Goal: Task Accomplishment & Management: Use online tool/utility

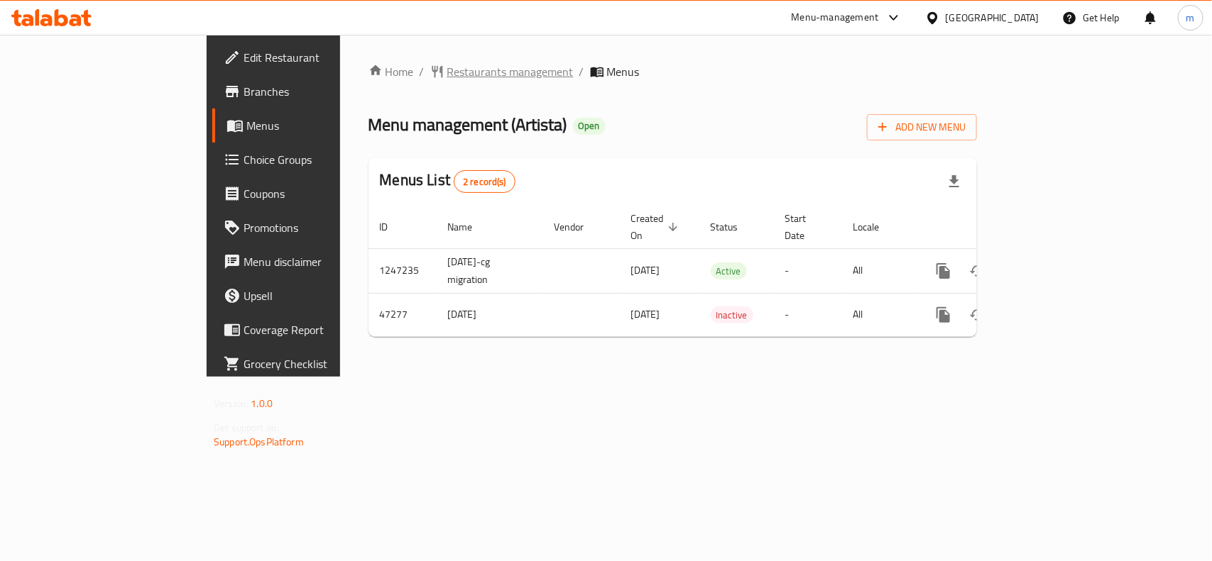
click at [447, 66] on span "Restaurants management" at bounding box center [510, 71] width 126 height 17
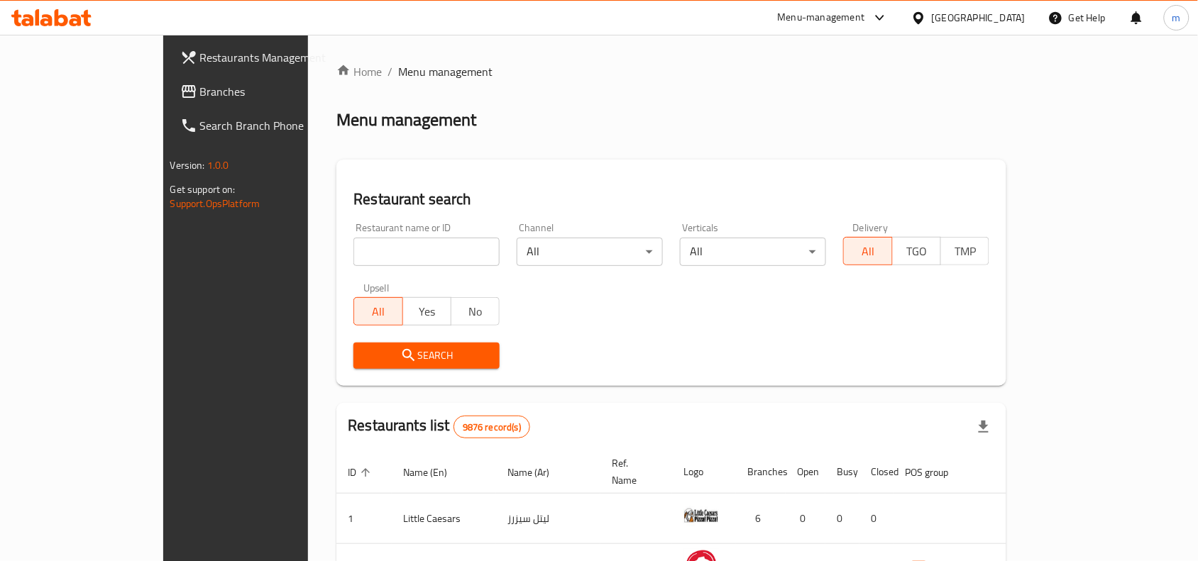
click at [354, 256] on input "search" at bounding box center [427, 252] width 146 height 28
paste input "24057"
type input "24057"
click button "Search" at bounding box center [427, 356] width 146 height 26
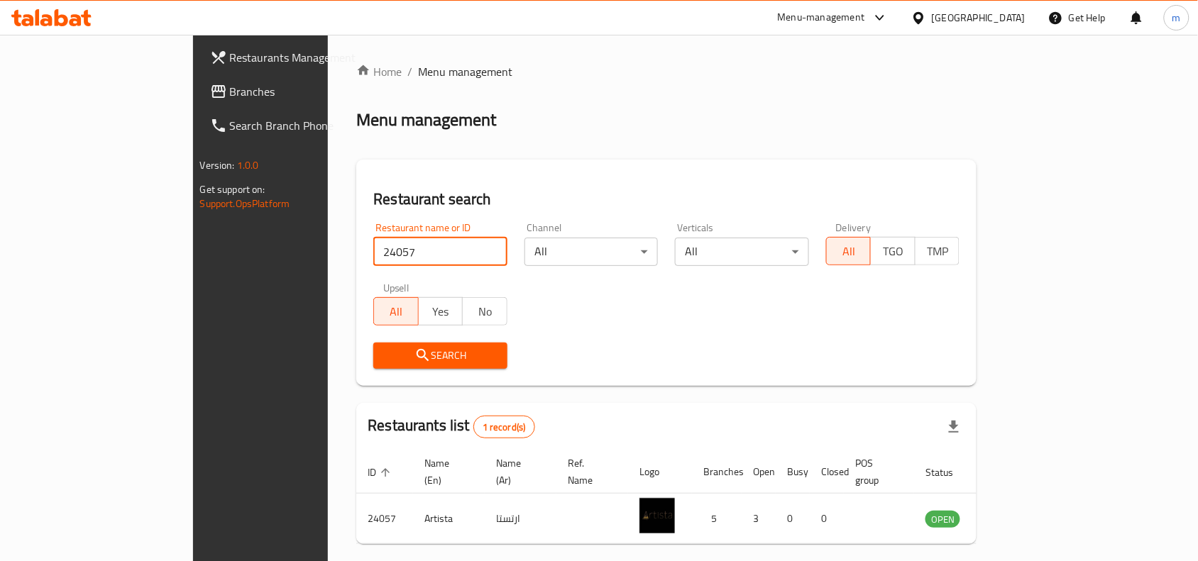
scroll to position [44, 0]
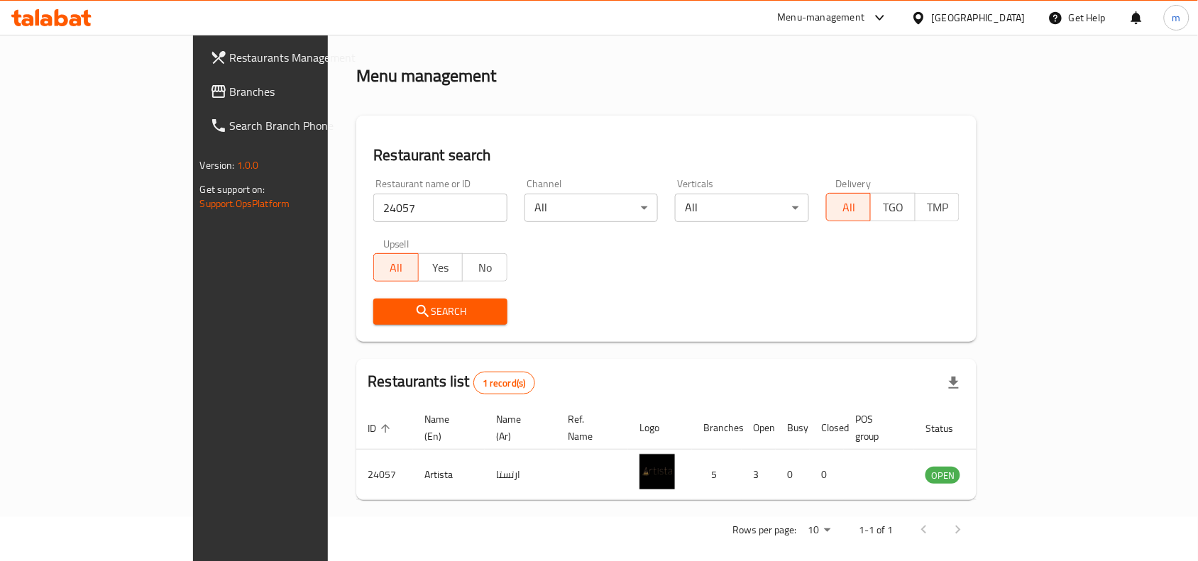
click at [926, 21] on icon at bounding box center [918, 18] width 15 height 15
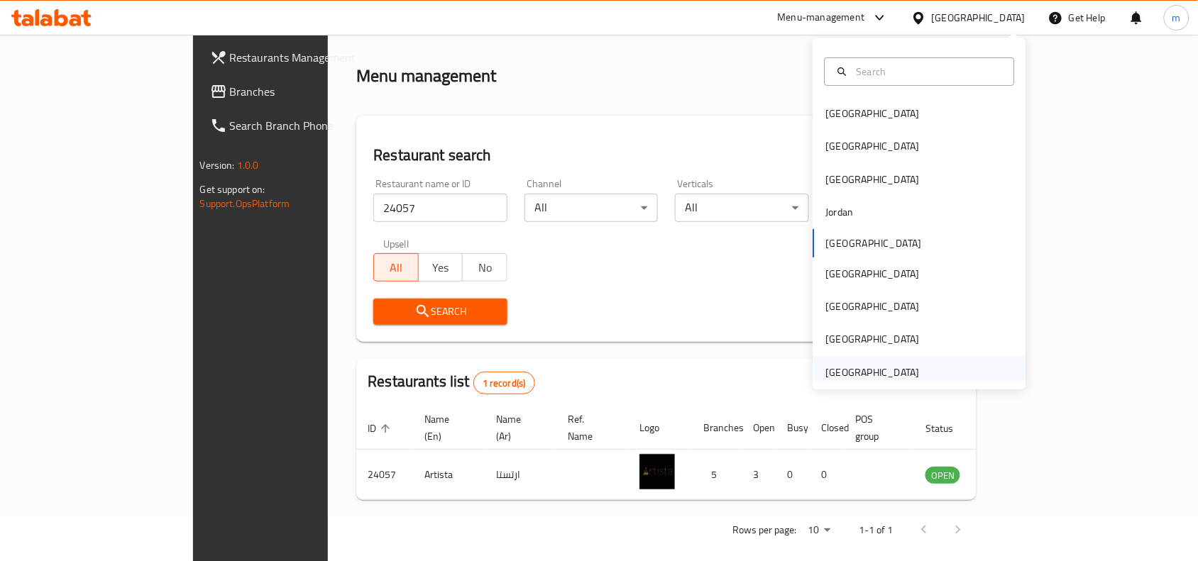
click at [892, 378] on div "[GEOGRAPHIC_DATA]" at bounding box center [873, 373] width 94 height 16
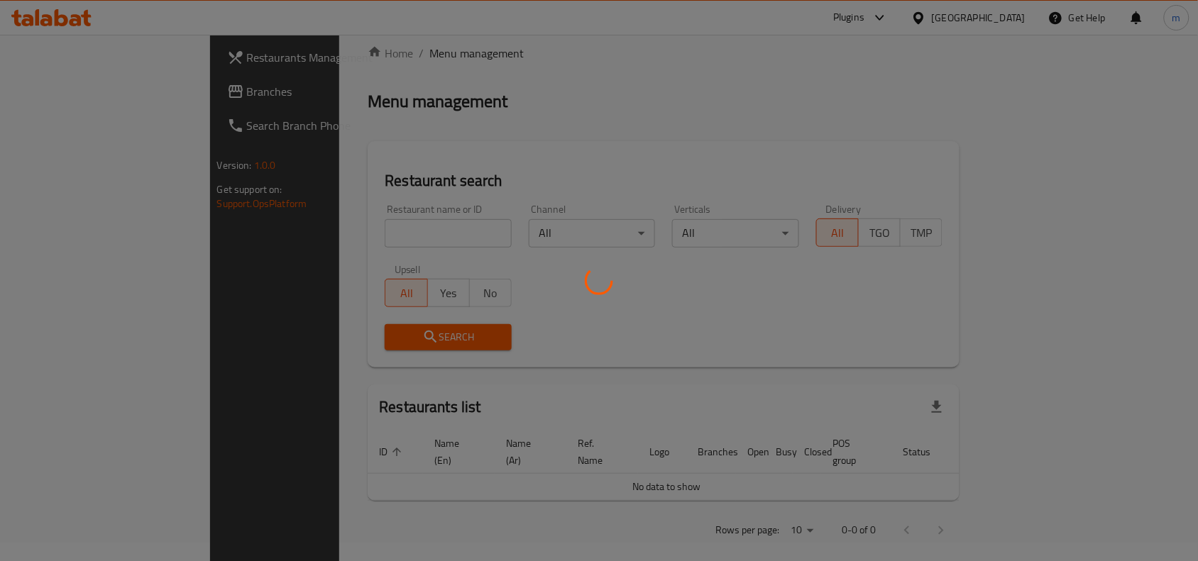
scroll to position [44, 0]
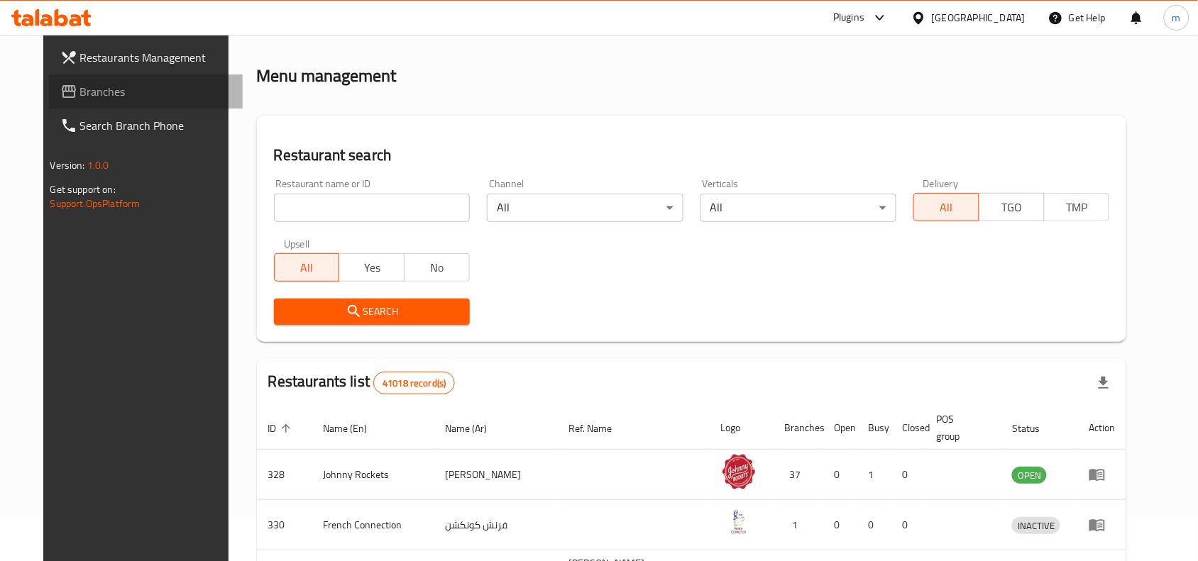
click at [89, 94] on span "Branches" at bounding box center [156, 91] width 152 height 17
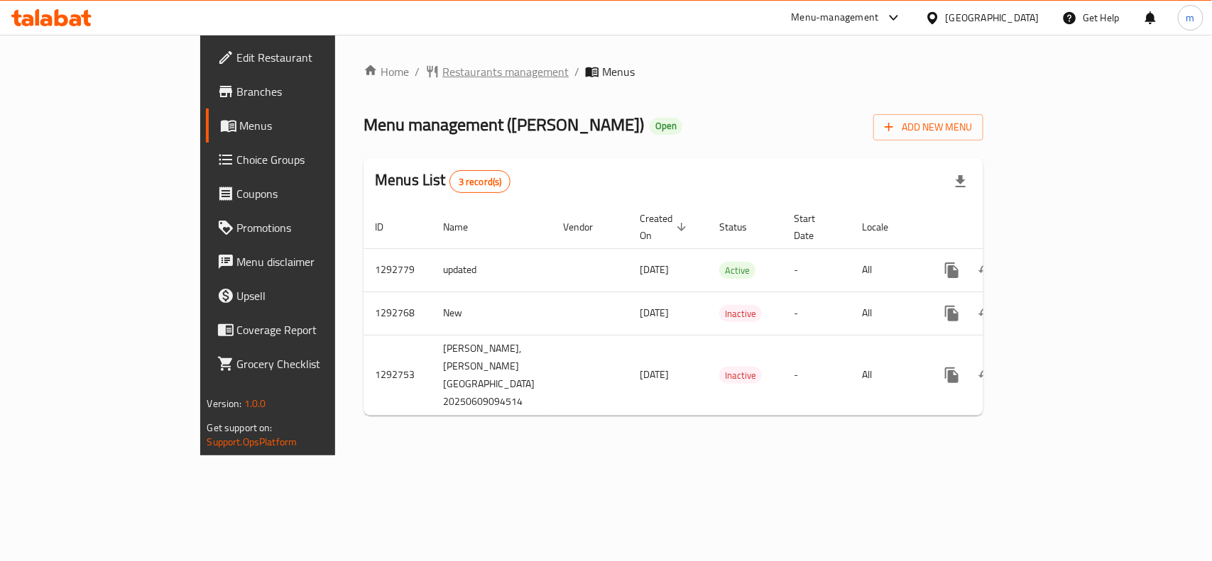
click at [442, 65] on span "Restaurants management" at bounding box center [505, 71] width 126 height 17
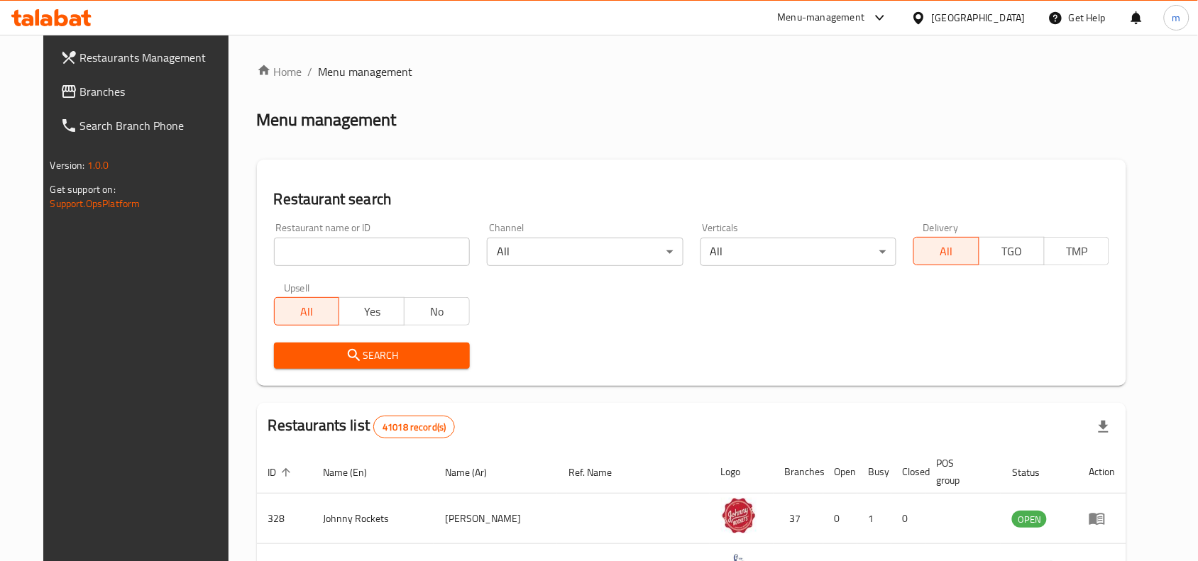
click at [281, 266] on div "Restaurant name or ID Restaurant name or ID" at bounding box center [371, 244] width 213 height 60
click at [283, 256] on input "search" at bounding box center [372, 252] width 196 height 28
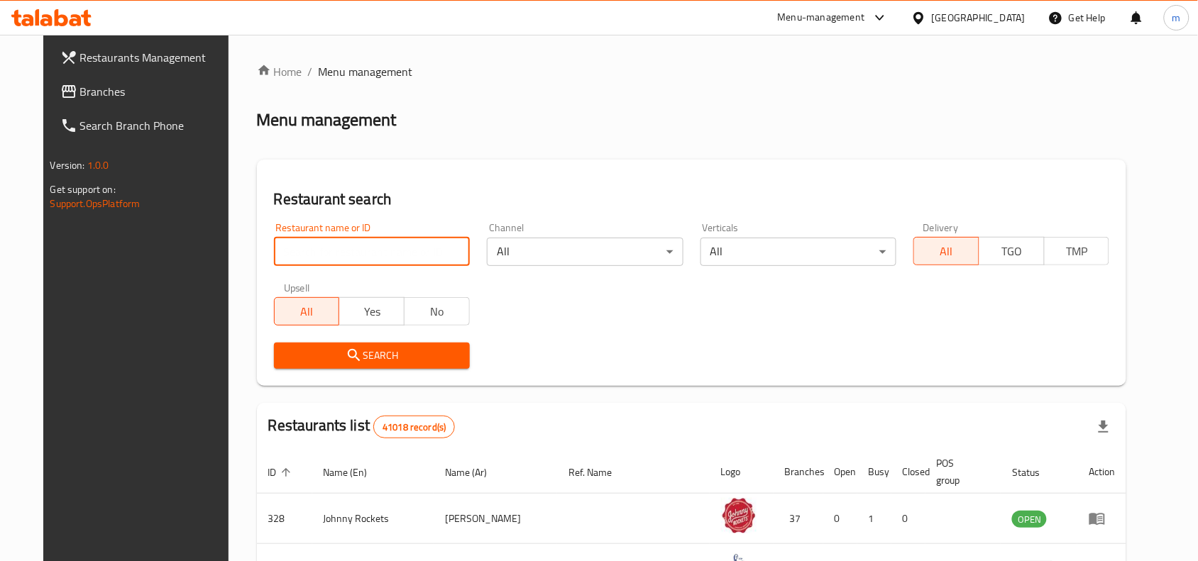
paste input "699216"
type input "699216"
click button "Search" at bounding box center [372, 356] width 196 height 26
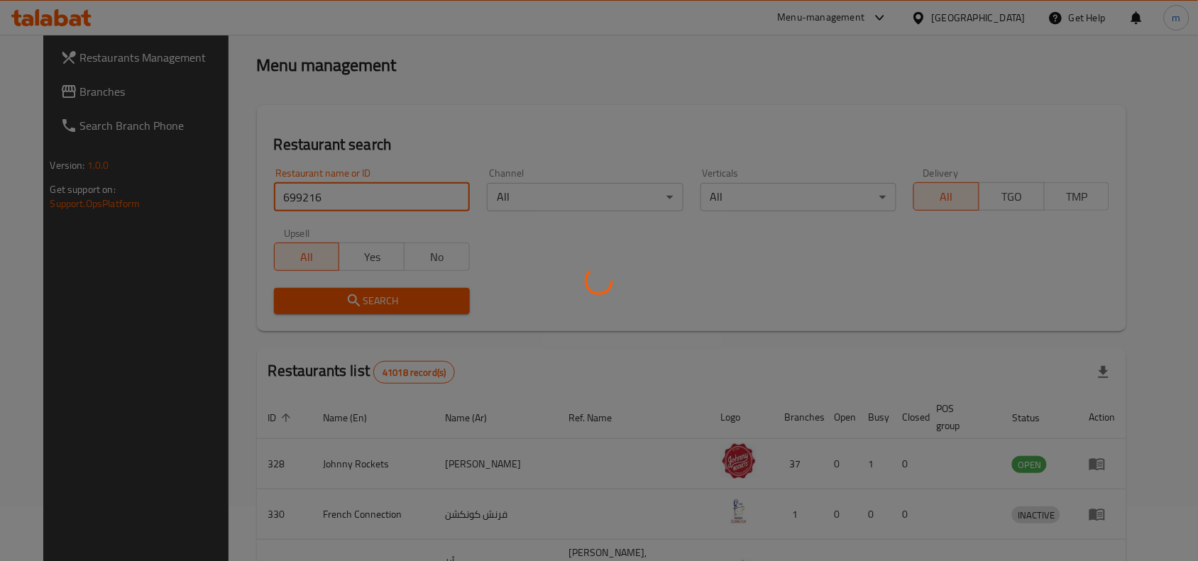
scroll to position [60, 0]
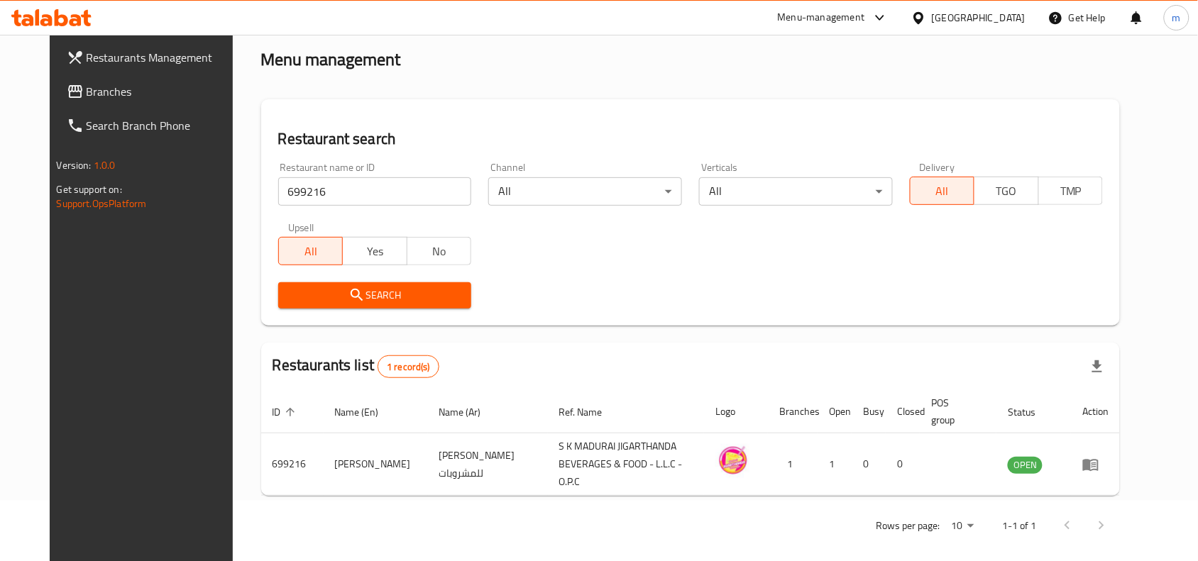
click at [100, 100] on link "Branches" at bounding box center [152, 92] width 195 height 34
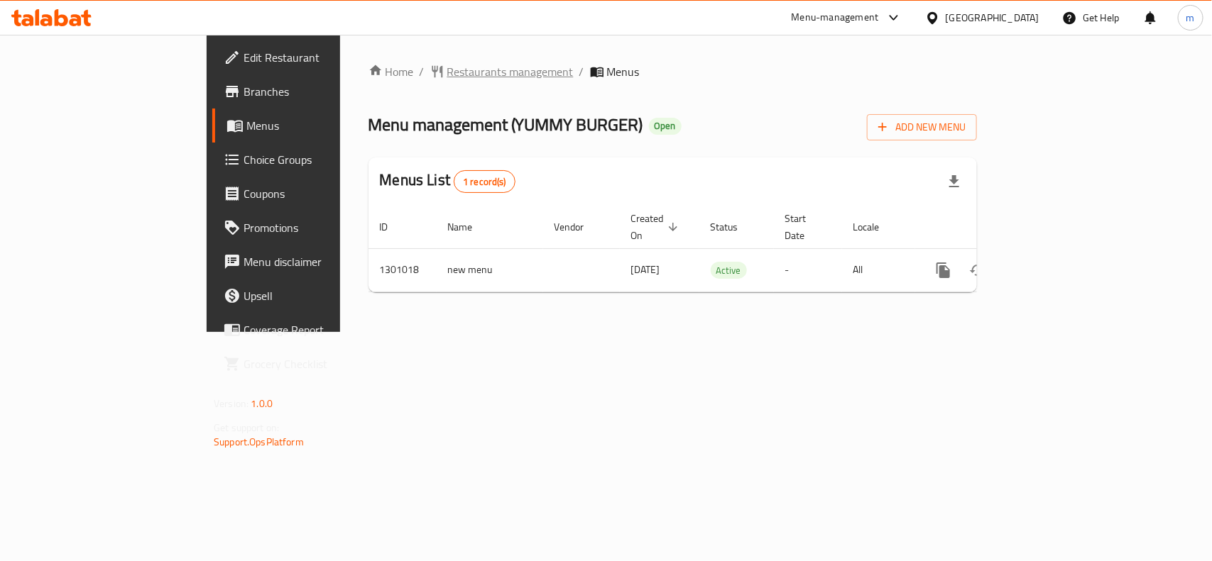
click at [447, 73] on span "Restaurants management" at bounding box center [510, 71] width 126 height 17
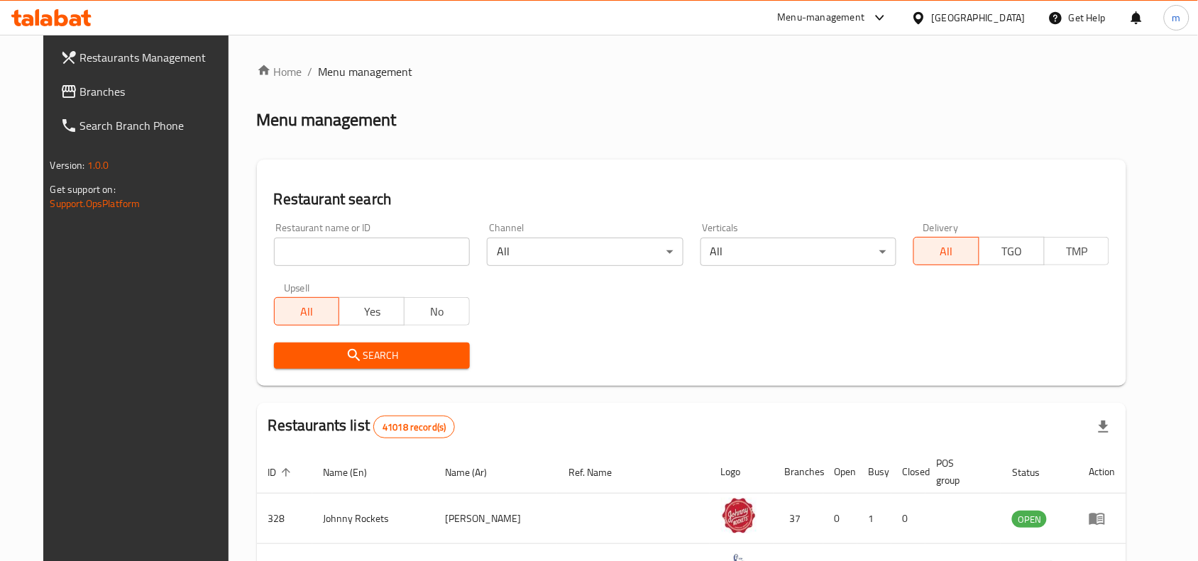
click at [89, 93] on span "Branches" at bounding box center [156, 91] width 152 height 17
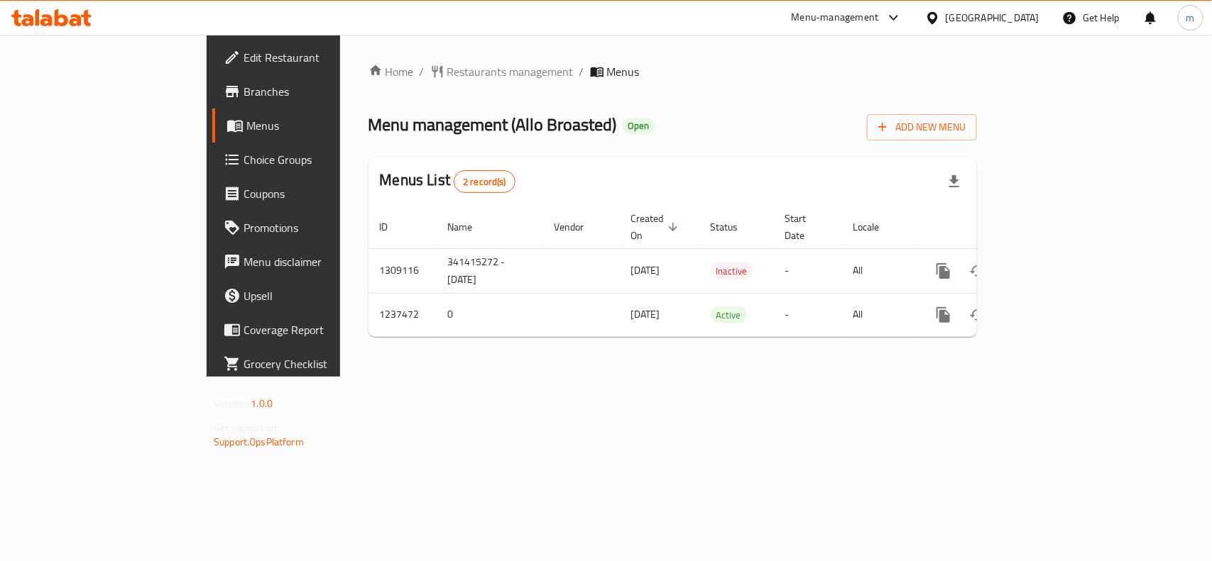
click at [445, 94] on div "Home / Restaurants management / Menus Menu management ( Allo Broasted ) Open Ad…" at bounding box center [672, 205] width 608 height 285
click at [447, 63] on span "Restaurants management" at bounding box center [510, 71] width 126 height 17
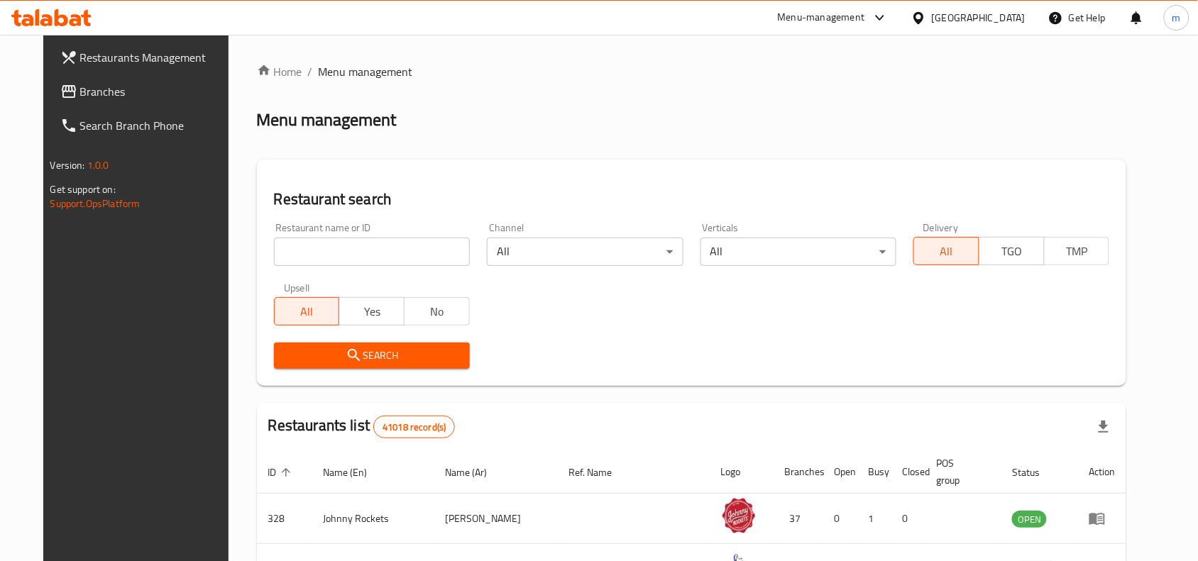
click at [274, 246] on input "search" at bounding box center [372, 252] width 196 height 28
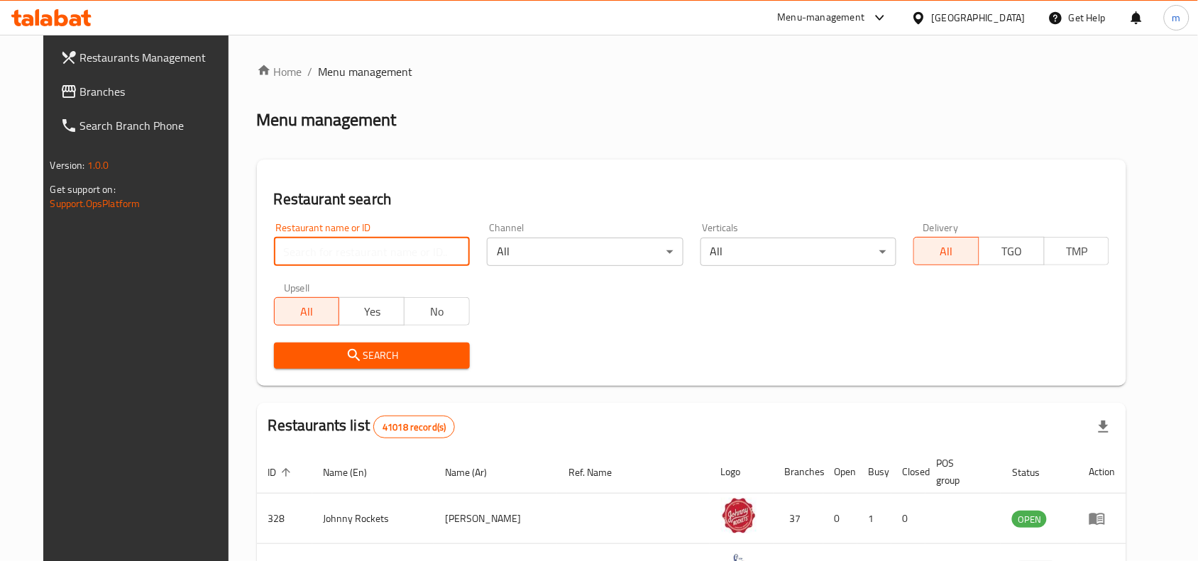
paste input "733185"
type input "733185"
click button "Search" at bounding box center [372, 356] width 196 height 26
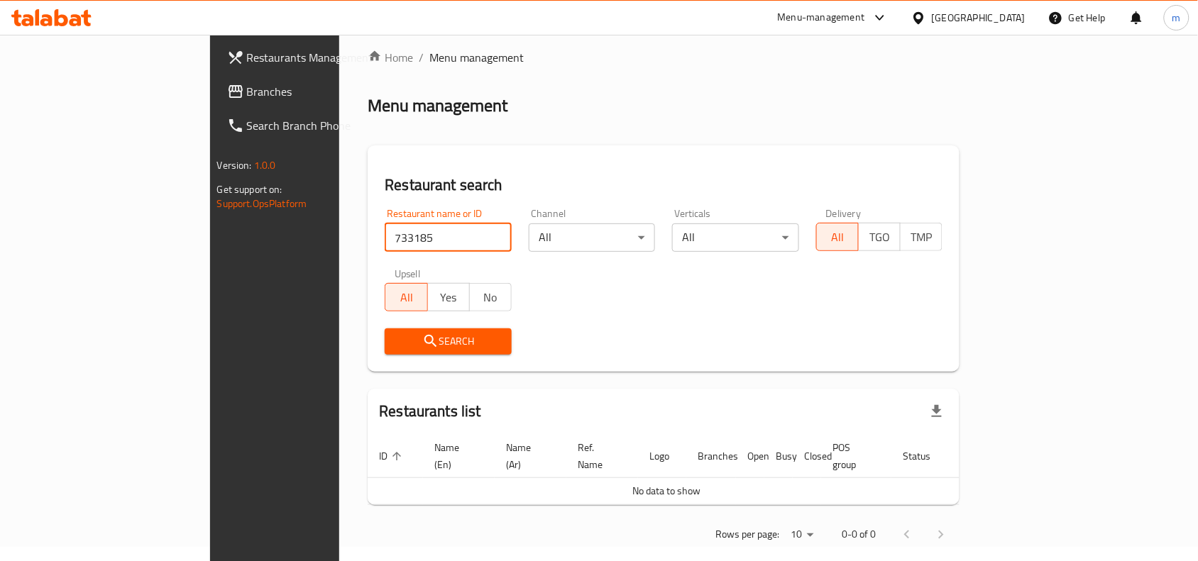
scroll to position [18, 0]
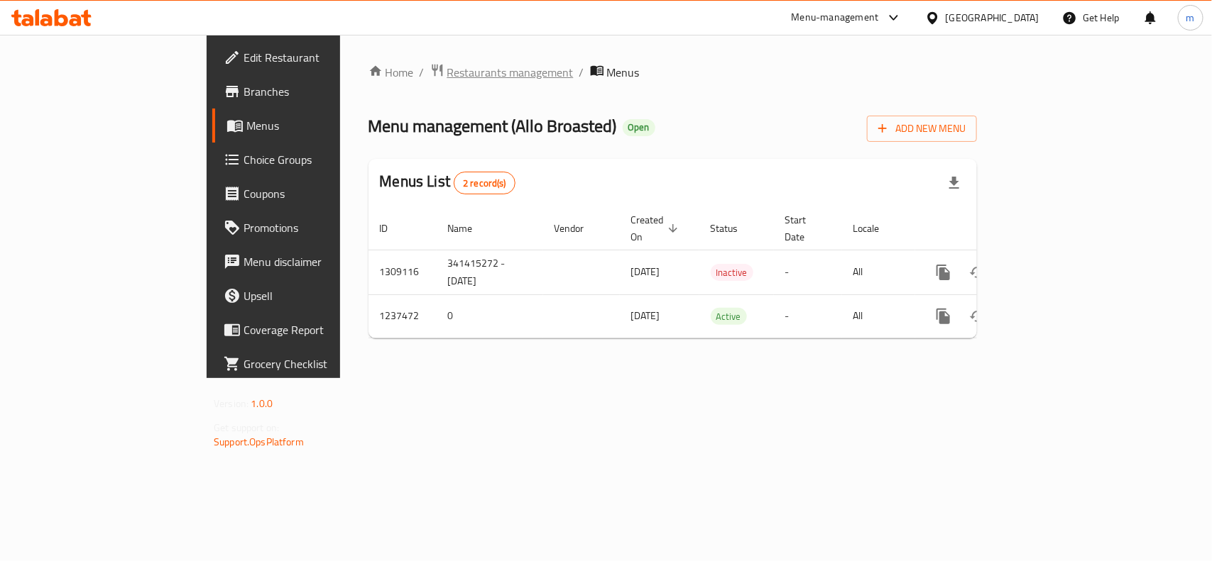
click at [447, 68] on span "Restaurants management" at bounding box center [510, 72] width 126 height 17
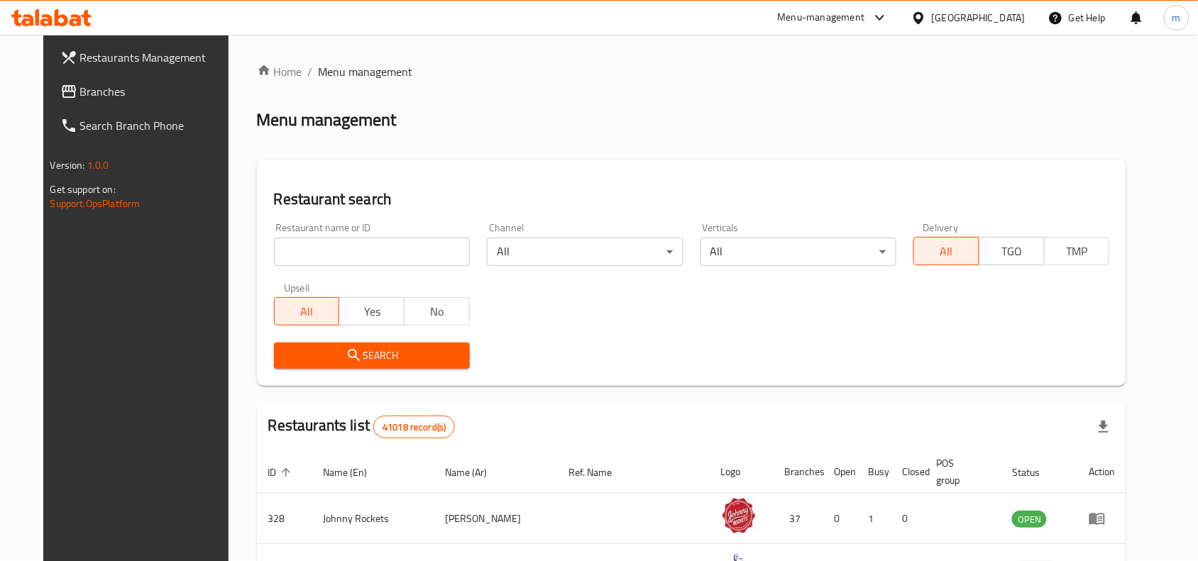
click at [281, 275] on div "Upsell All Yes No" at bounding box center [371, 305] width 213 height 60
click at [281, 258] on input "search" at bounding box center [372, 252] width 196 height 28
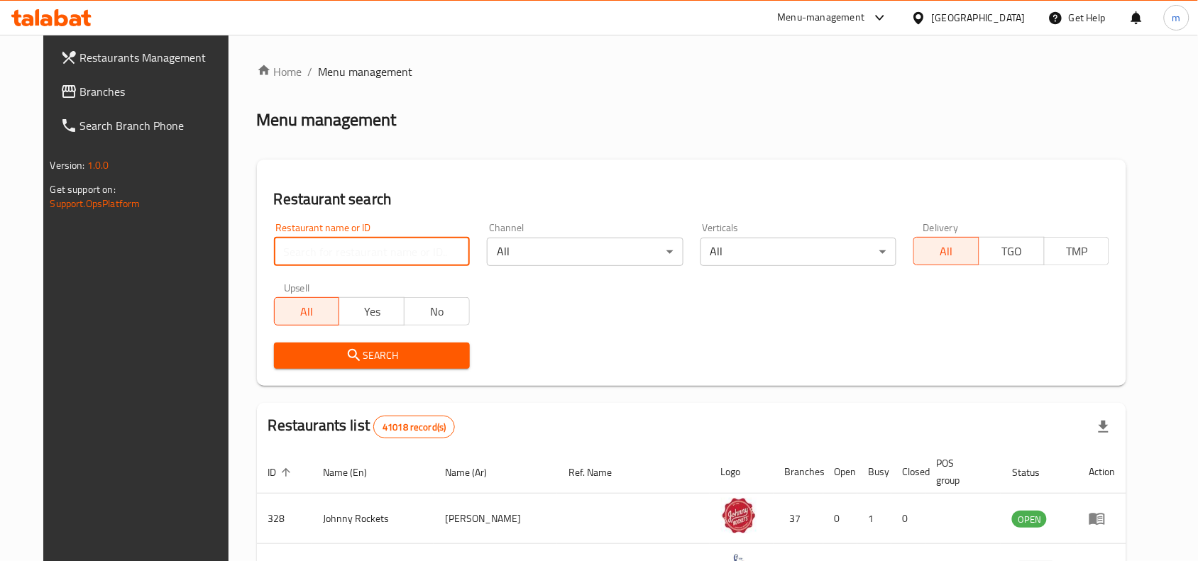
paste input "679389"
type input "679389"
click button "Search" at bounding box center [372, 356] width 196 height 26
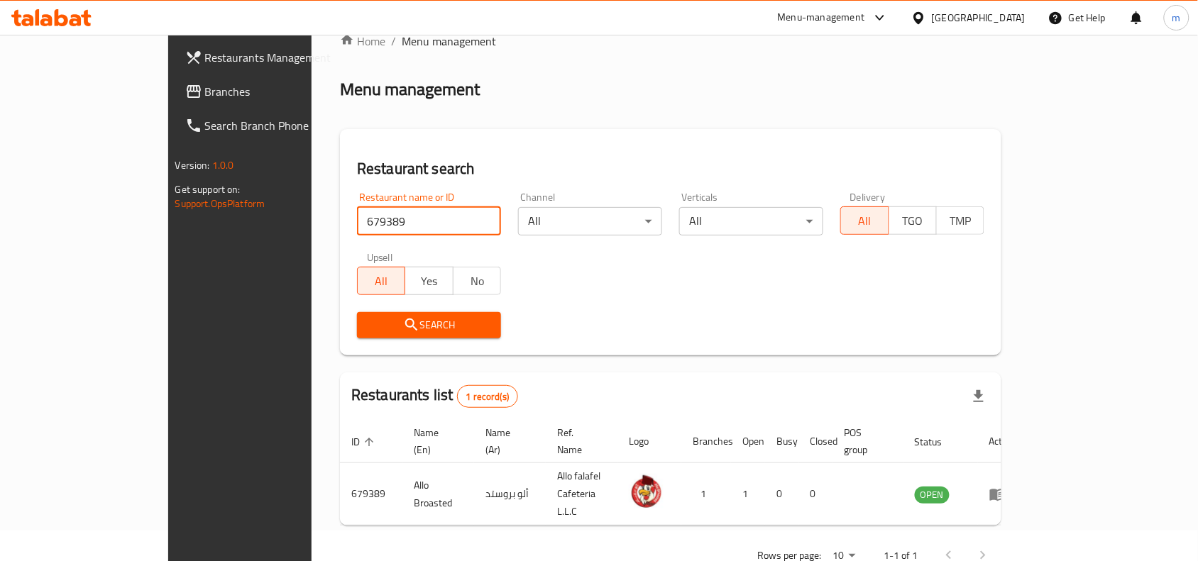
scroll to position [44, 0]
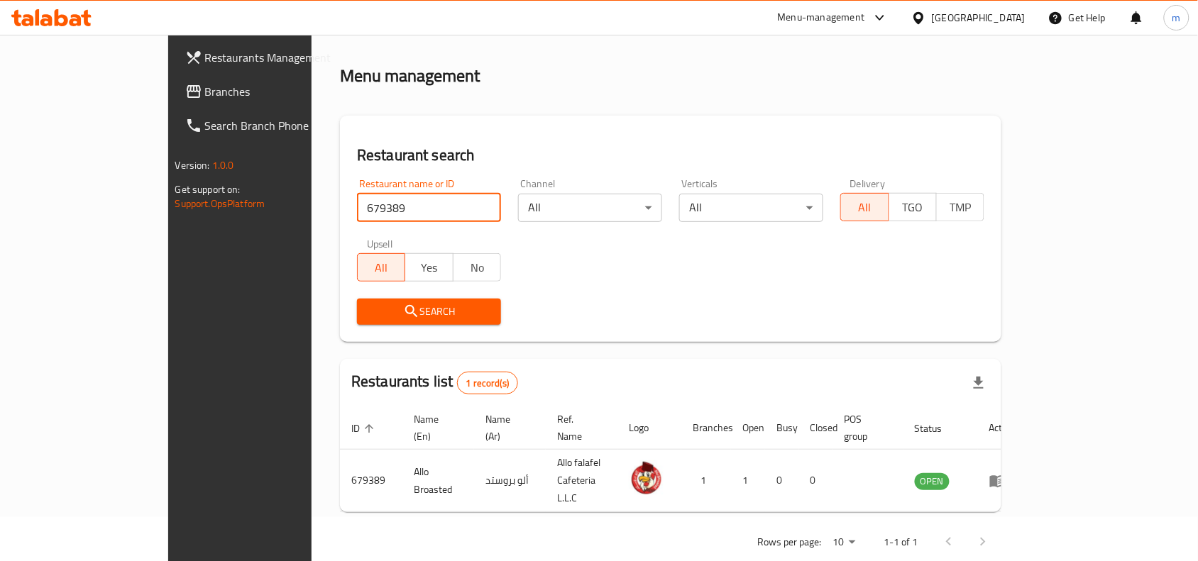
click at [941, 18] on div "[GEOGRAPHIC_DATA]" at bounding box center [979, 18] width 94 height 16
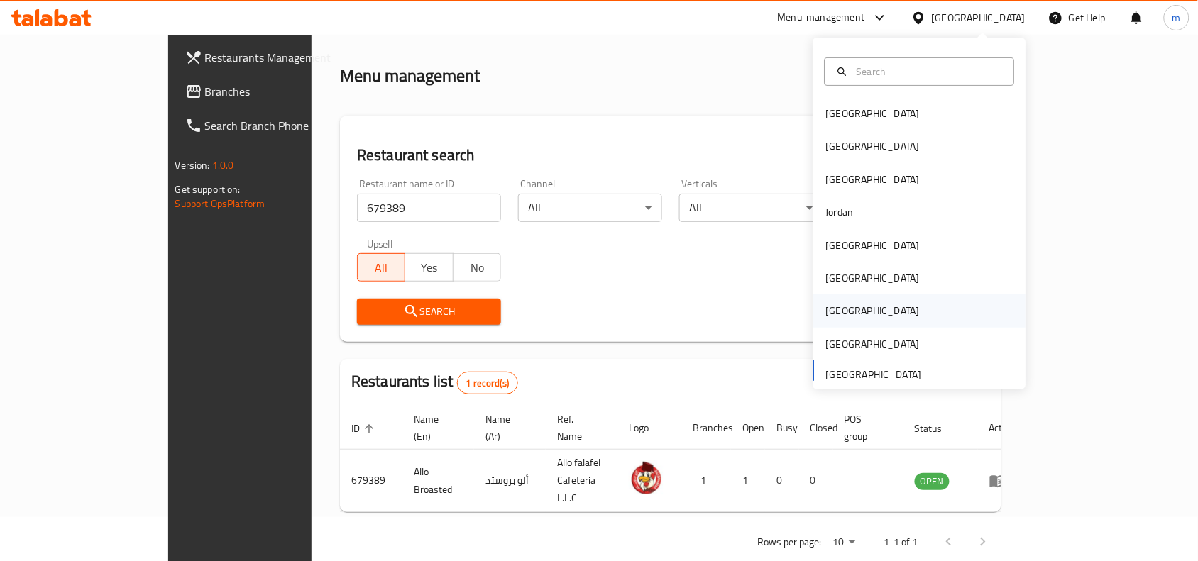
click at [849, 312] on div "[GEOGRAPHIC_DATA]" at bounding box center [919, 311] width 213 height 33
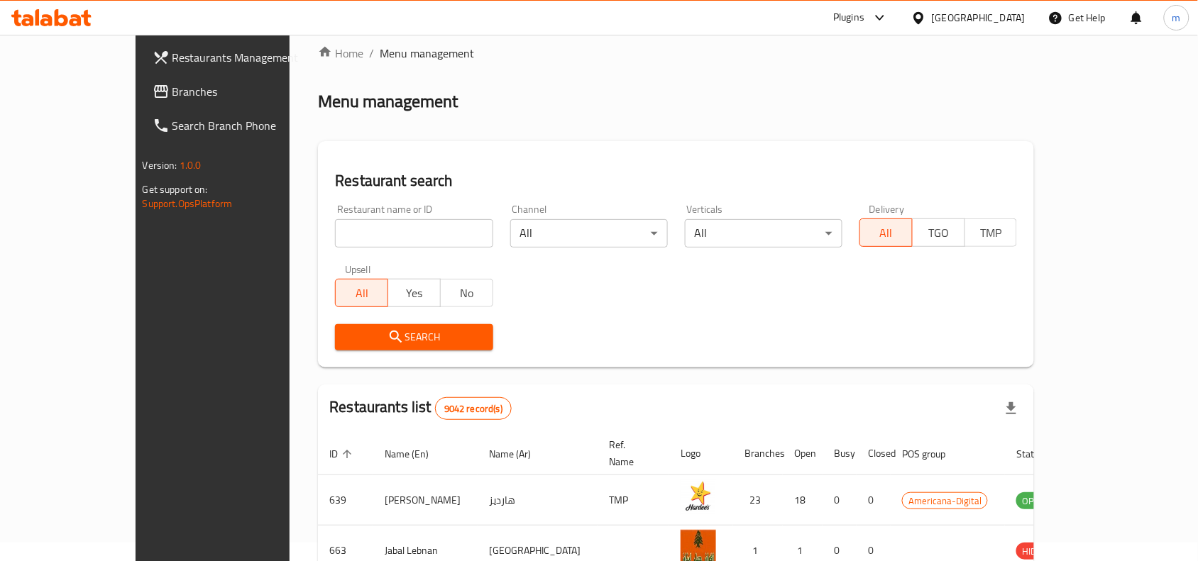
scroll to position [44, 0]
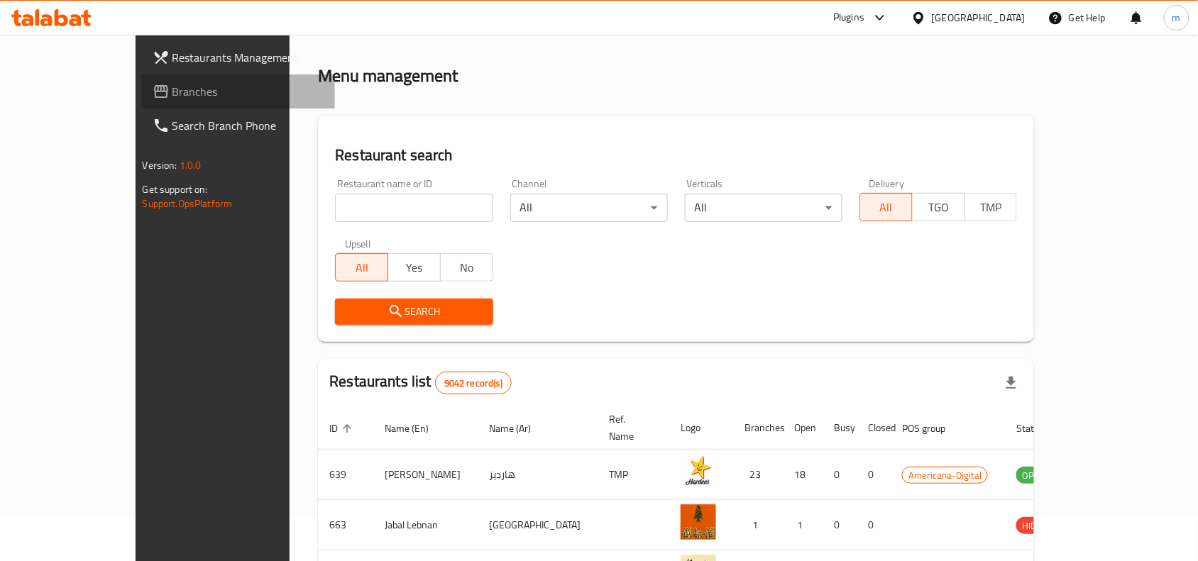
click at [141, 75] on link "Branches" at bounding box center [238, 92] width 195 height 34
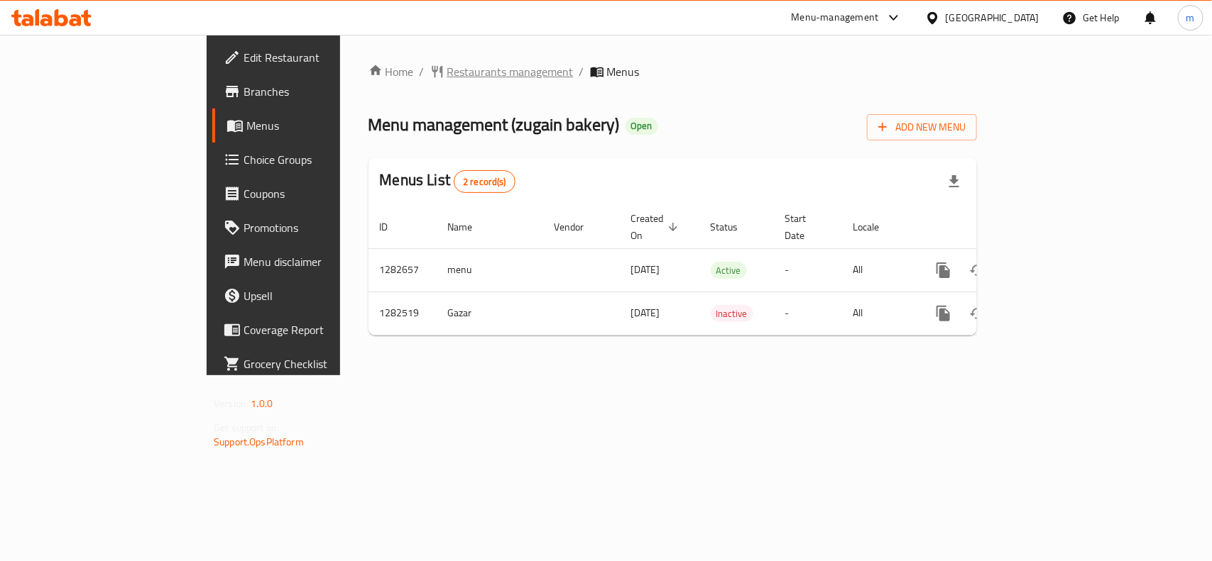
click at [447, 66] on span "Restaurants management" at bounding box center [510, 71] width 126 height 17
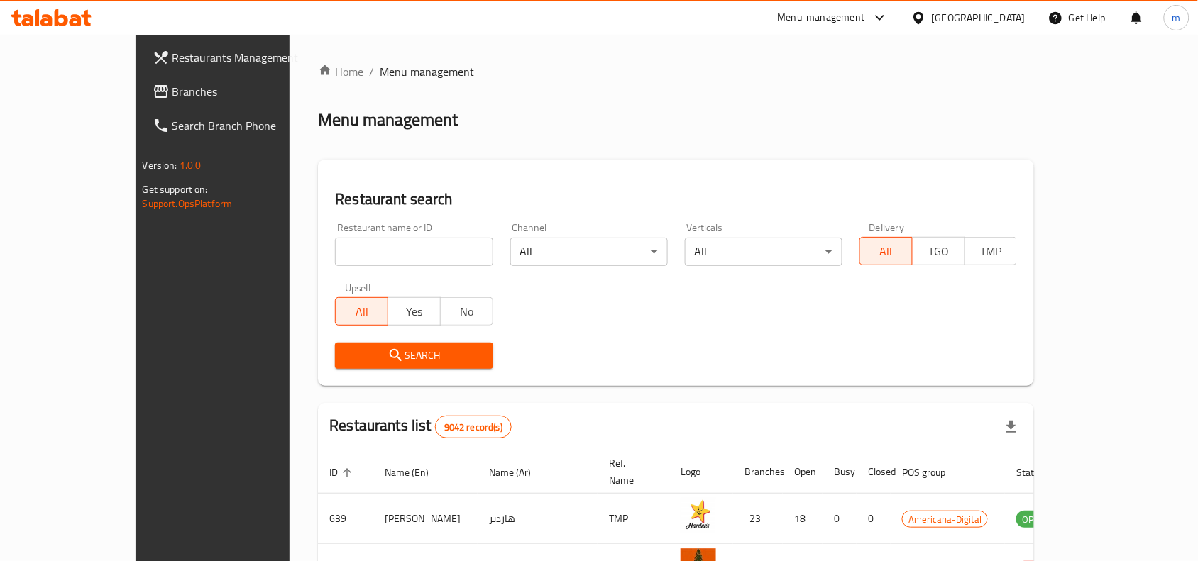
click at [335, 243] on input "search" at bounding box center [414, 252] width 158 height 28
paste input "694858"
type input "694858"
click button "Search" at bounding box center [414, 356] width 158 height 26
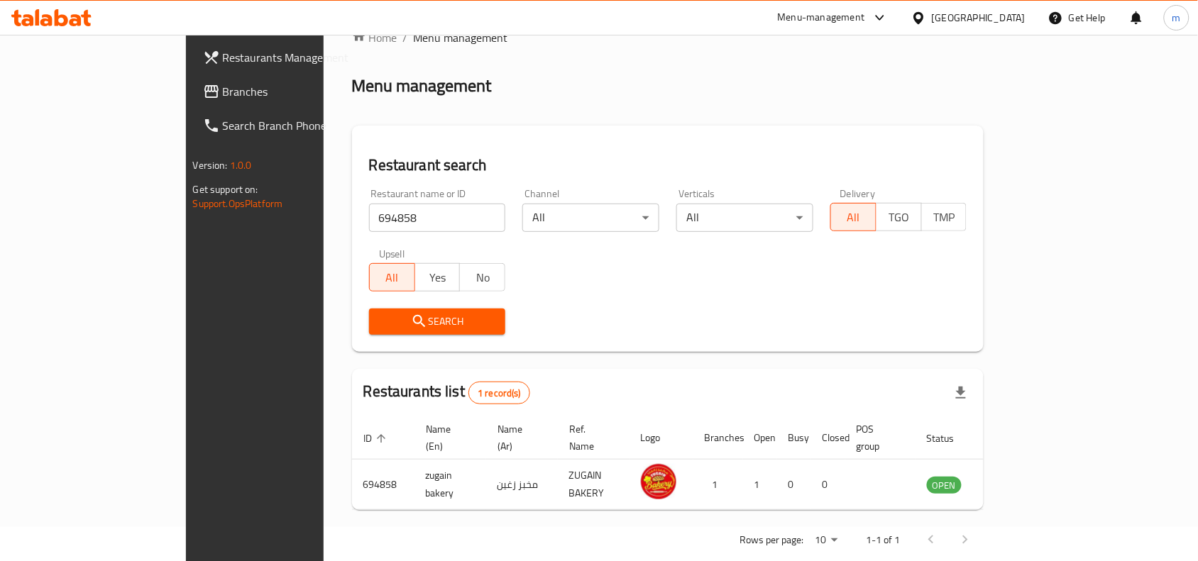
scroll to position [44, 0]
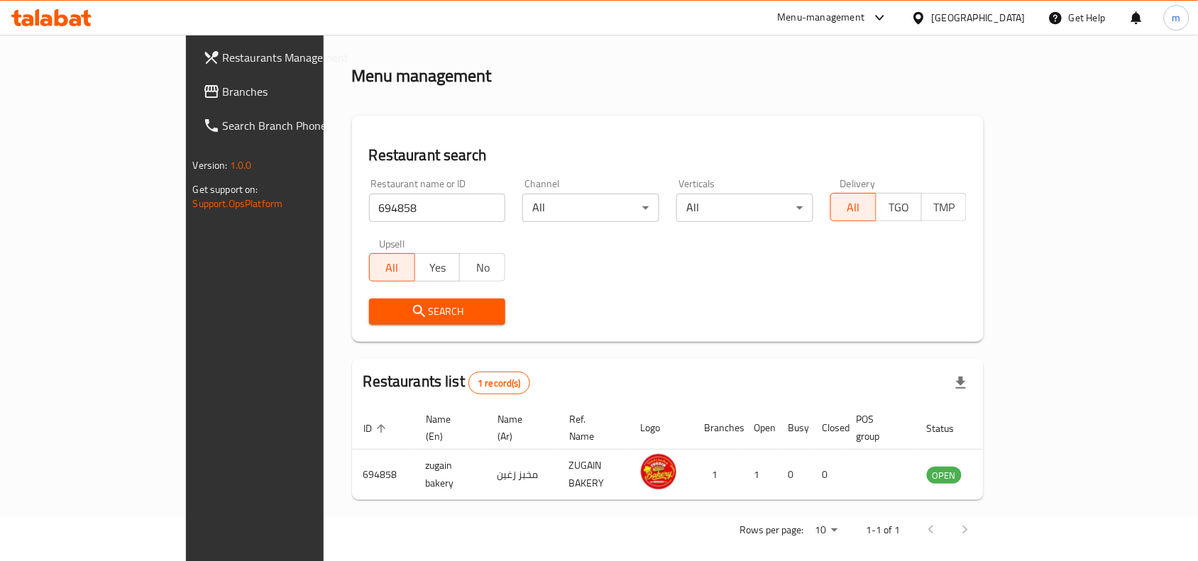
click at [1004, 12] on div "[GEOGRAPHIC_DATA]" at bounding box center [979, 18] width 94 height 16
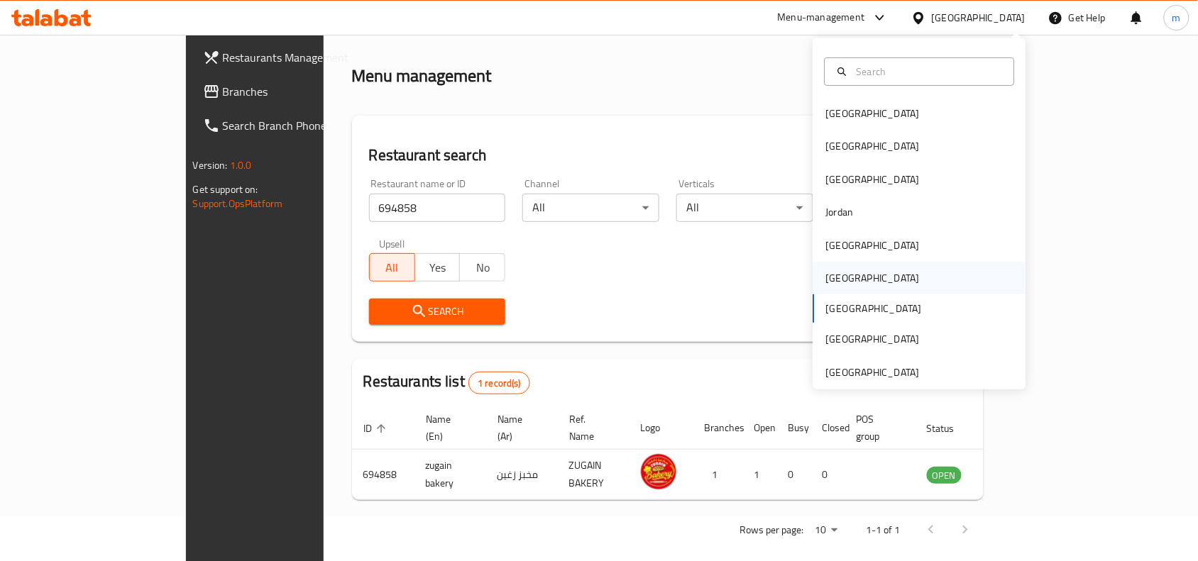
click at [842, 275] on div "[GEOGRAPHIC_DATA]" at bounding box center [873, 278] width 116 height 33
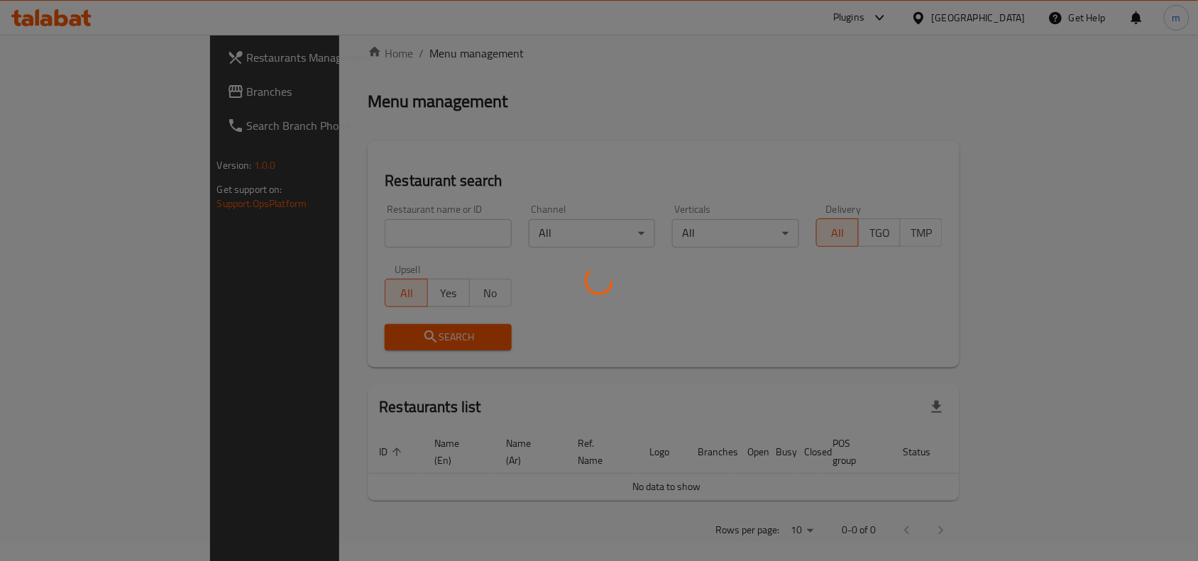
scroll to position [44, 0]
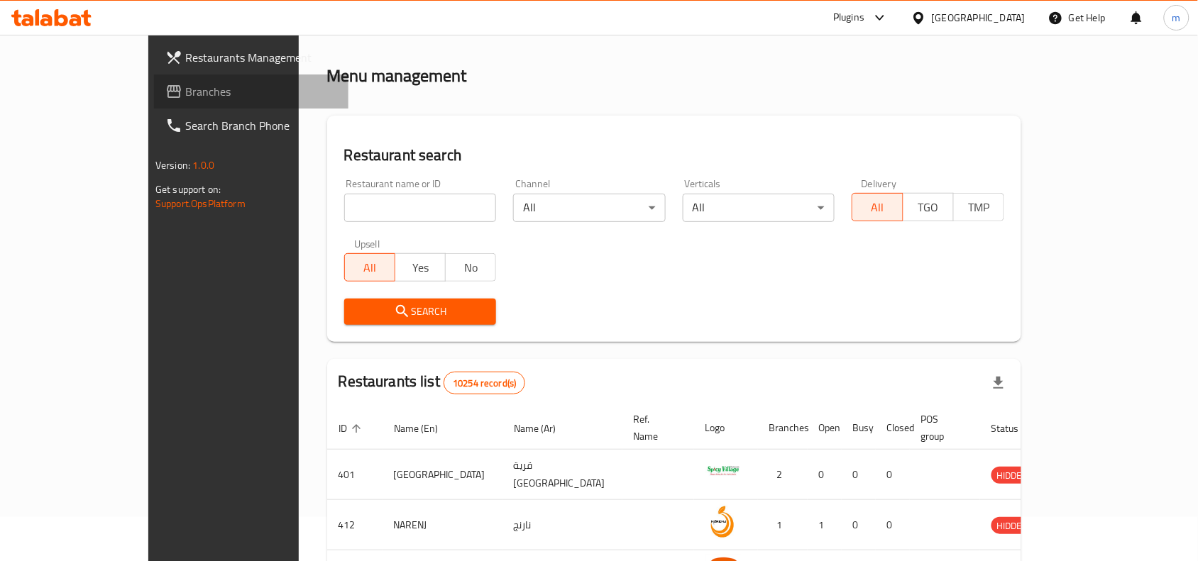
click at [185, 94] on span "Branches" at bounding box center [261, 91] width 152 height 17
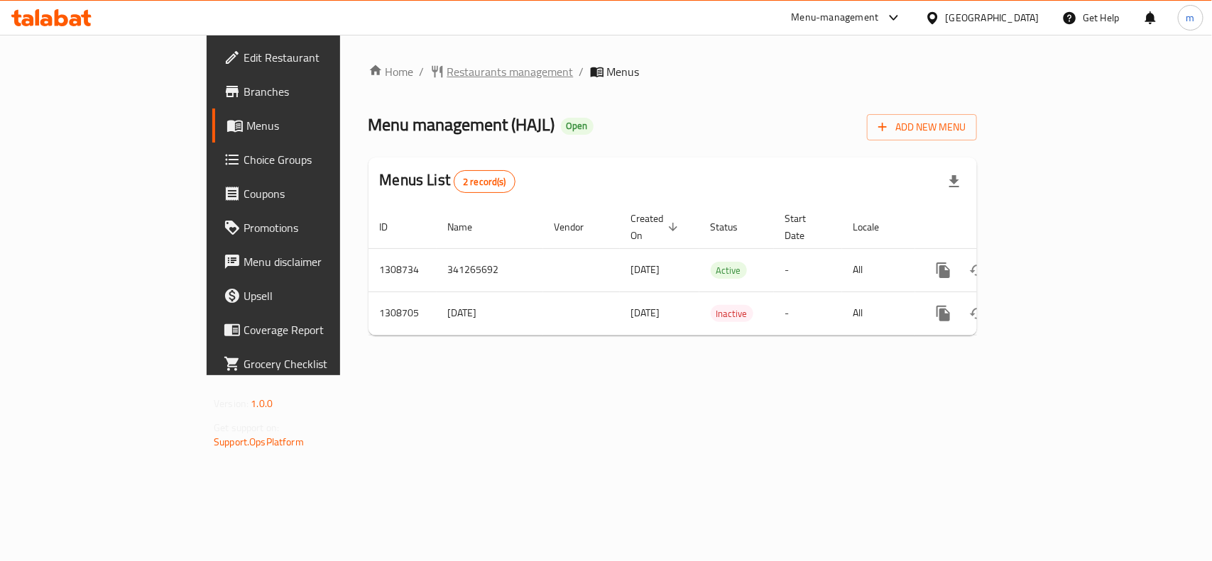
click at [447, 70] on span "Restaurants management" at bounding box center [510, 71] width 126 height 17
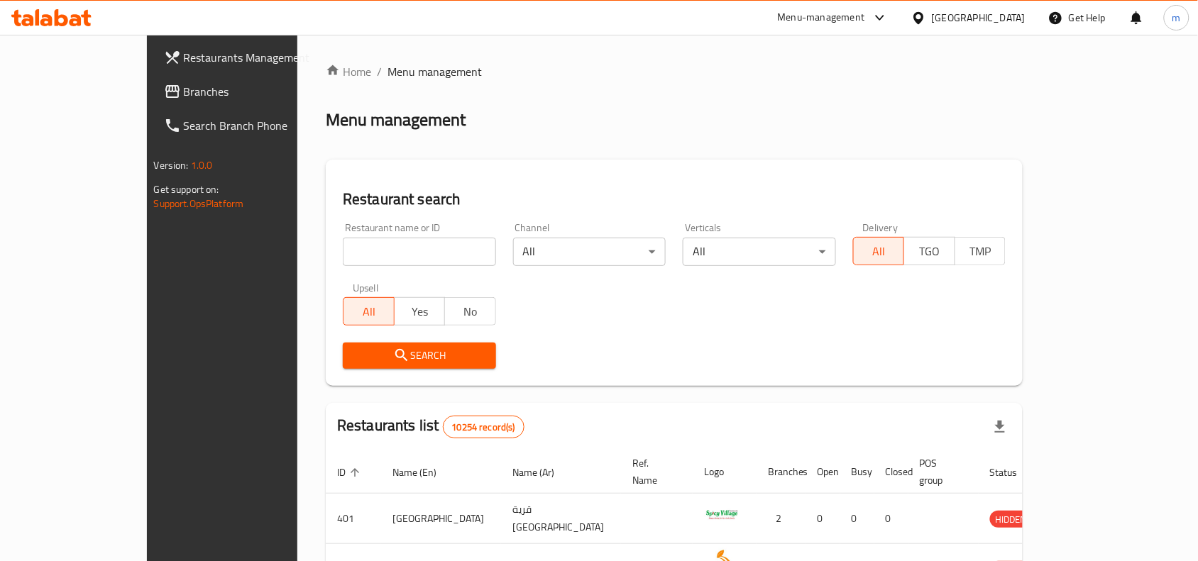
click at [343, 252] on input "search" at bounding box center [419, 252] width 153 height 28
paste input "704742"
type input "704742"
click at [393, 356] on icon "submit" at bounding box center [401, 355] width 17 height 17
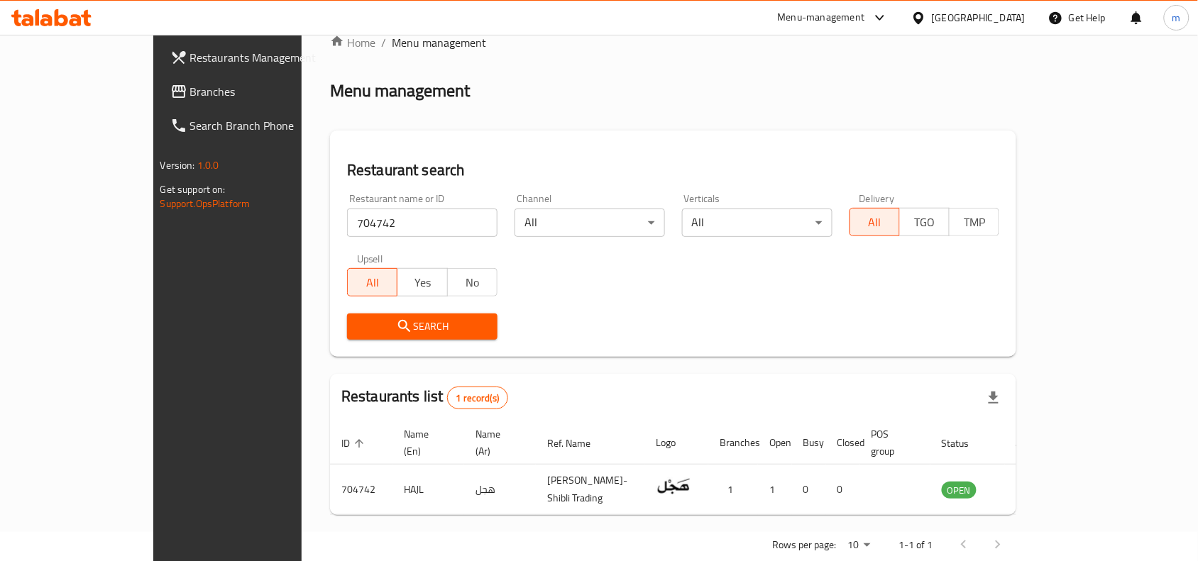
scroll to position [44, 0]
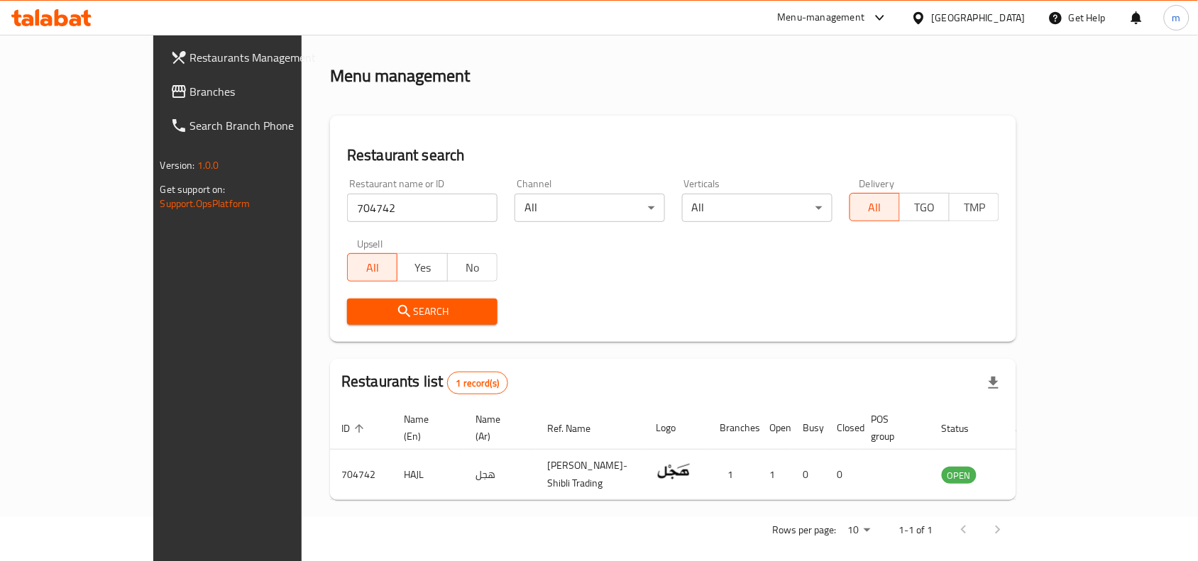
click at [926, 12] on icon at bounding box center [918, 18] width 15 height 15
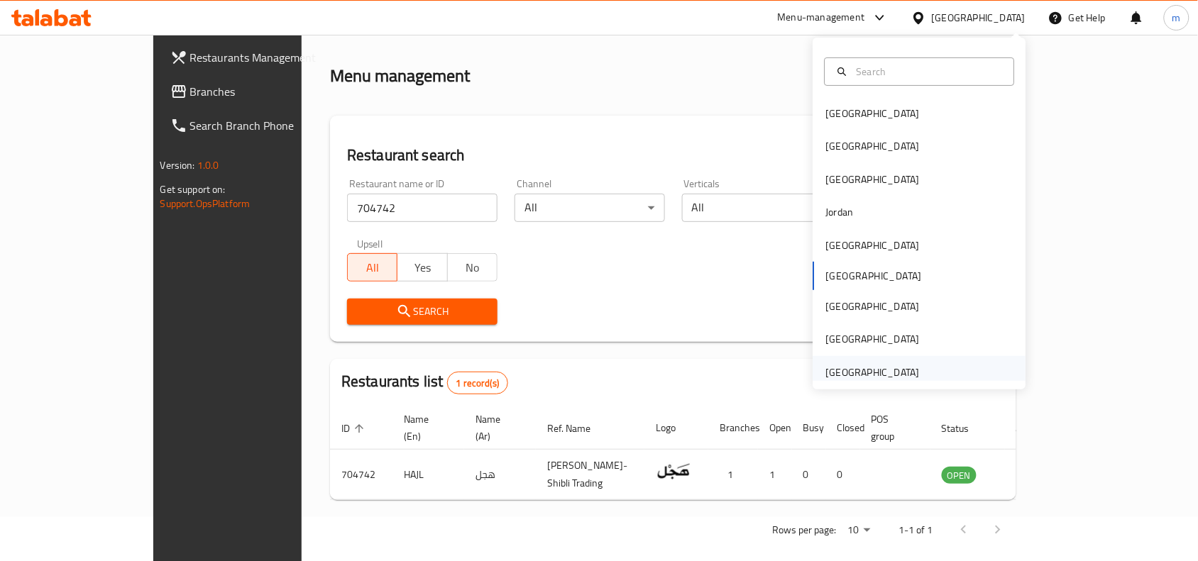
click at [882, 370] on div "[GEOGRAPHIC_DATA]" at bounding box center [873, 373] width 94 height 16
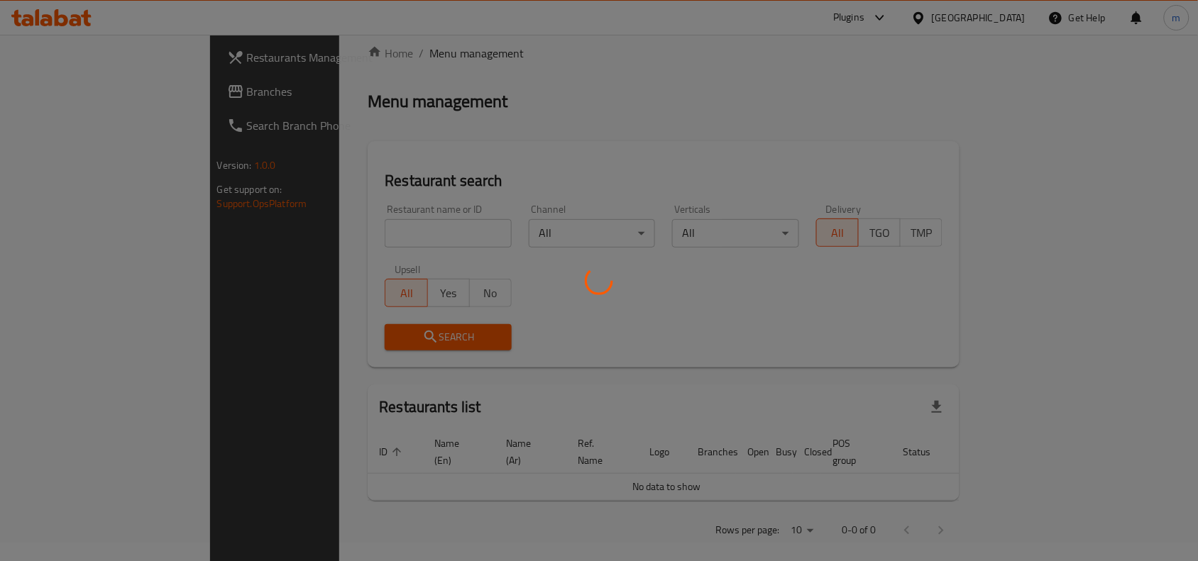
scroll to position [44, 0]
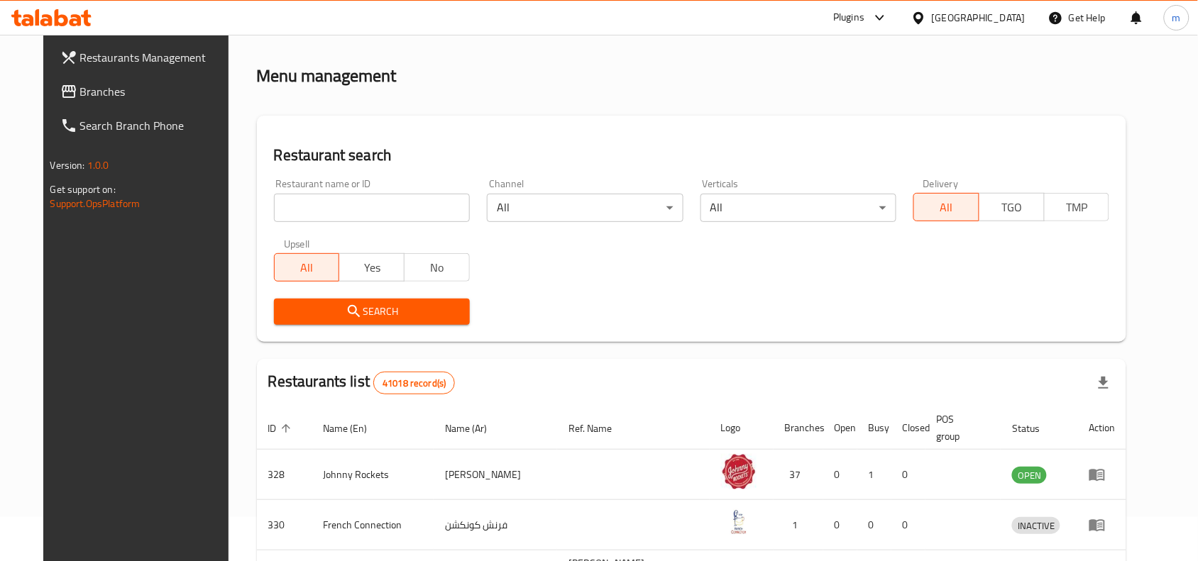
click at [360, 199] on input "search" at bounding box center [372, 208] width 196 height 28
click at [82, 87] on span "Branches" at bounding box center [156, 91] width 152 height 17
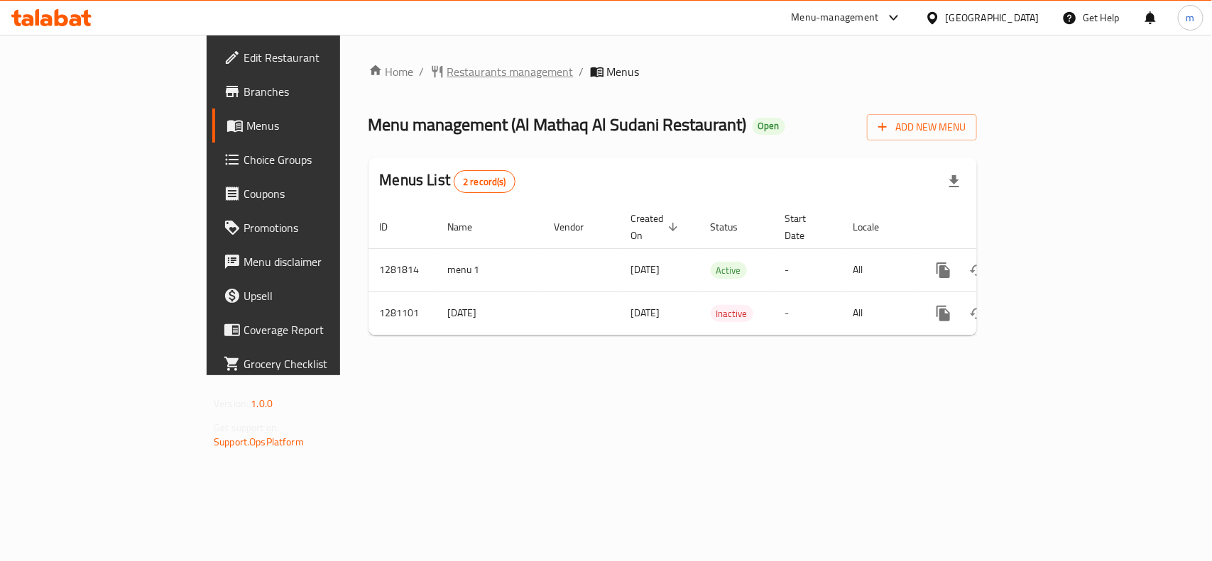
click at [447, 63] on span "Restaurants management" at bounding box center [510, 71] width 126 height 17
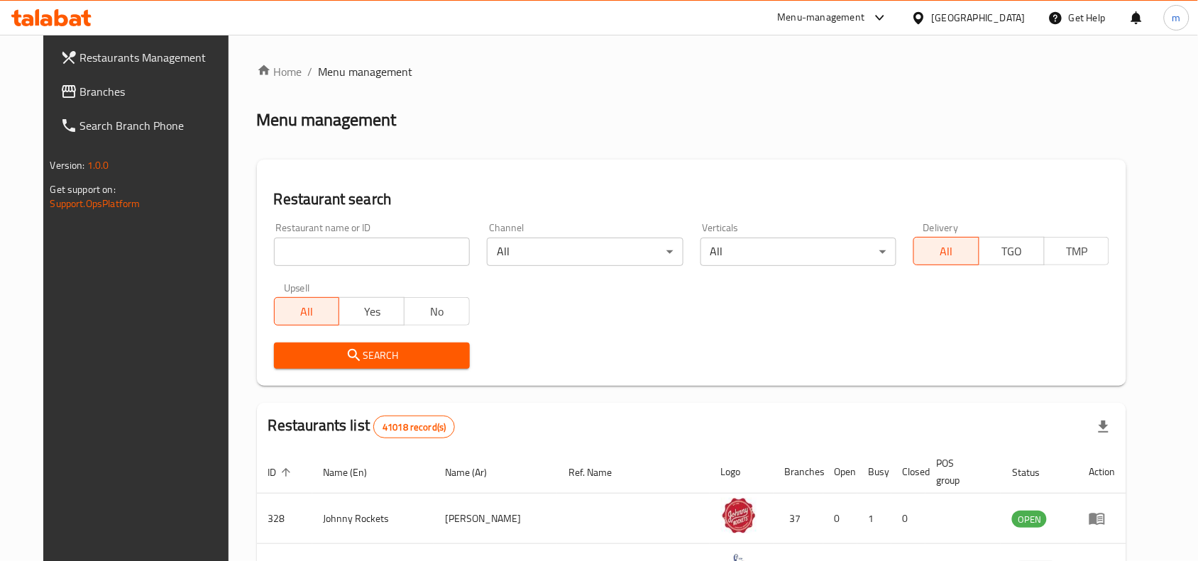
click at [302, 249] on input "search" at bounding box center [372, 252] width 196 height 28
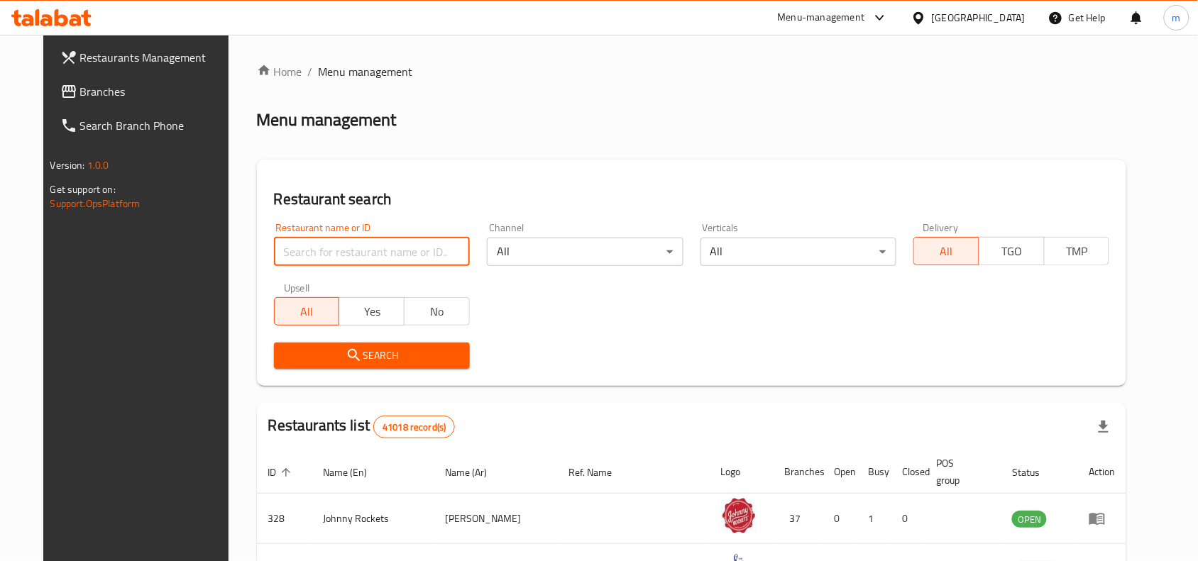
paste input "694161"
type input "694161"
click button "Search" at bounding box center [372, 356] width 196 height 26
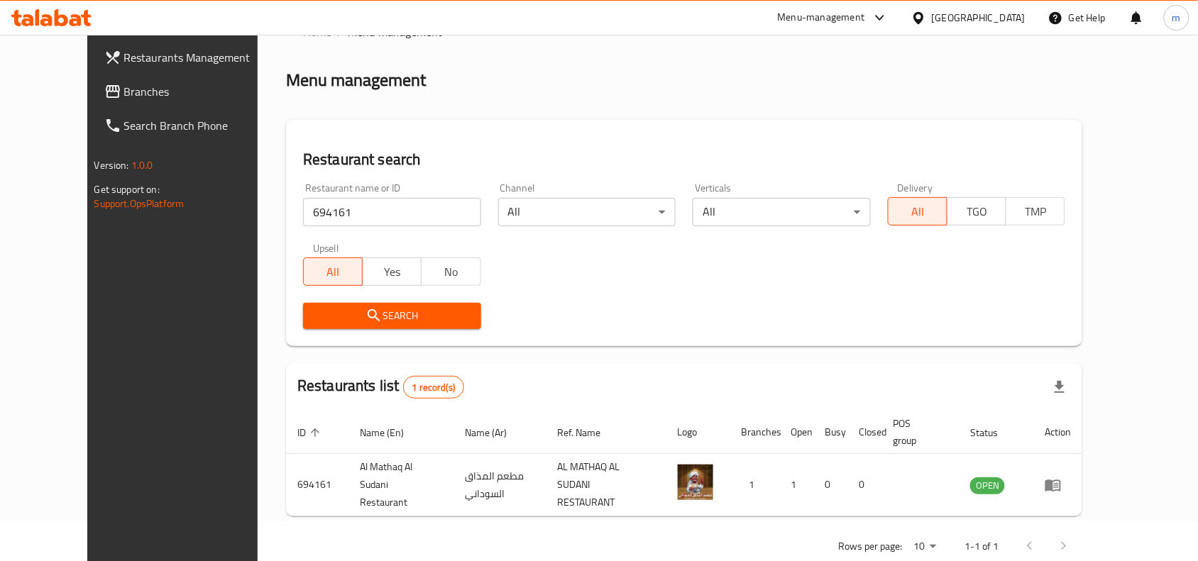
scroll to position [60, 0]
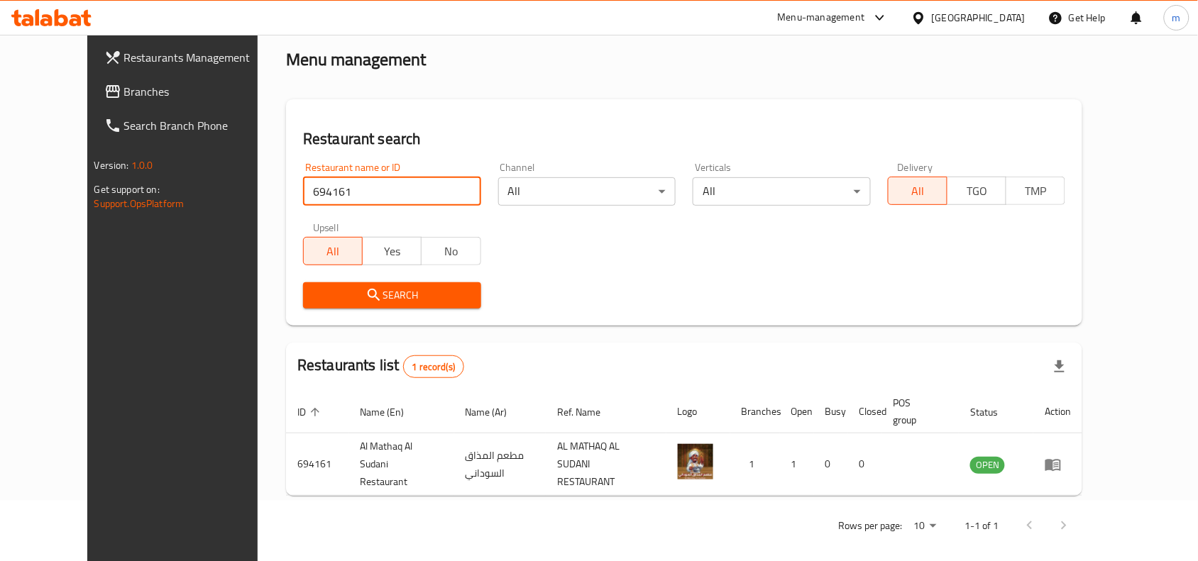
click at [902, 20] on div "[GEOGRAPHIC_DATA]" at bounding box center [968, 18] width 137 height 34
click at [917, 20] on icon at bounding box center [918, 18] width 15 height 15
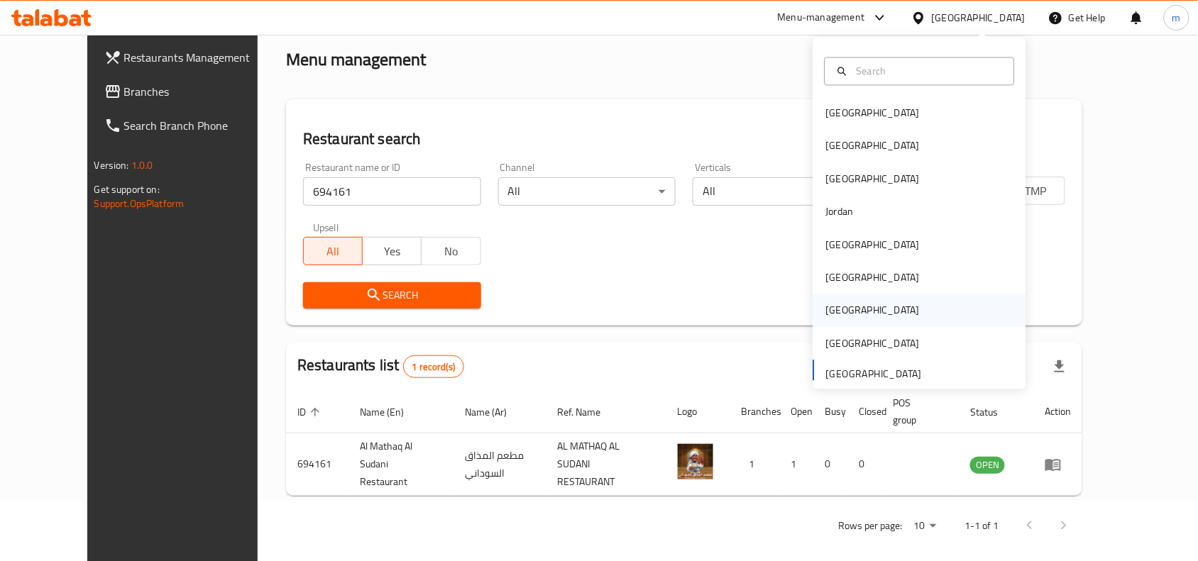
click at [843, 305] on div "[GEOGRAPHIC_DATA]" at bounding box center [873, 311] width 116 height 33
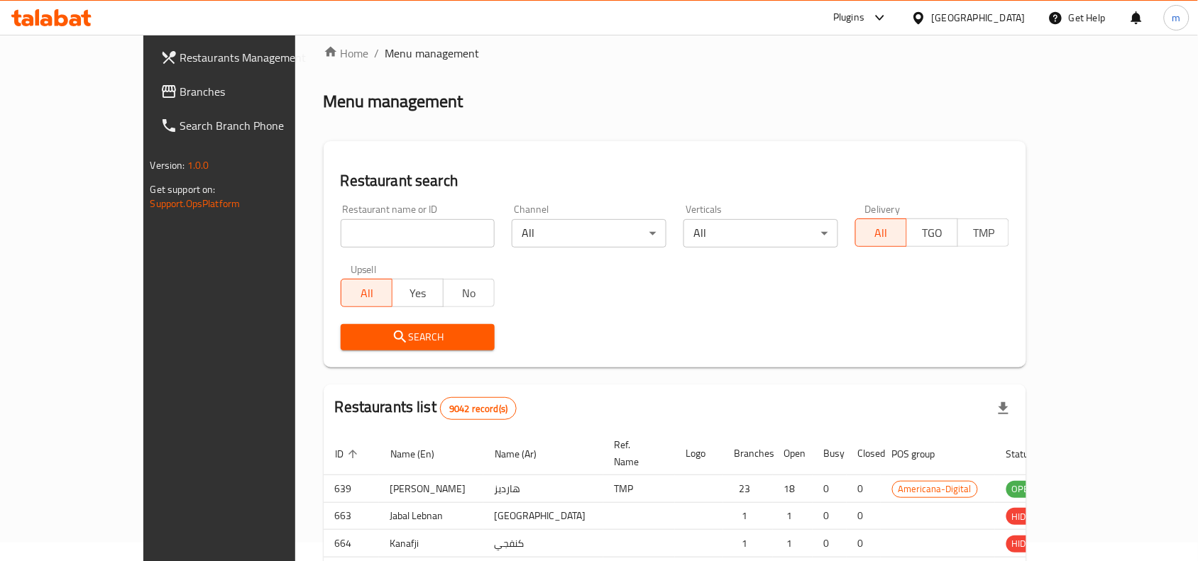
scroll to position [60, 0]
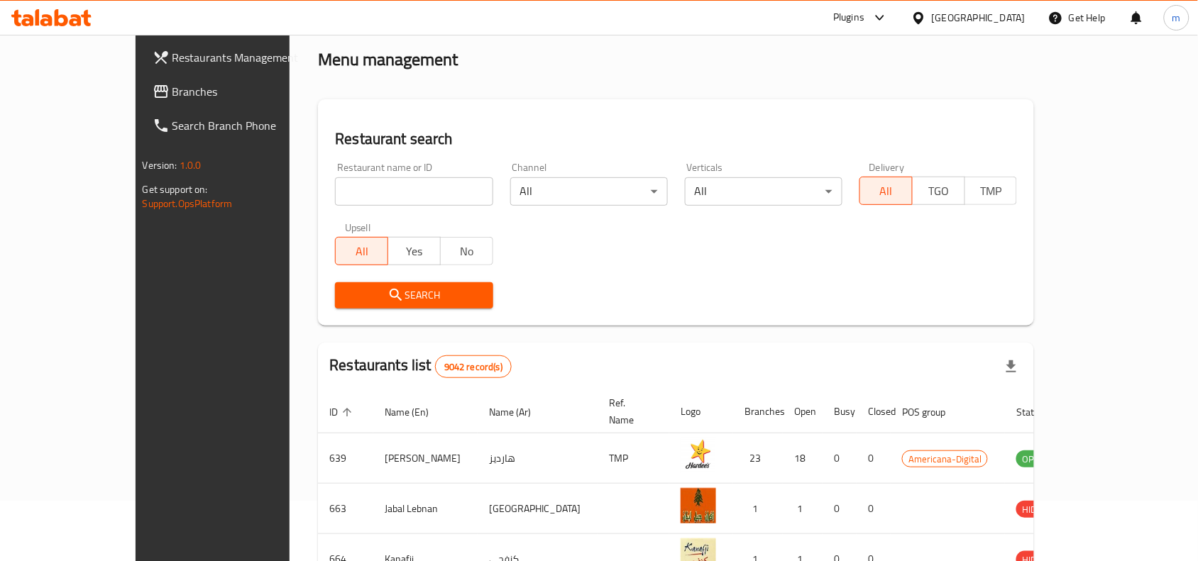
click at [335, 202] on input "search" at bounding box center [414, 191] width 158 height 28
click at [172, 83] on span "Branches" at bounding box center [248, 91] width 152 height 17
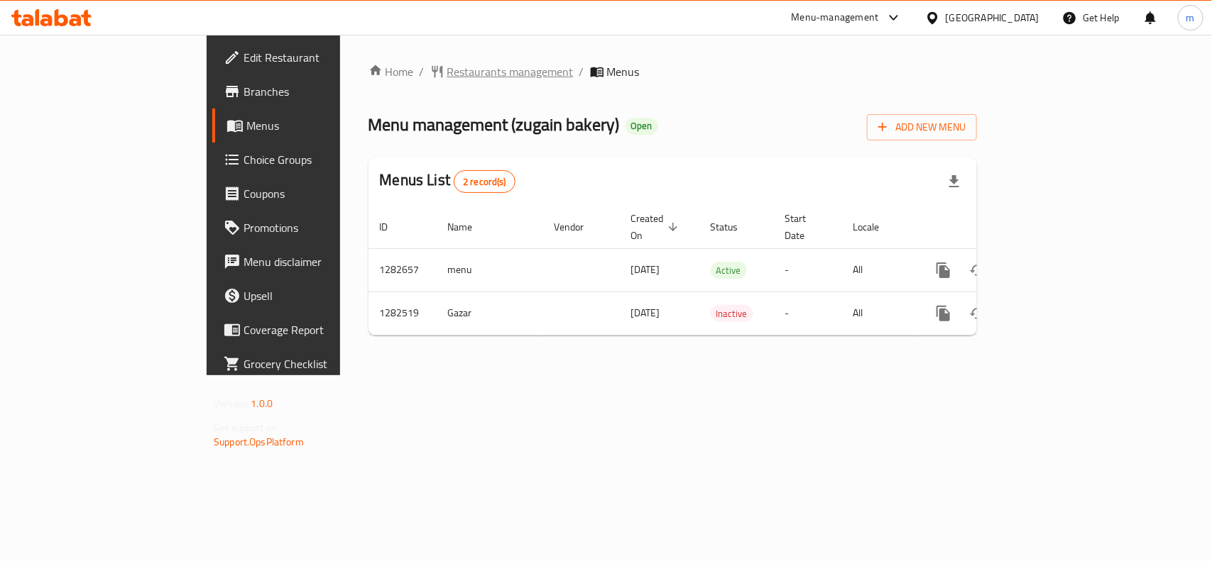
click at [447, 72] on span "Restaurants management" at bounding box center [510, 71] width 126 height 17
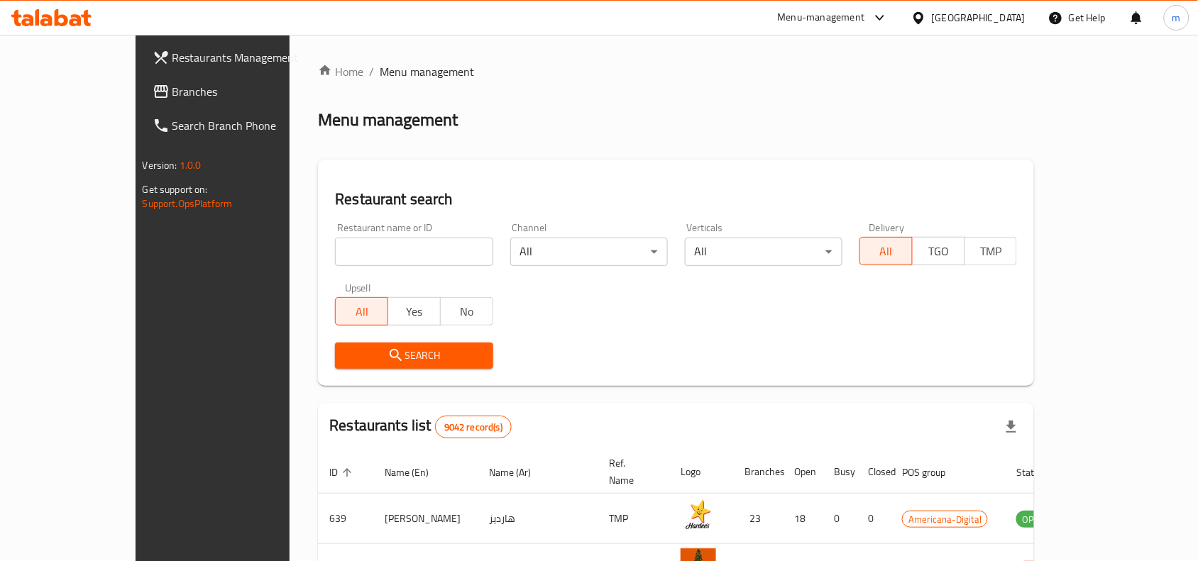
click at [335, 256] on input "search" at bounding box center [414, 252] width 158 height 28
paste input "694858"
type input "694858"
click button "Search" at bounding box center [414, 356] width 158 height 26
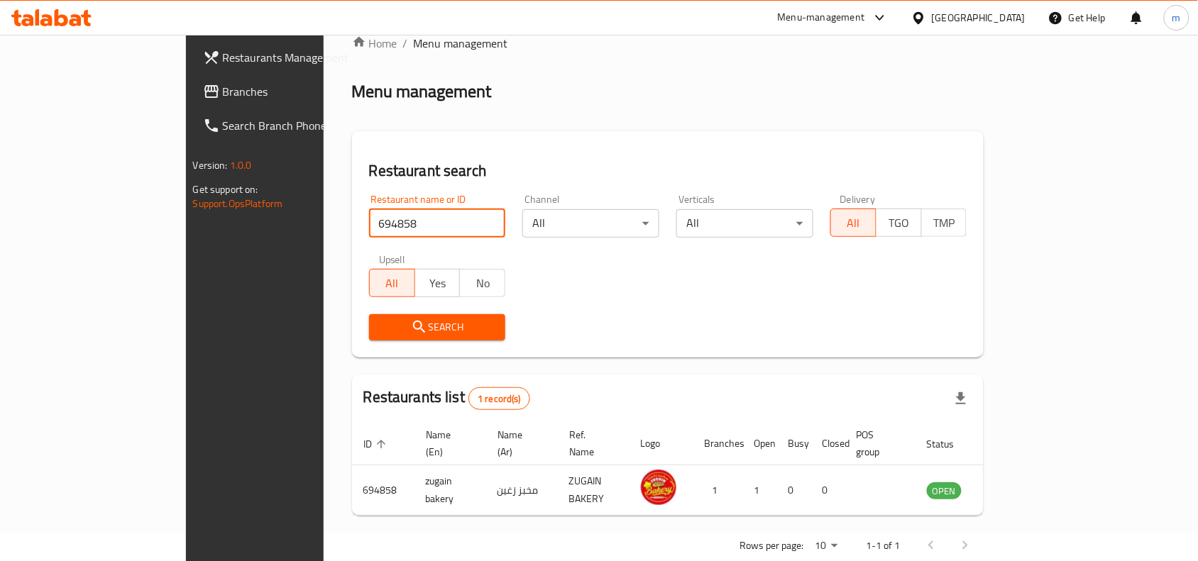
scroll to position [44, 0]
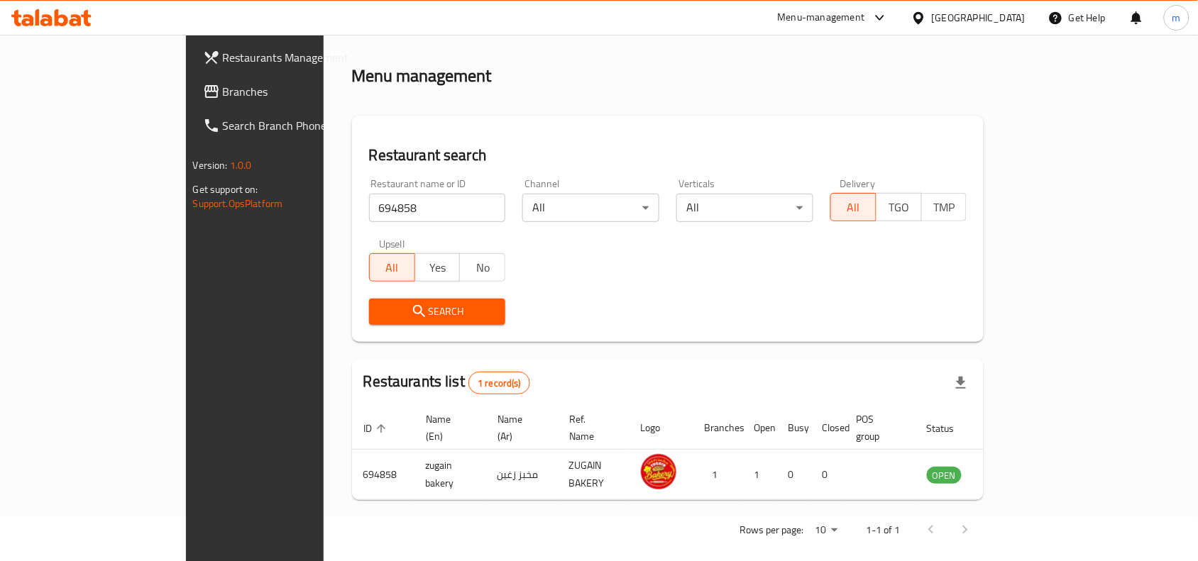
click at [1005, 23] on div "[GEOGRAPHIC_DATA]" at bounding box center [979, 18] width 94 height 16
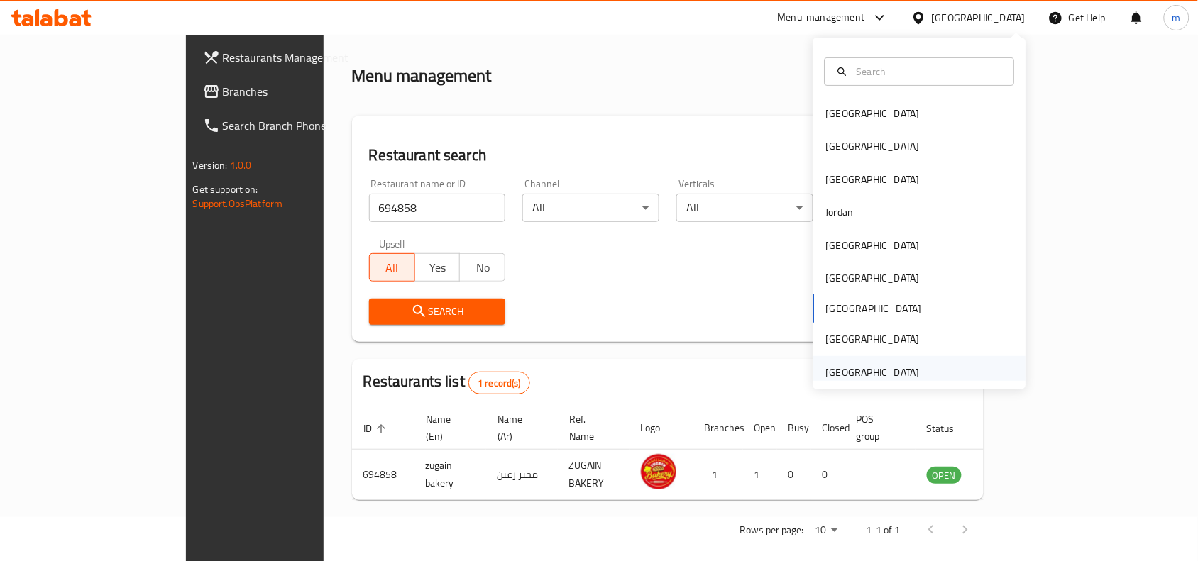
click at [872, 370] on div "[GEOGRAPHIC_DATA]" at bounding box center [873, 373] width 94 height 16
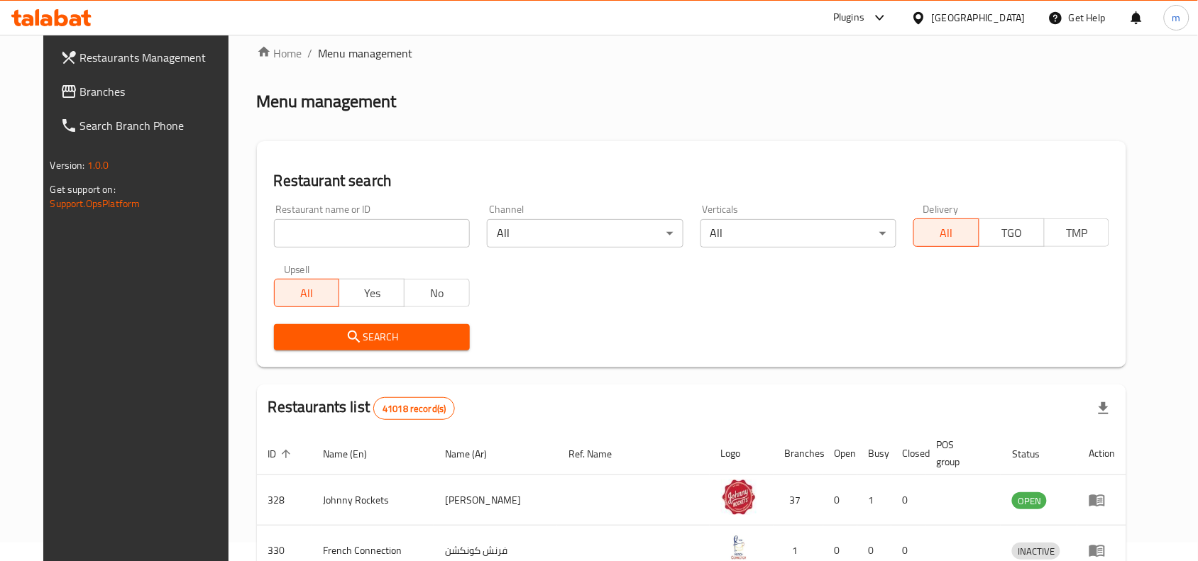
scroll to position [44, 0]
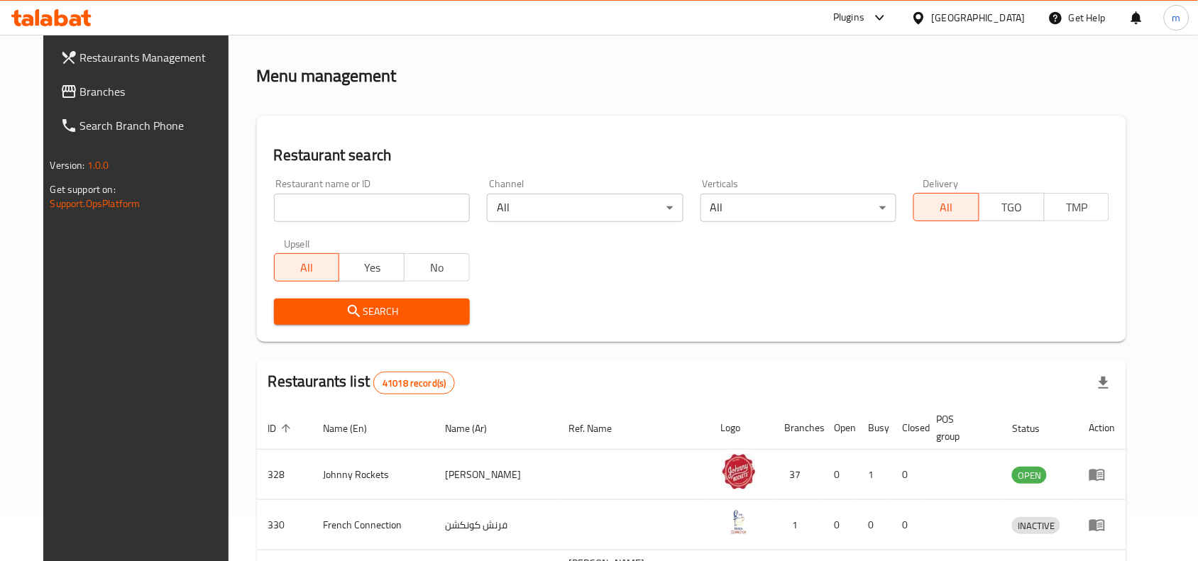
click at [97, 89] on span "Branches" at bounding box center [156, 91] width 152 height 17
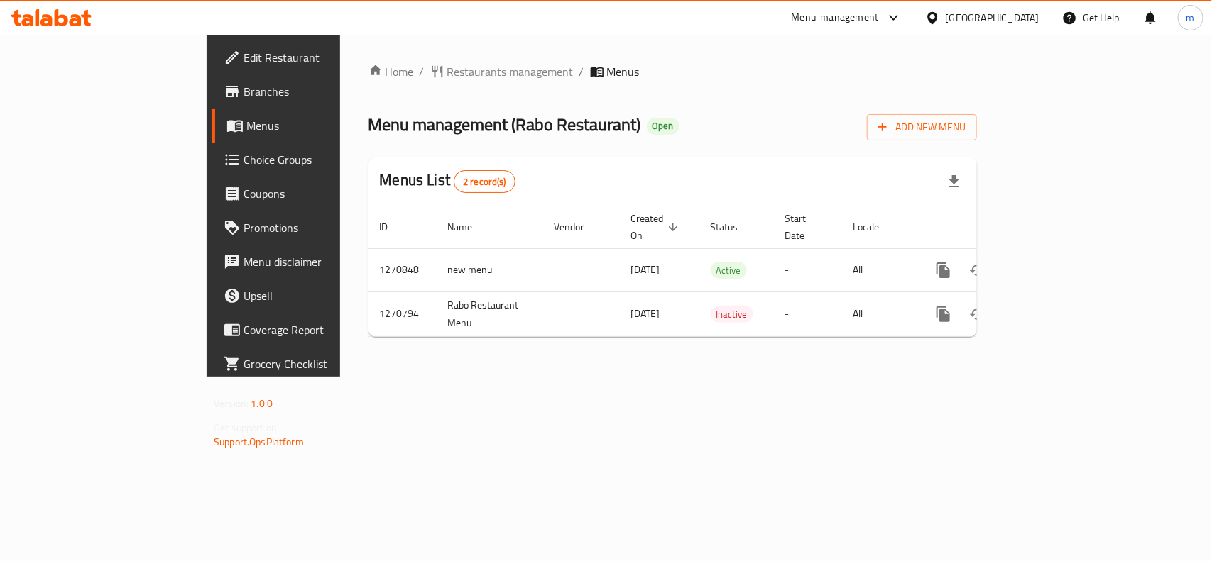
click at [447, 78] on span "Restaurants management" at bounding box center [510, 71] width 126 height 17
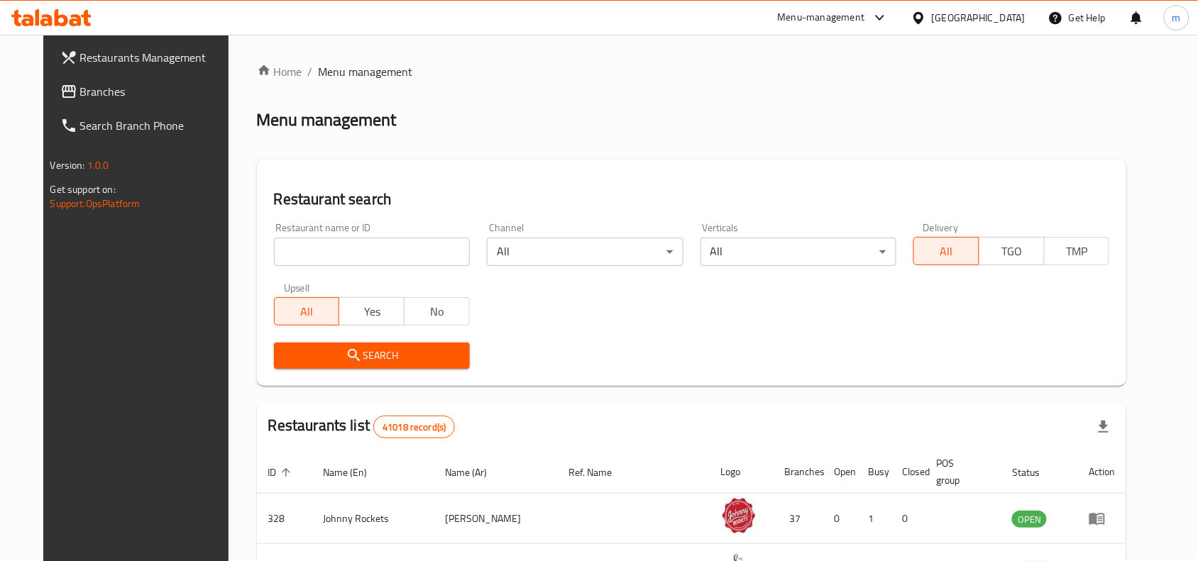
click at [309, 233] on div "Restaurant name or ID Restaurant name or ID" at bounding box center [372, 244] width 196 height 43
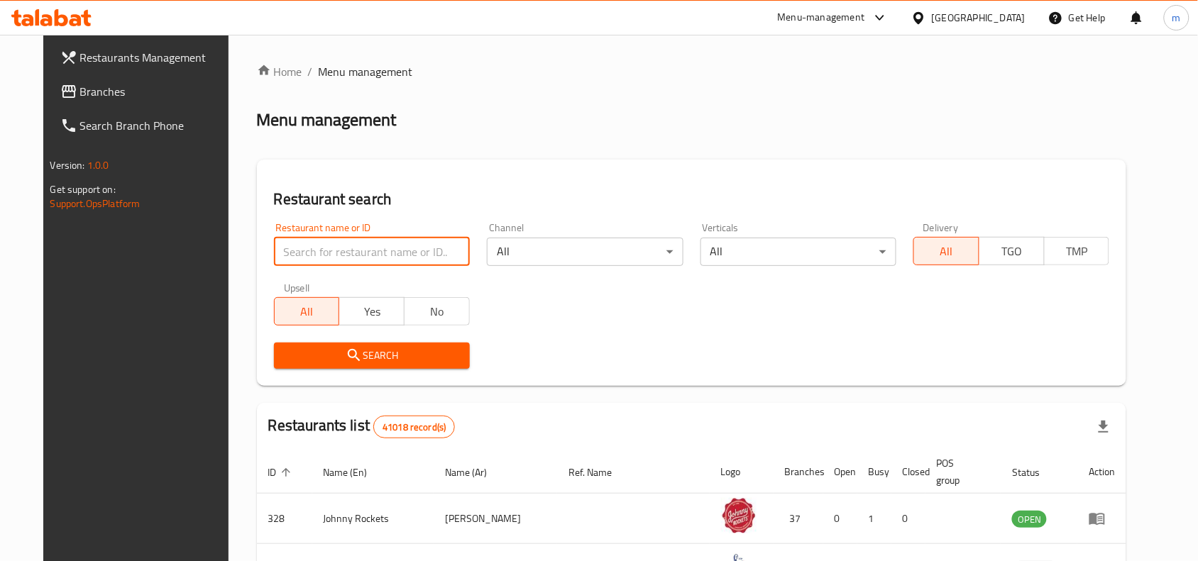
click at [307, 249] on input "search" at bounding box center [372, 252] width 196 height 28
paste input "689359"
type input "689359"
click button "Search" at bounding box center [372, 356] width 196 height 26
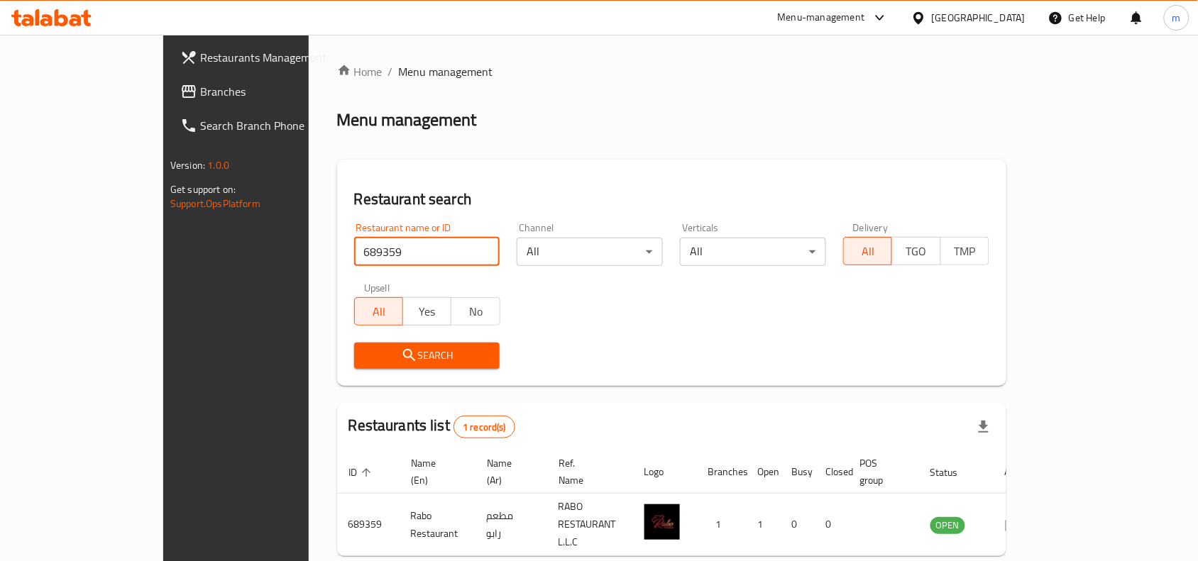
drag, startPoint x: 921, startPoint y: 16, endPoint x: 905, endPoint y: 31, distance: 21.6
click at [923, 18] on icon at bounding box center [918, 18] width 15 height 15
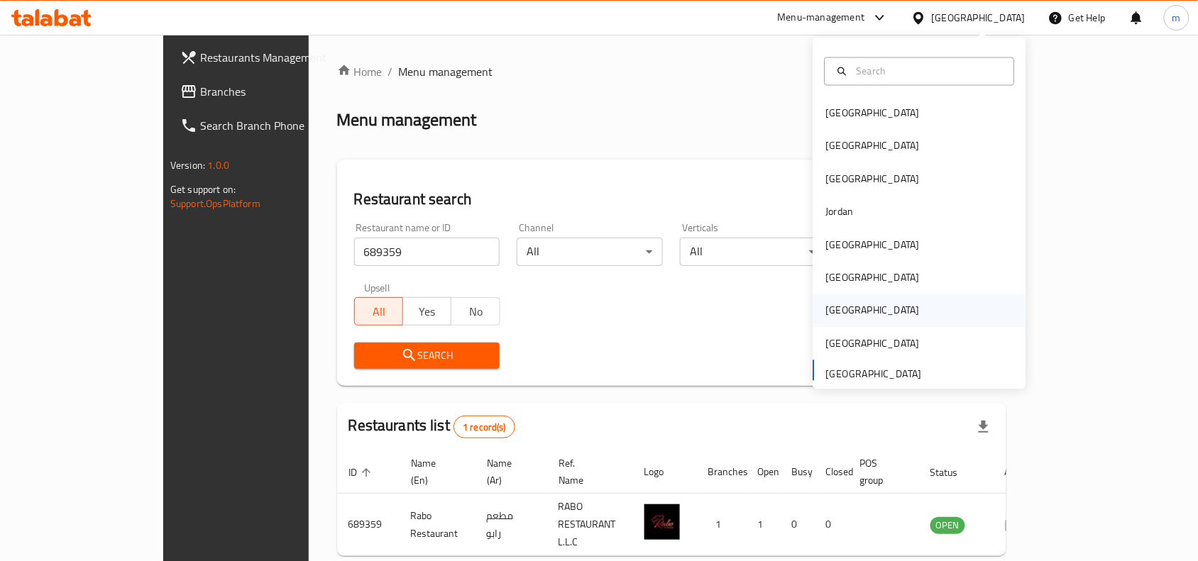
click at [826, 306] on div "[GEOGRAPHIC_DATA]" at bounding box center [873, 311] width 94 height 16
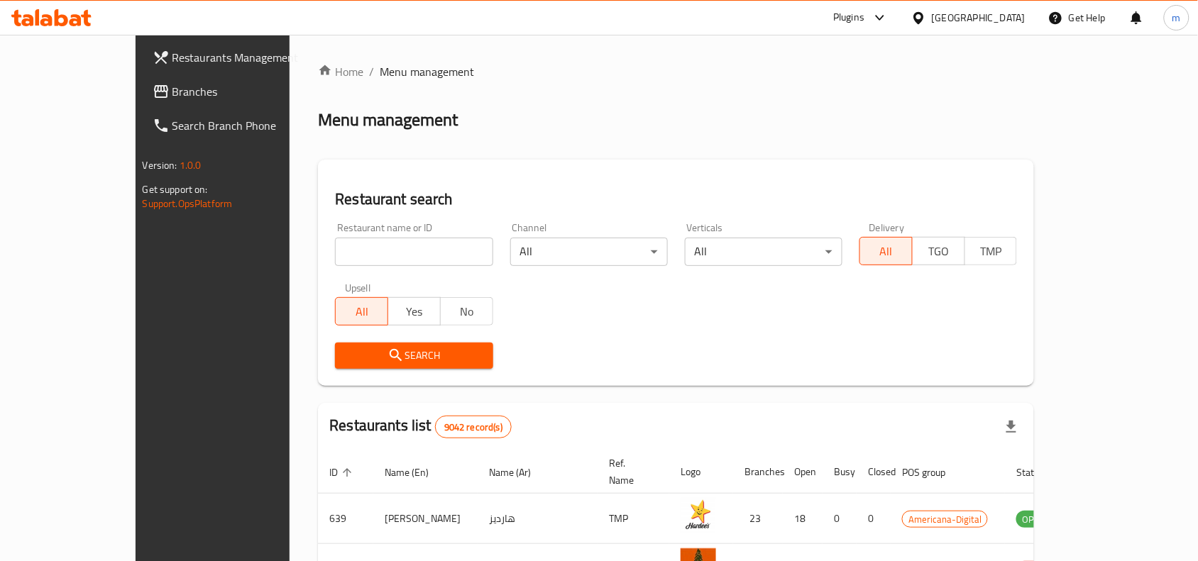
click at [172, 89] on span "Branches" at bounding box center [248, 91] width 152 height 17
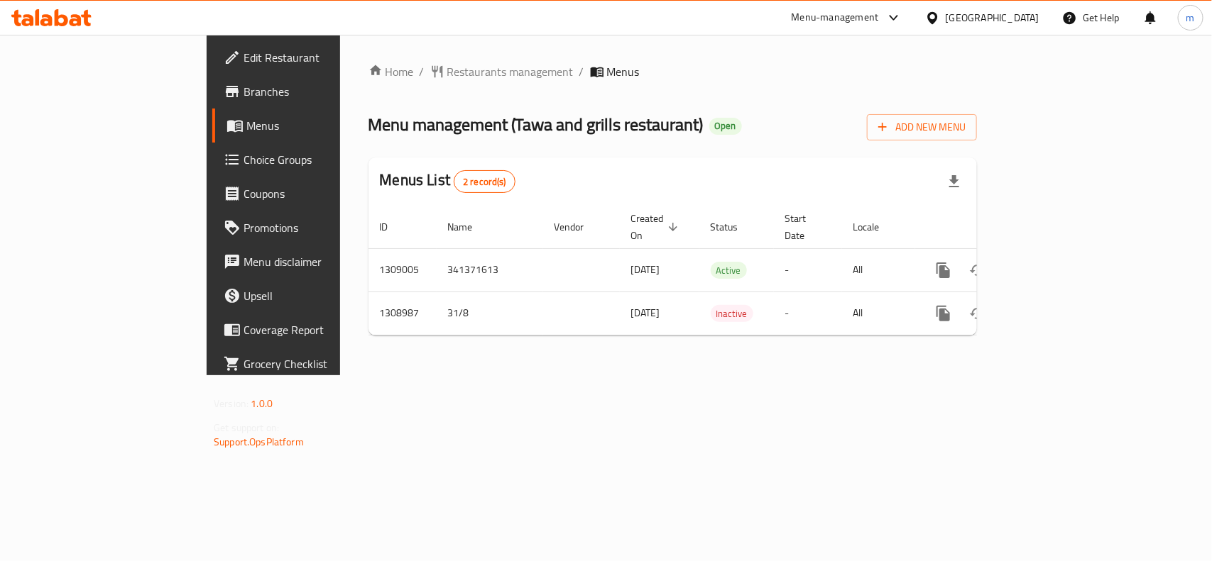
click at [381, 71] on div at bounding box center [606, 280] width 1212 height 561
click at [447, 71] on span "Restaurants management" at bounding box center [510, 71] width 126 height 17
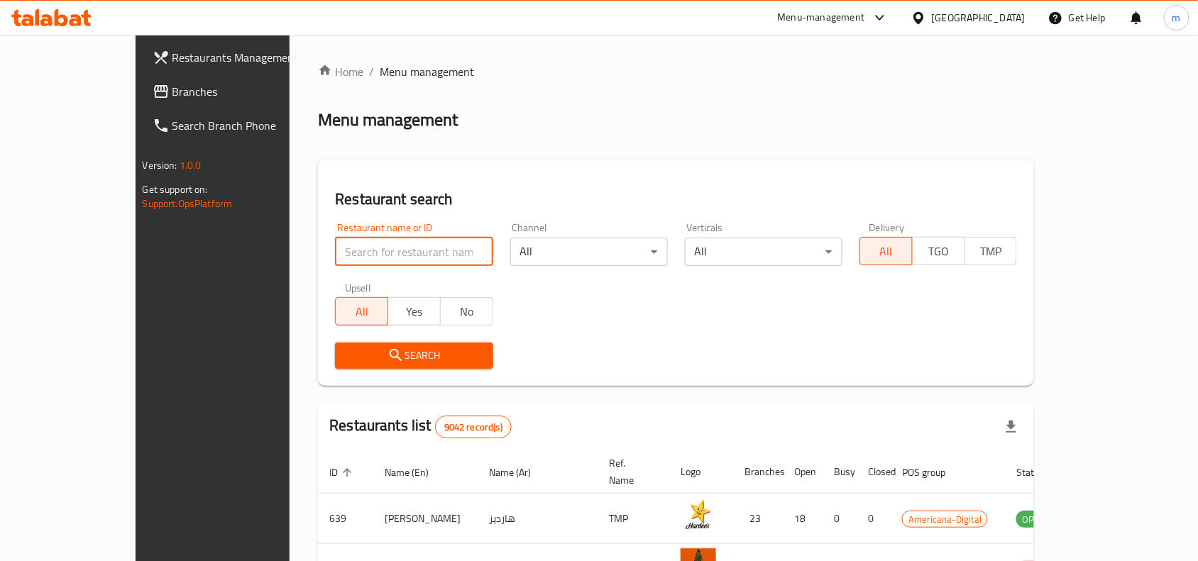
click at [335, 260] on input "search" at bounding box center [414, 252] width 158 height 28
paste input "705085"
click button "Search" at bounding box center [414, 356] width 158 height 26
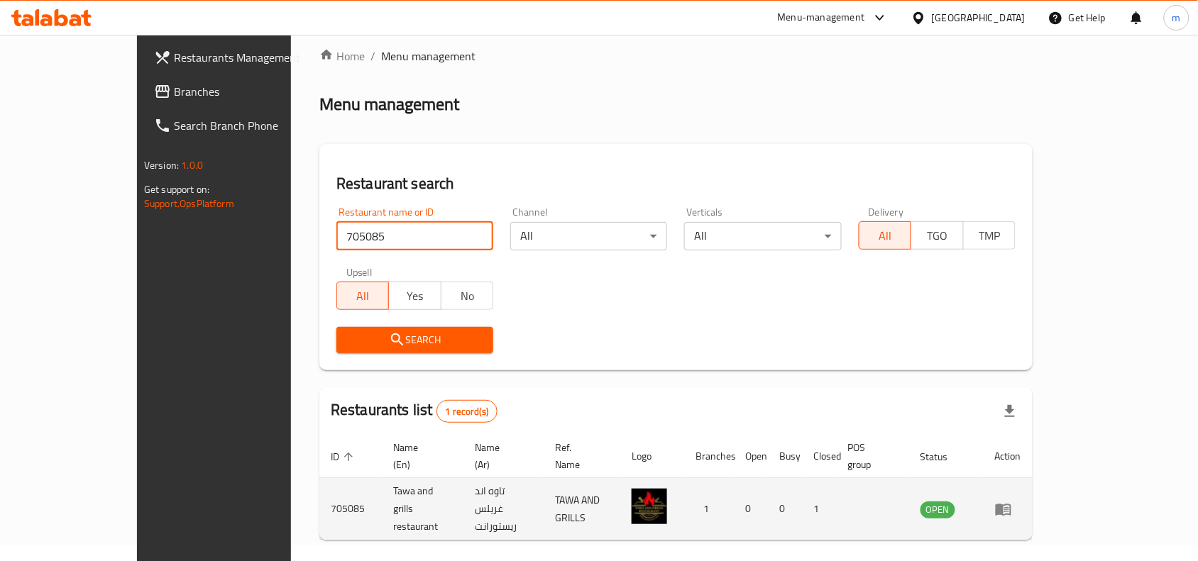
scroll to position [44, 0]
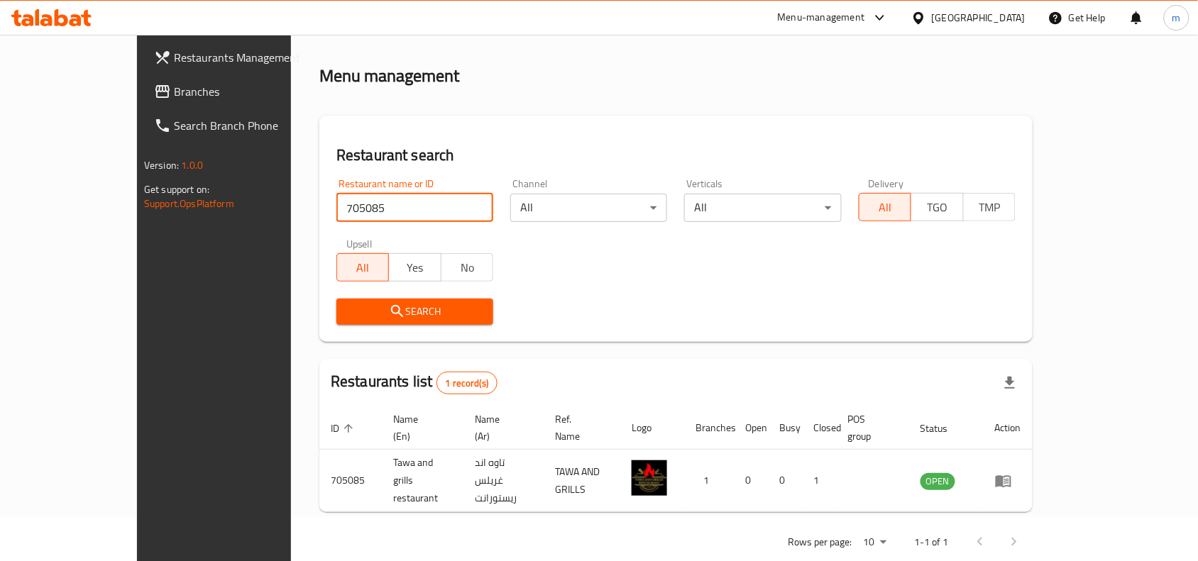
type input "705085"
click button "Search" at bounding box center [414, 312] width 157 height 26
click at [174, 97] on span "Branches" at bounding box center [250, 91] width 152 height 17
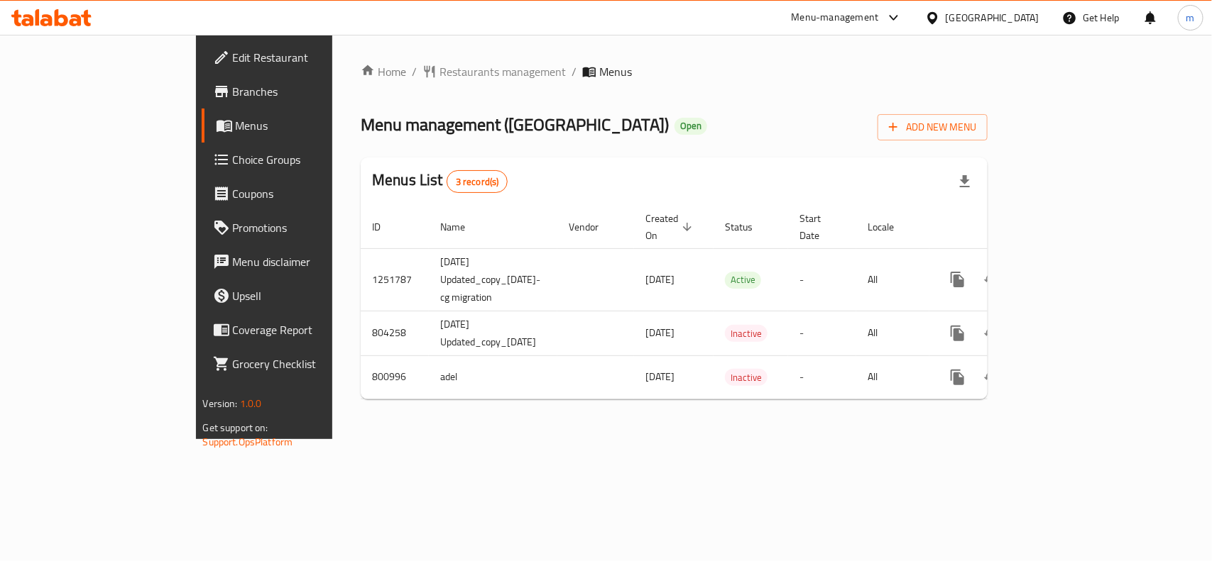
click at [439, 67] on span "Restaurants management" at bounding box center [502, 71] width 126 height 17
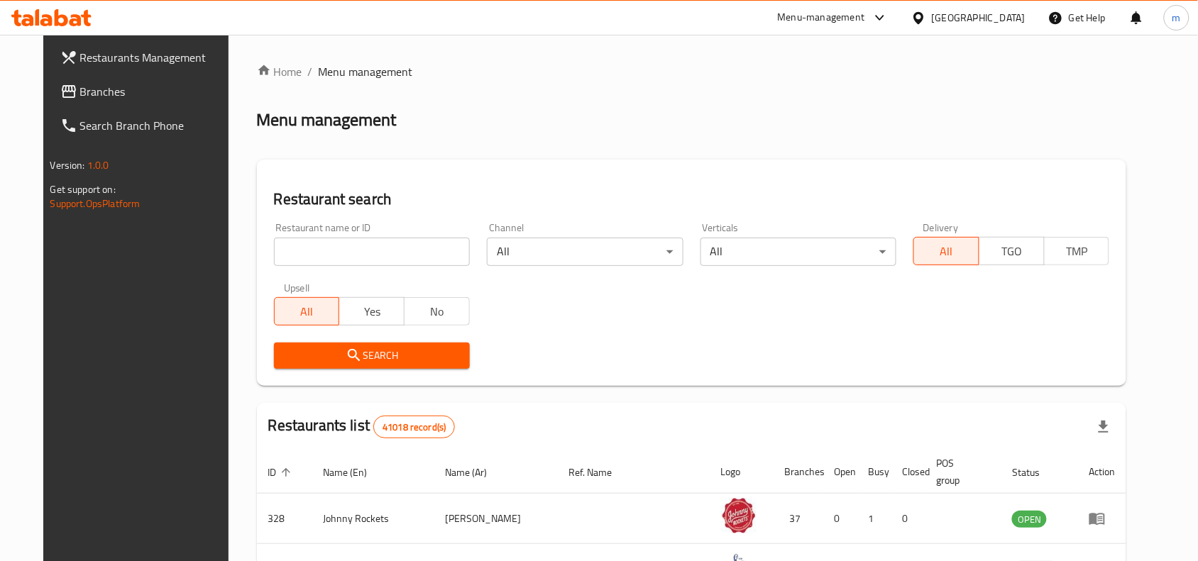
click at [285, 246] on input "search" at bounding box center [372, 252] width 196 height 28
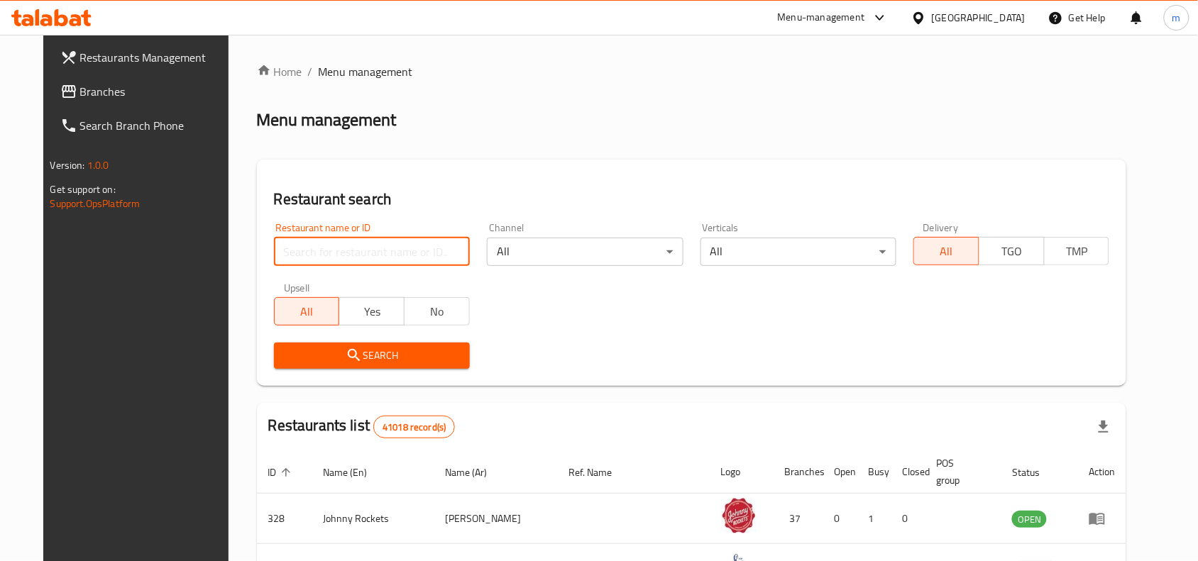
paste input "653835"
type input "653835"
click button "Search" at bounding box center [372, 356] width 196 height 26
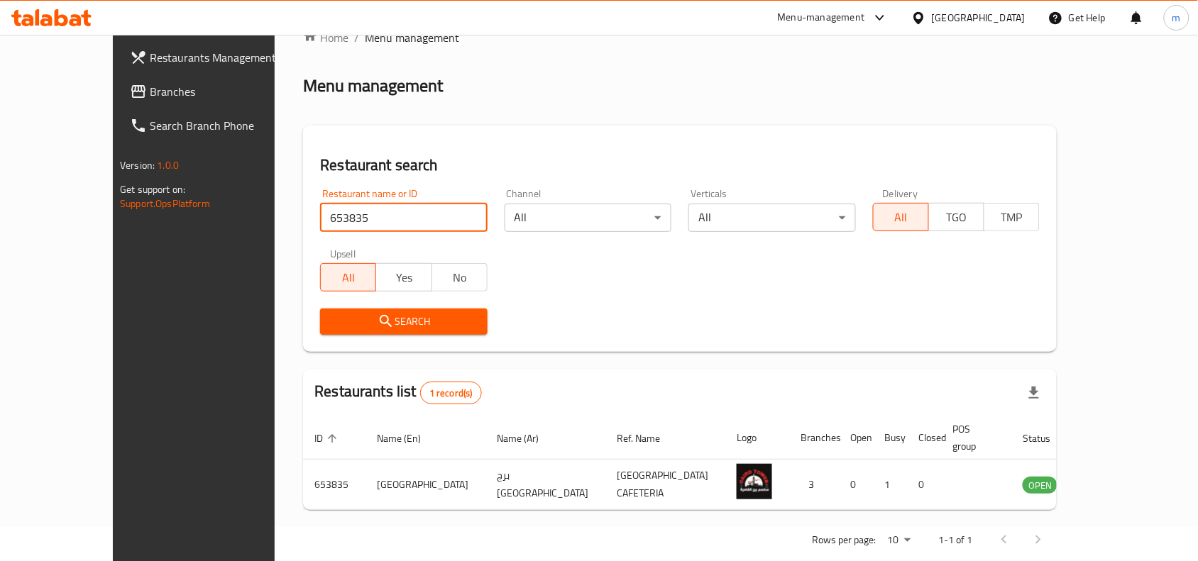
scroll to position [44, 0]
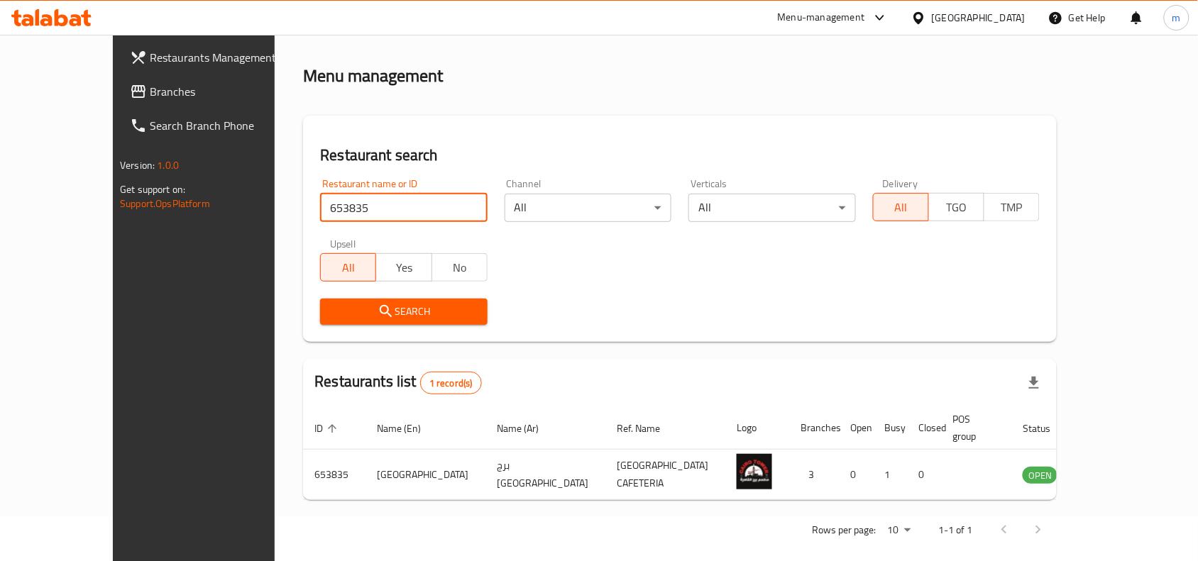
click at [924, 26] on div "United Arab Emirates" at bounding box center [968, 18] width 137 height 34
click at [955, 19] on div "United Arab Emirates" at bounding box center [979, 18] width 94 height 16
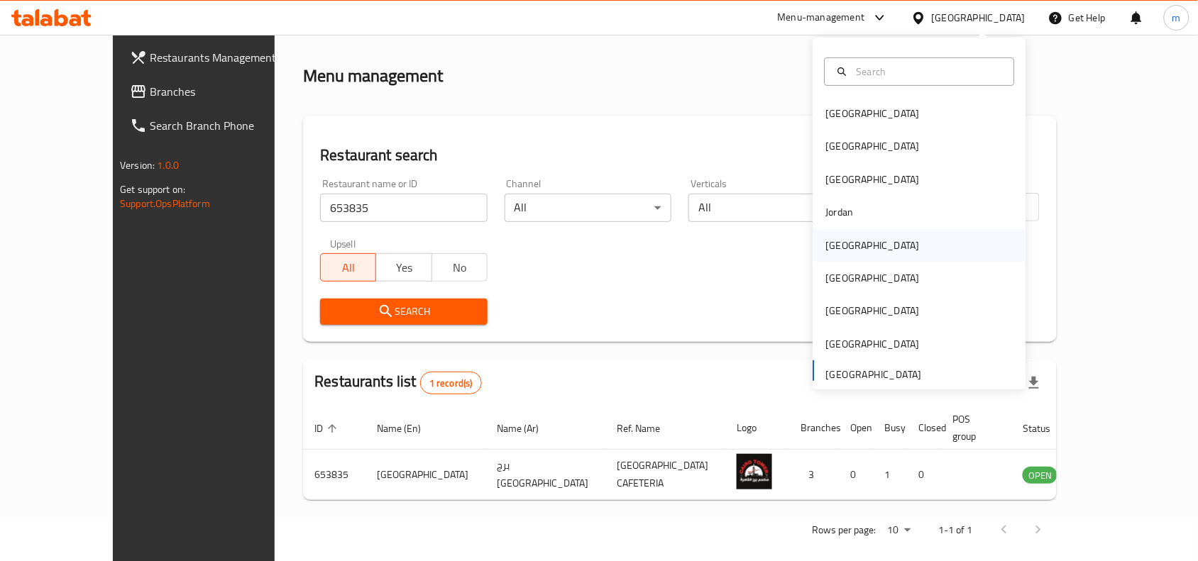
click at [860, 239] on div "[GEOGRAPHIC_DATA]" at bounding box center [919, 245] width 213 height 33
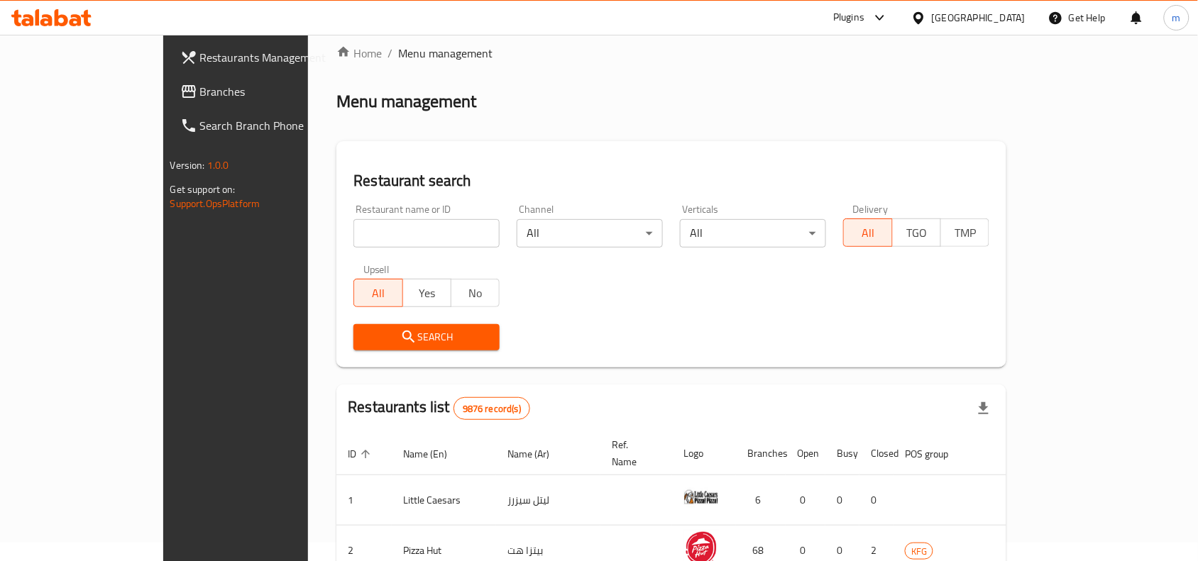
scroll to position [44, 0]
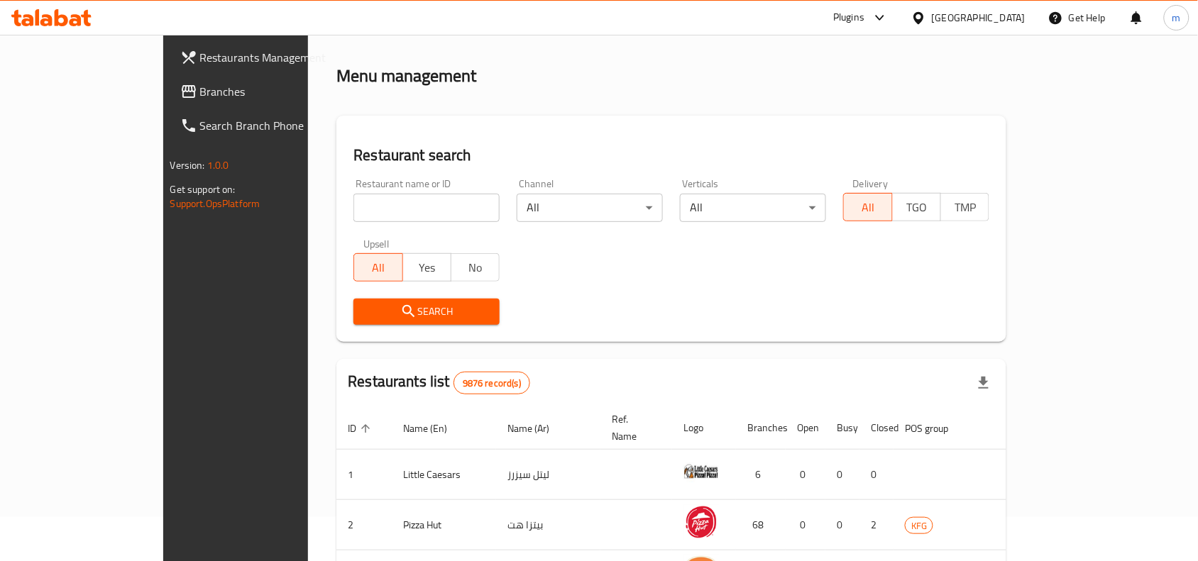
click at [200, 91] on span "Branches" at bounding box center [276, 91] width 152 height 17
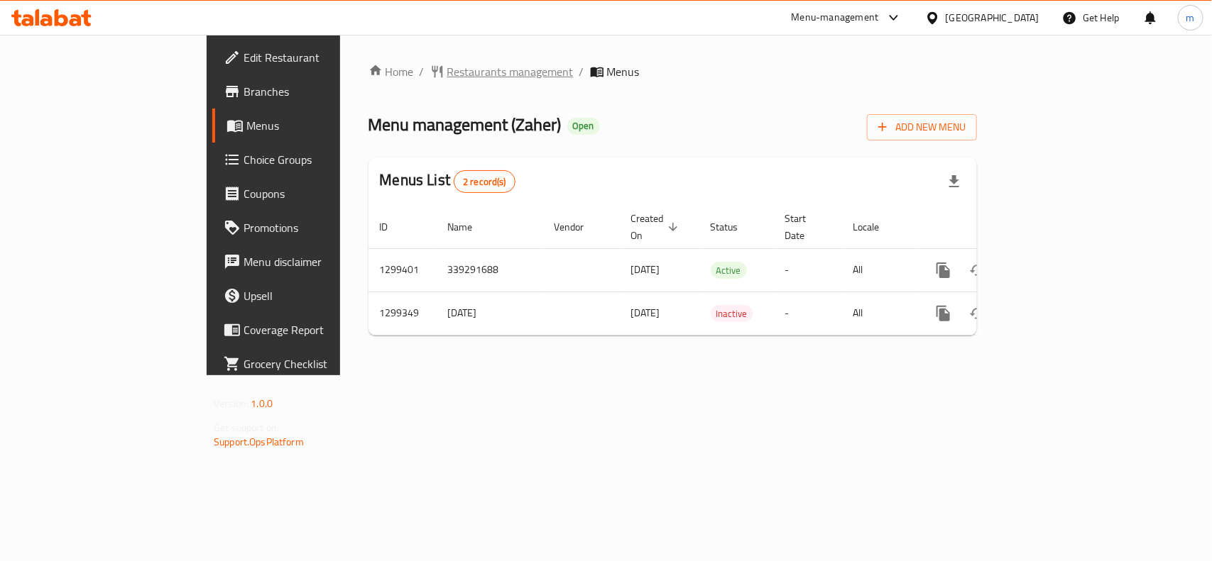
click at [447, 67] on span "Restaurants management" at bounding box center [510, 71] width 126 height 17
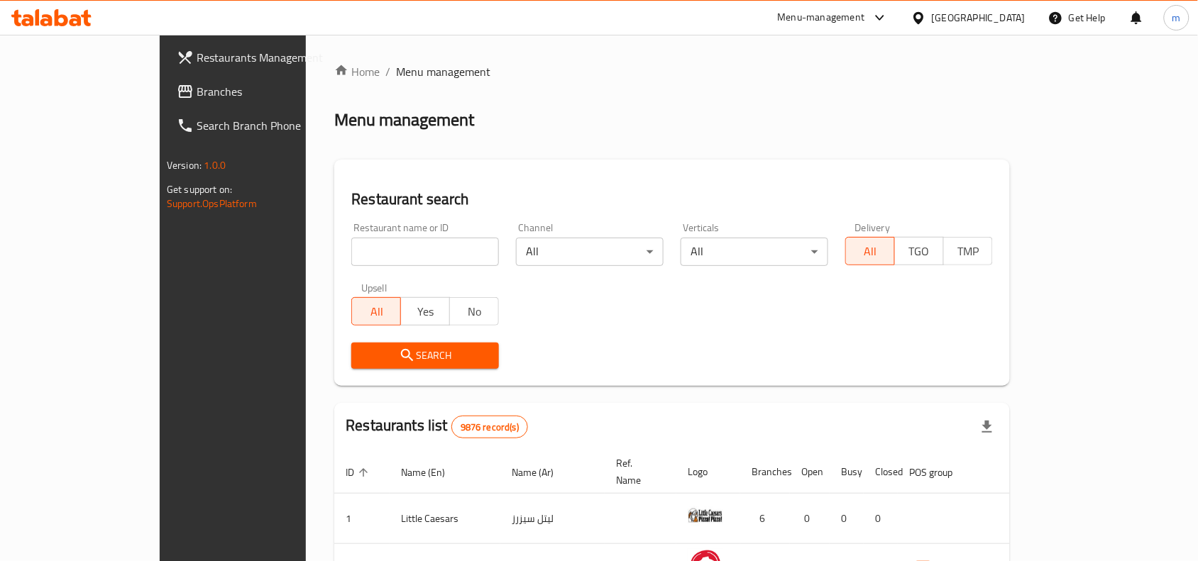
click at [351, 252] on input "search" at bounding box center [425, 252] width 148 height 28
paste input "701311"
type input "701311"
click button "Search" at bounding box center [425, 356] width 148 height 26
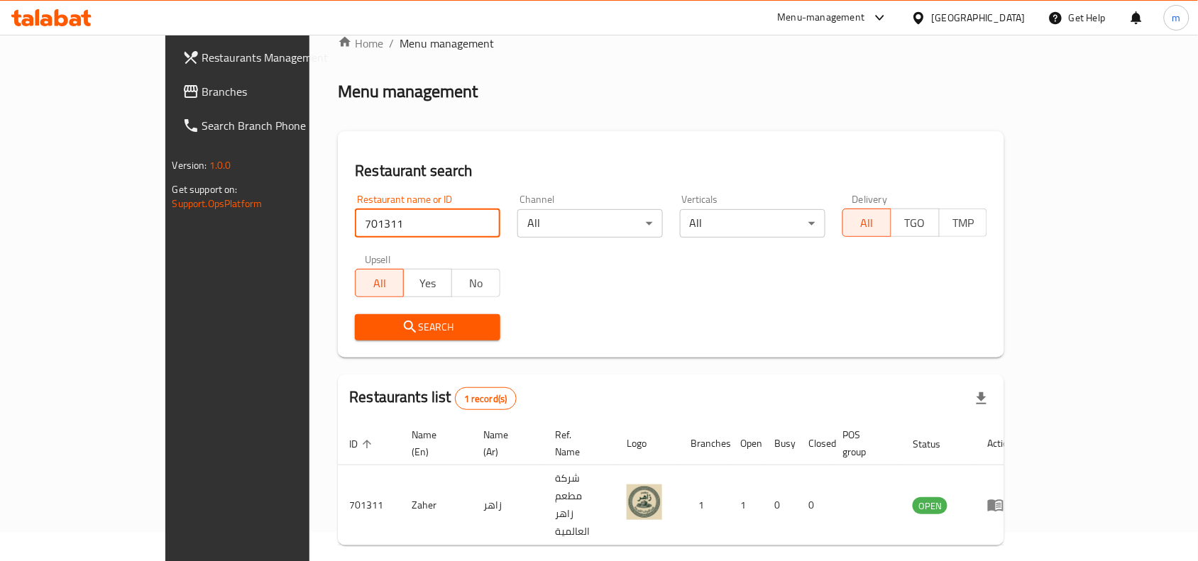
scroll to position [44, 0]
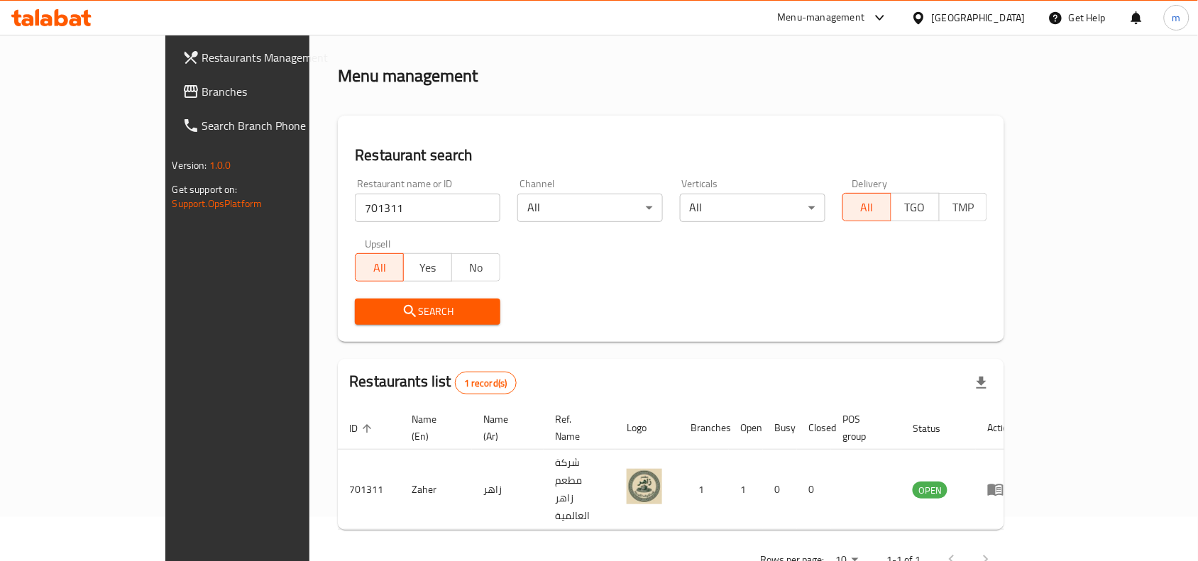
click at [202, 91] on span "Branches" at bounding box center [278, 91] width 152 height 17
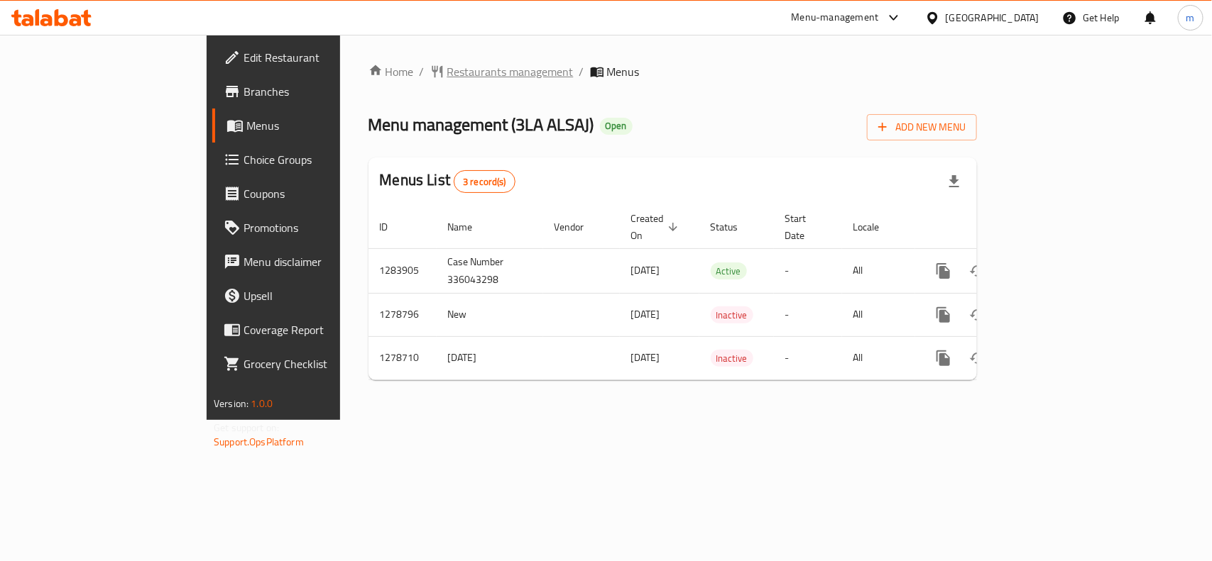
click at [447, 72] on span "Restaurants management" at bounding box center [510, 71] width 126 height 17
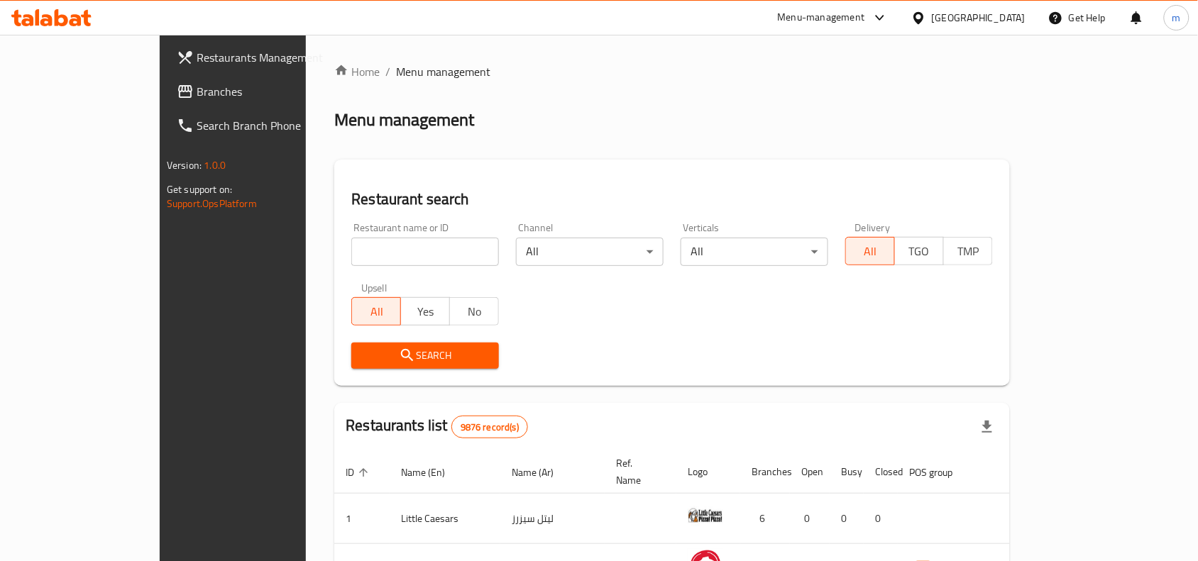
click at [351, 252] on input "search" at bounding box center [425, 252] width 148 height 28
paste input "693016"
type input "693016"
click button "Search" at bounding box center [425, 356] width 148 height 26
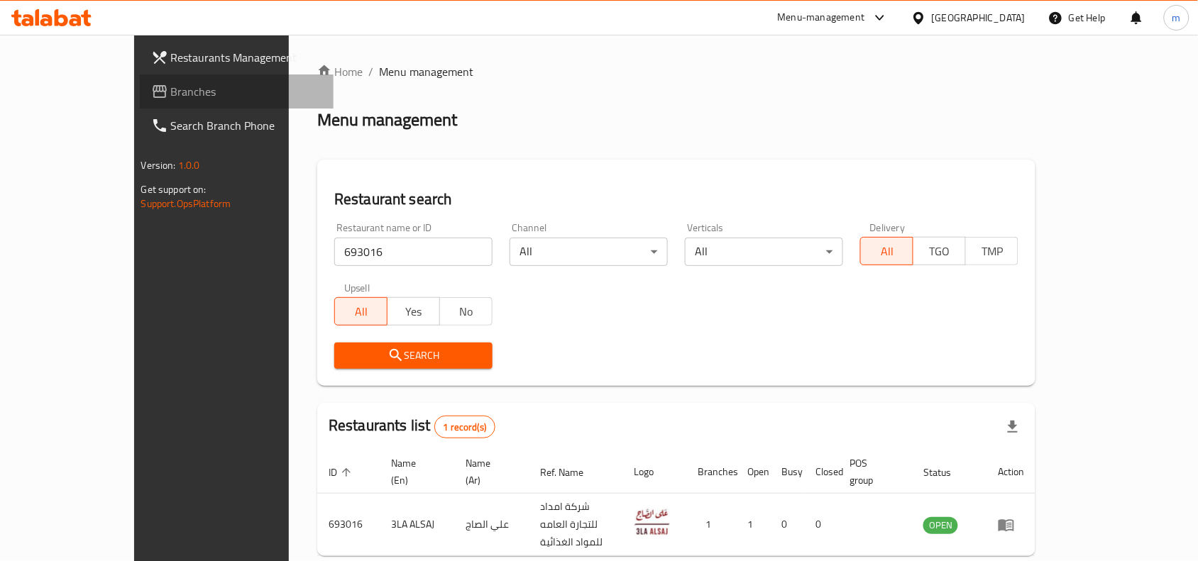
click at [140, 79] on link "Branches" at bounding box center [237, 92] width 195 height 34
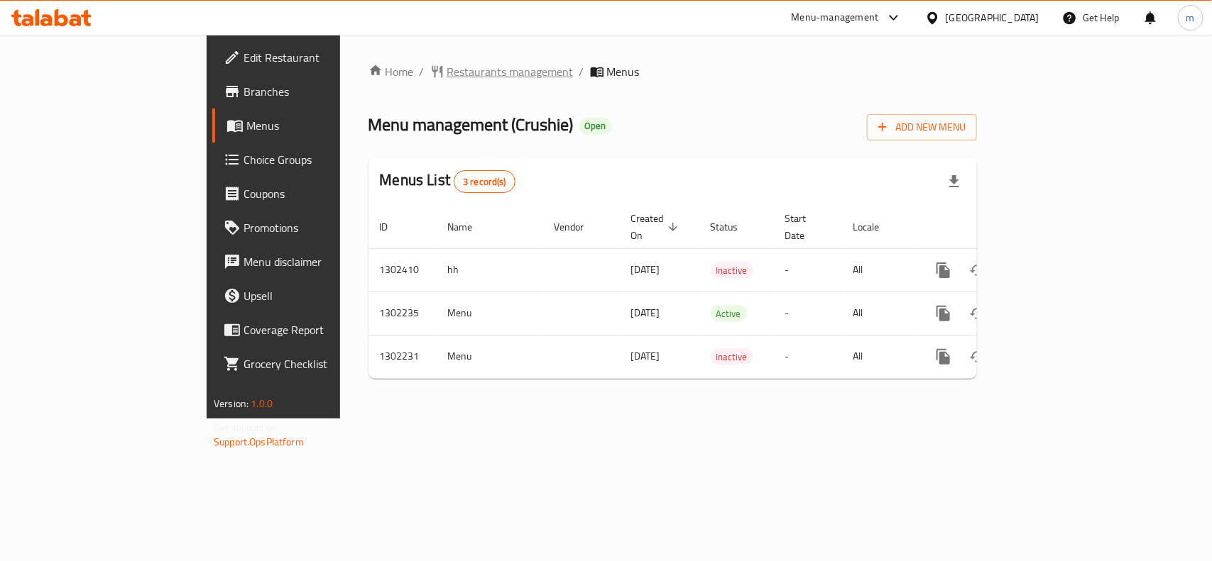
click at [447, 73] on span "Restaurants management" at bounding box center [510, 71] width 126 height 17
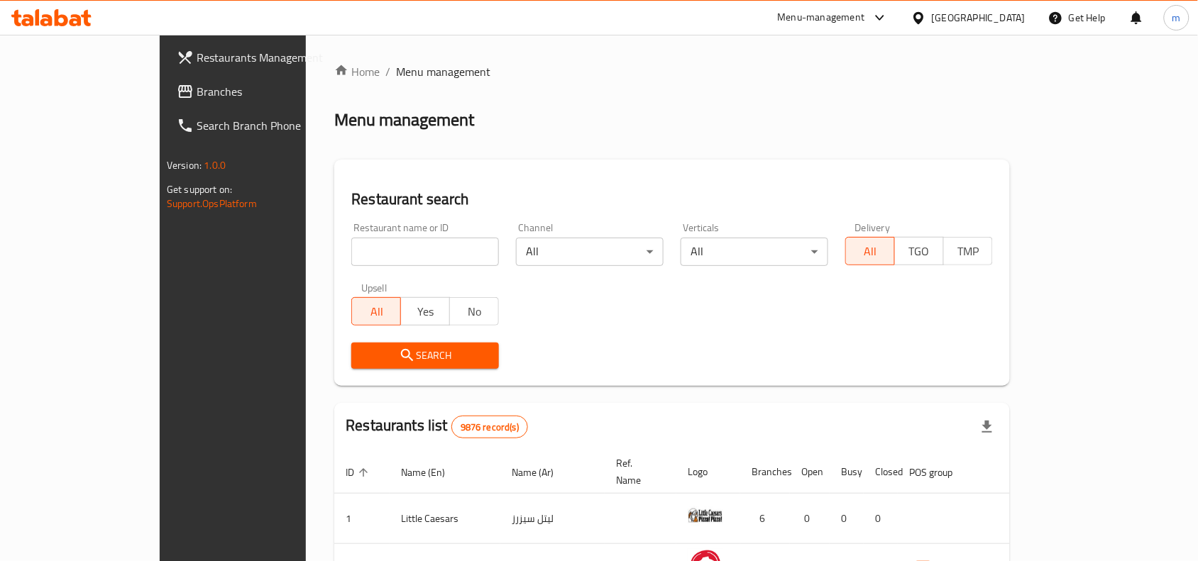
click at [351, 253] on input "search" at bounding box center [425, 252] width 148 height 28
paste input "702331"
type input "702331"
click button "Search" at bounding box center [425, 356] width 148 height 26
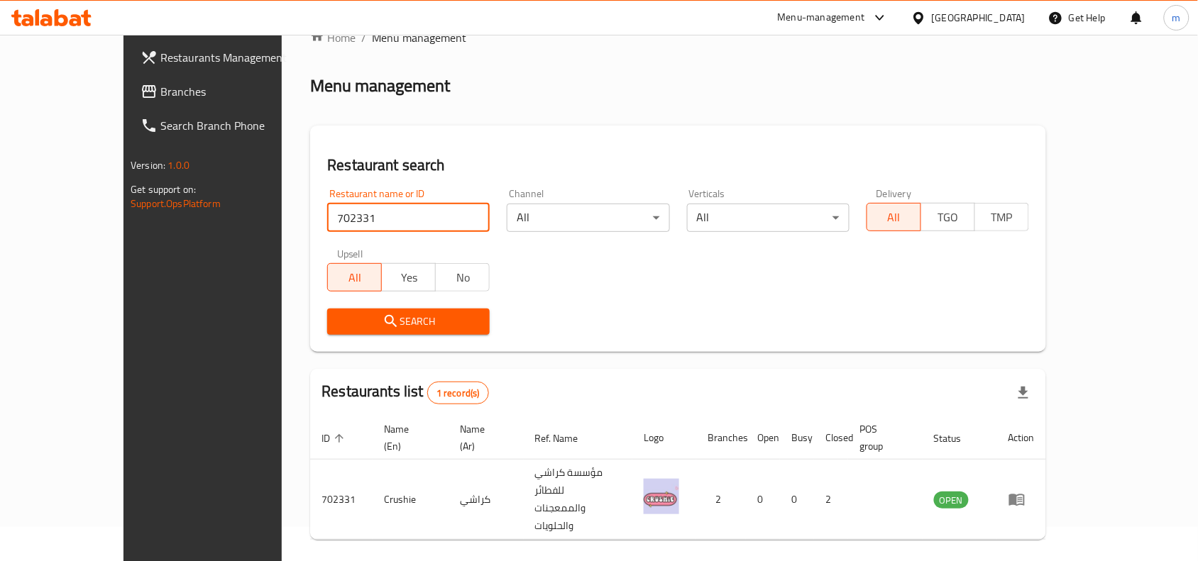
scroll to position [44, 0]
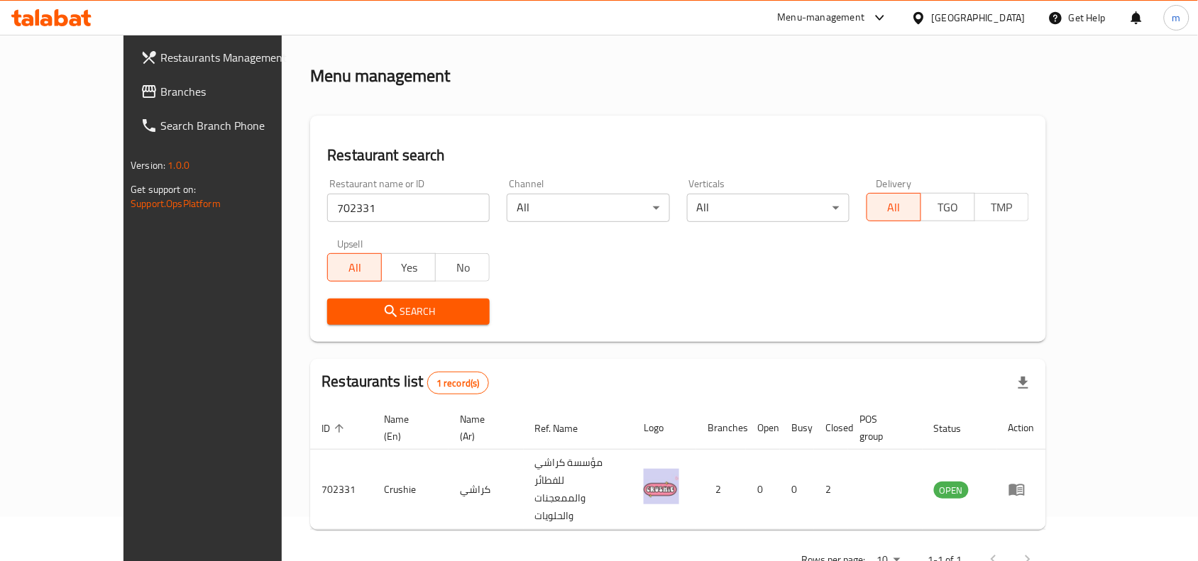
click at [1017, 16] on div "Kuwait" at bounding box center [979, 18] width 94 height 16
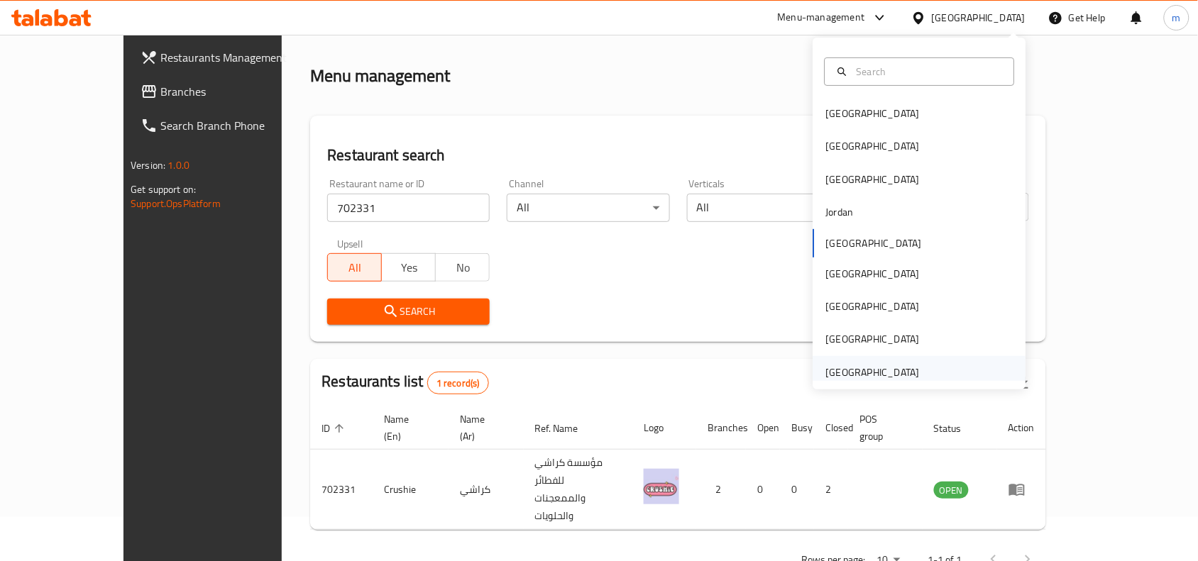
click at [863, 365] on div "[GEOGRAPHIC_DATA]" at bounding box center [873, 373] width 94 height 16
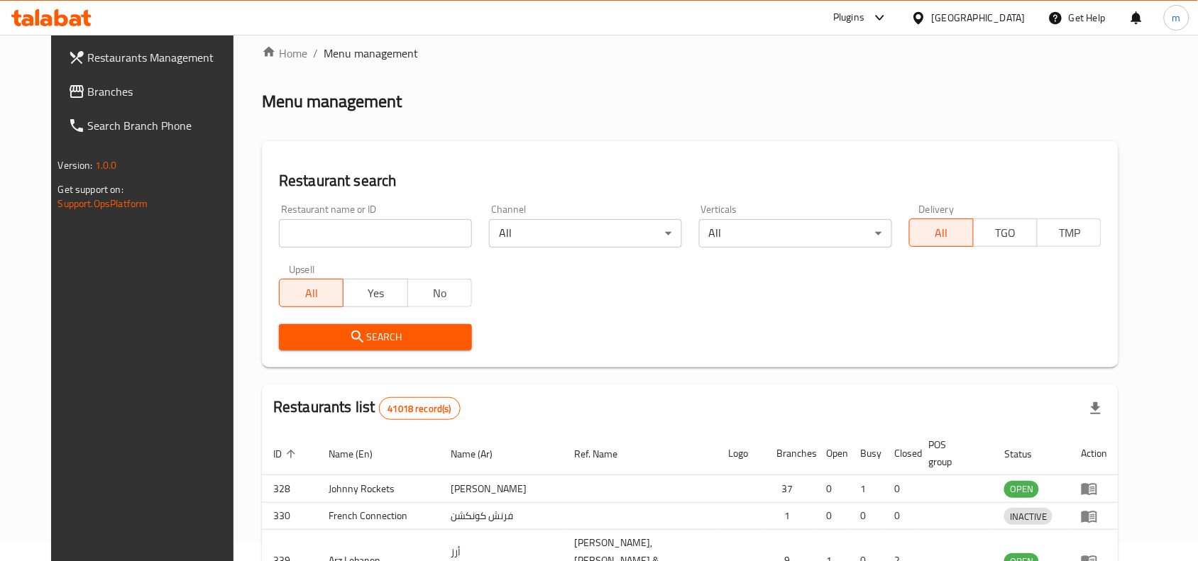
scroll to position [44, 0]
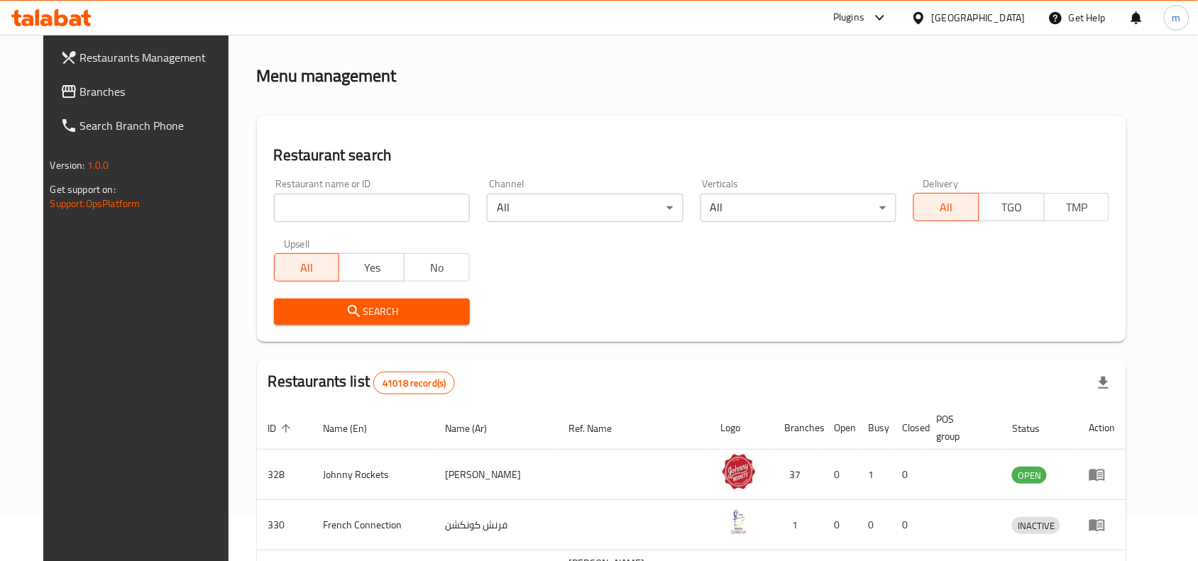
click at [80, 87] on span "Branches" at bounding box center [156, 91] width 152 height 17
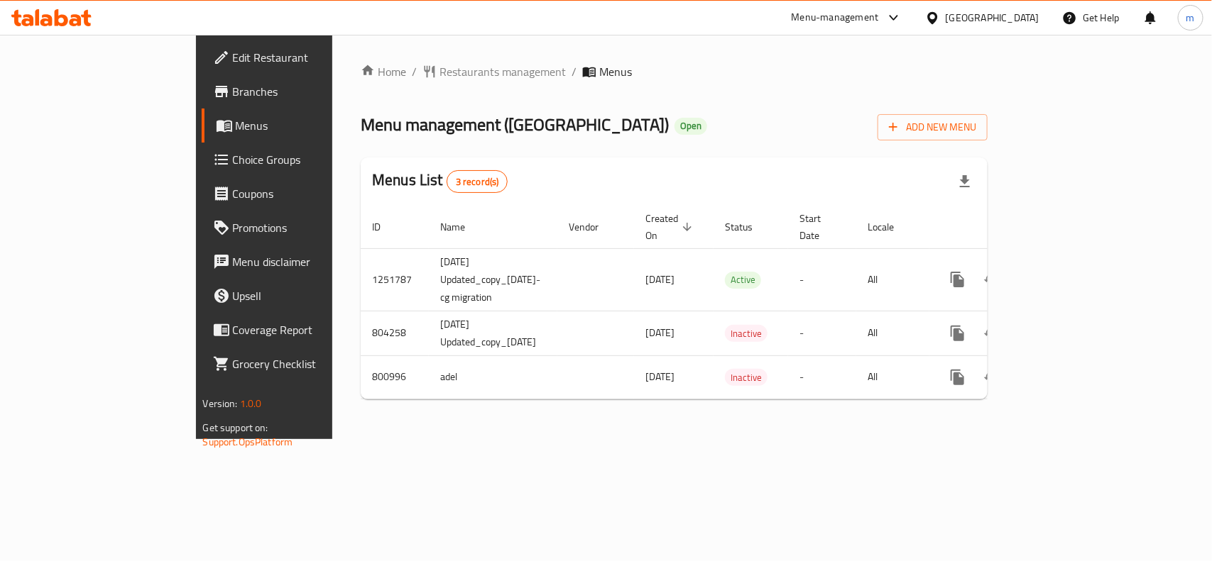
click at [406, 57] on div "Home / Restaurants management / Menus Menu management ( [GEOGRAPHIC_DATA] ) Ope…" at bounding box center [674, 237] width 684 height 405
click at [439, 71] on span "Restaurants management" at bounding box center [502, 71] width 126 height 17
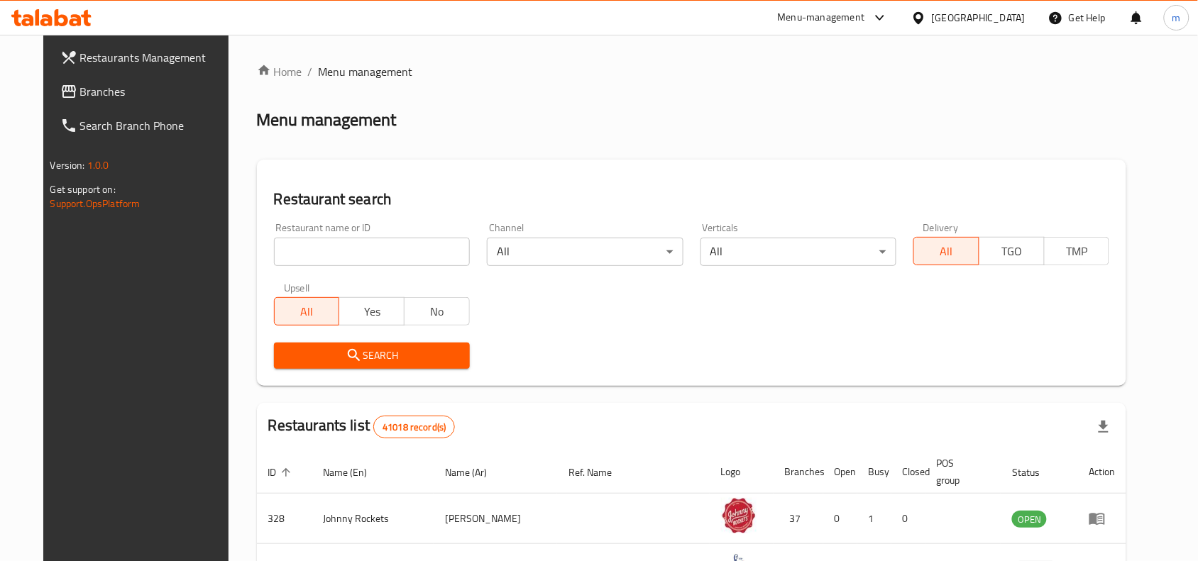
click at [296, 243] on input "search" at bounding box center [372, 252] width 196 height 28
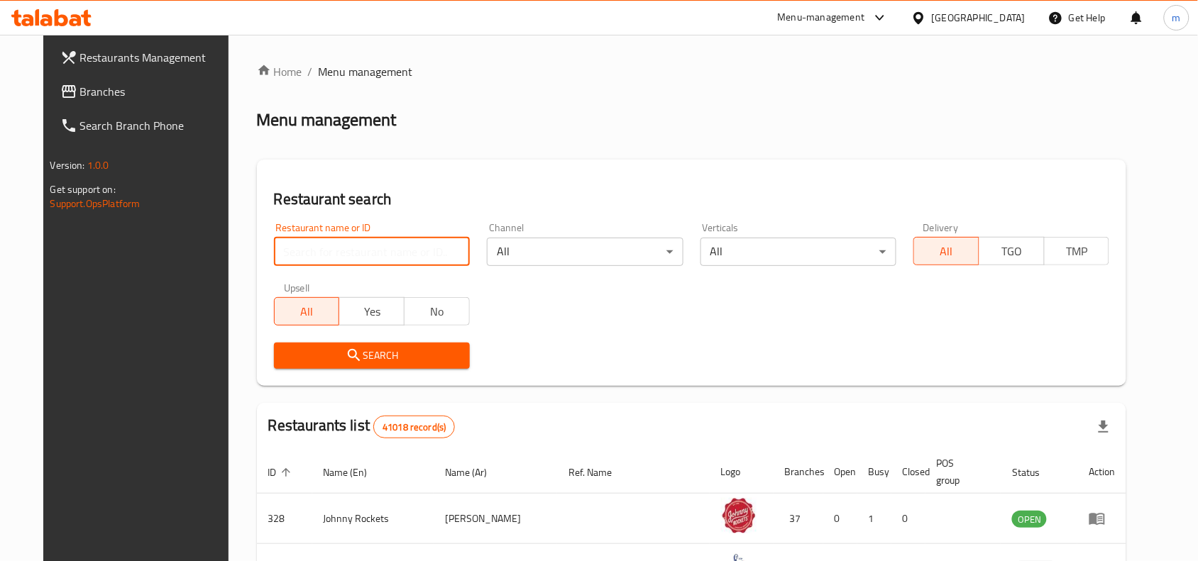
paste input "653835"
type input "653835"
click button "Search" at bounding box center [372, 356] width 196 height 26
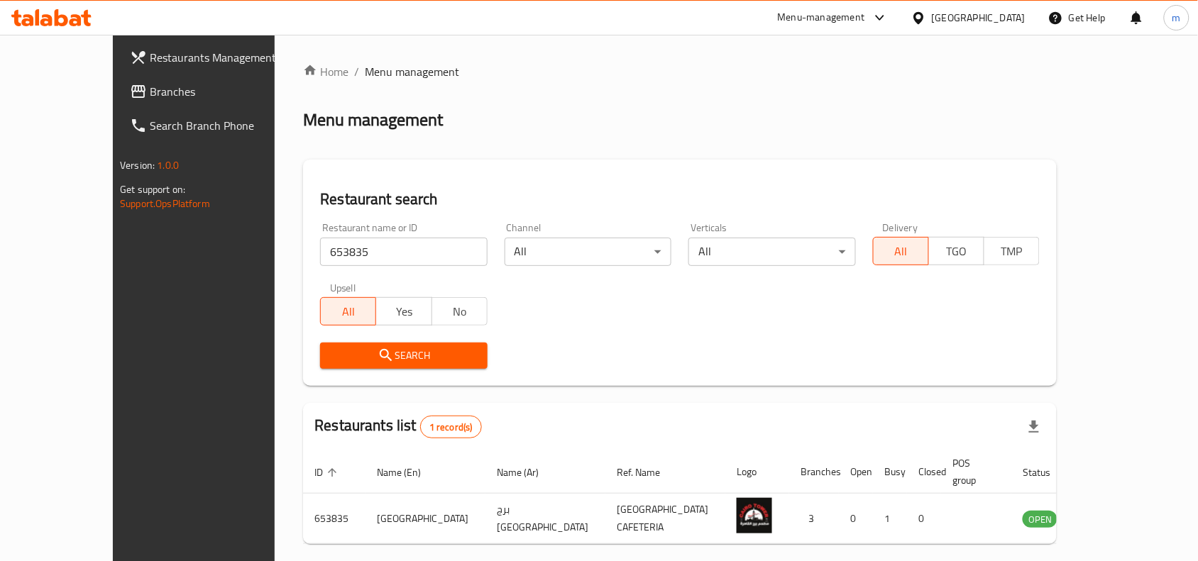
scroll to position [44, 0]
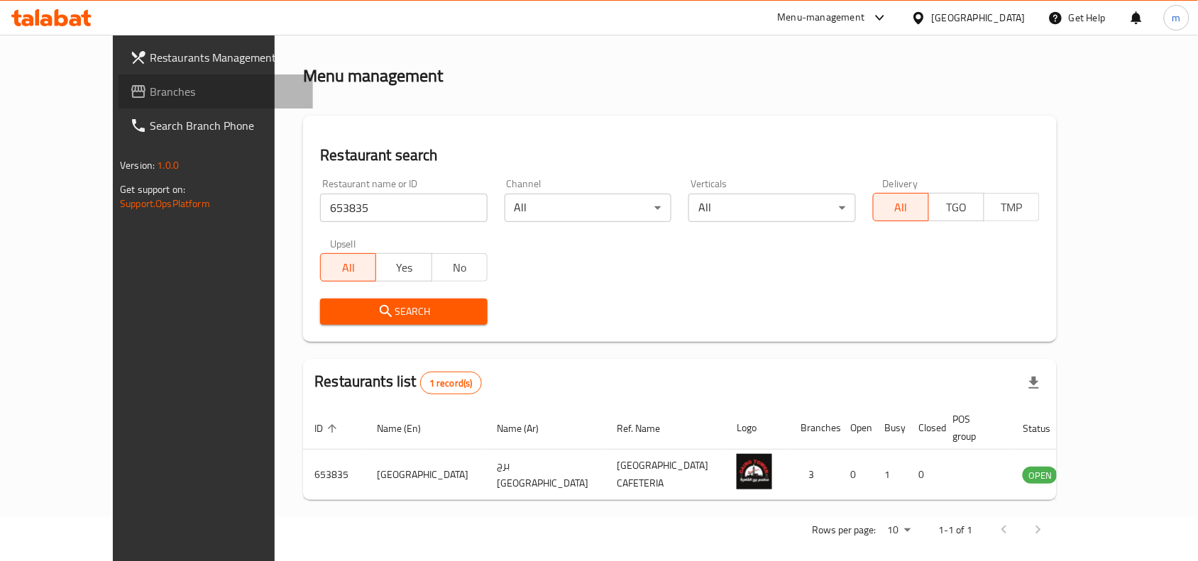
click at [150, 85] on span "Branches" at bounding box center [226, 91] width 152 height 17
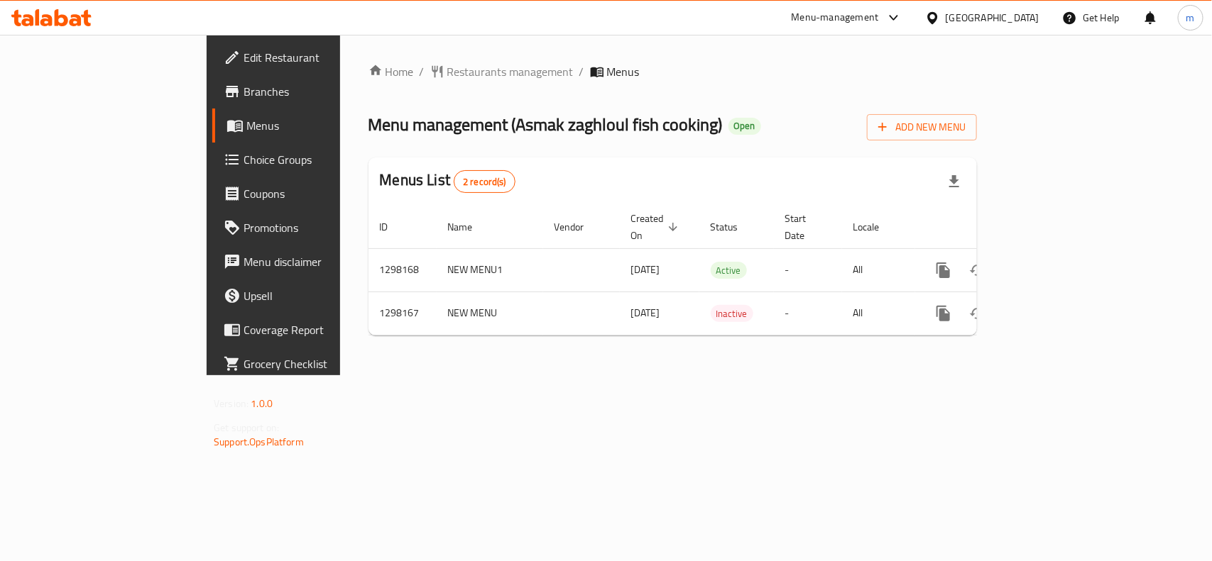
click at [368, 98] on div "Home / Restaurants management / Menus Menu management ( [PERSON_NAME] fish cook…" at bounding box center [672, 205] width 608 height 284
click at [447, 69] on span "Restaurants management" at bounding box center [510, 71] width 126 height 17
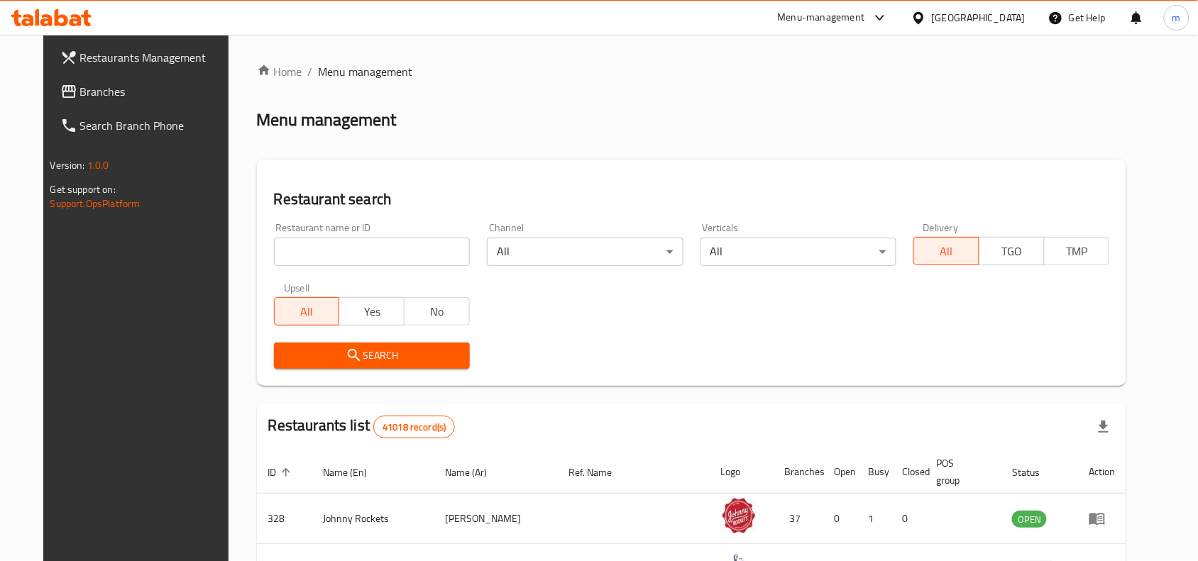
click at [289, 247] on input "search" at bounding box center [372, 252] width 196 height 28
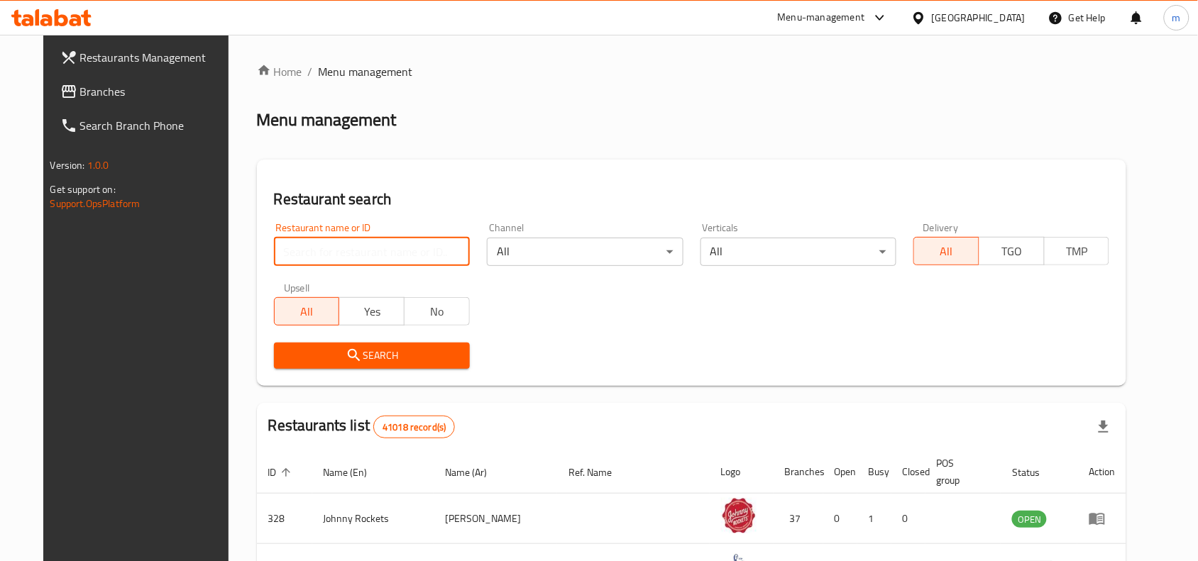
paste input "700441"
type input "700441"
click button "Search" at bounding box center [372, 356] width 196 height 26
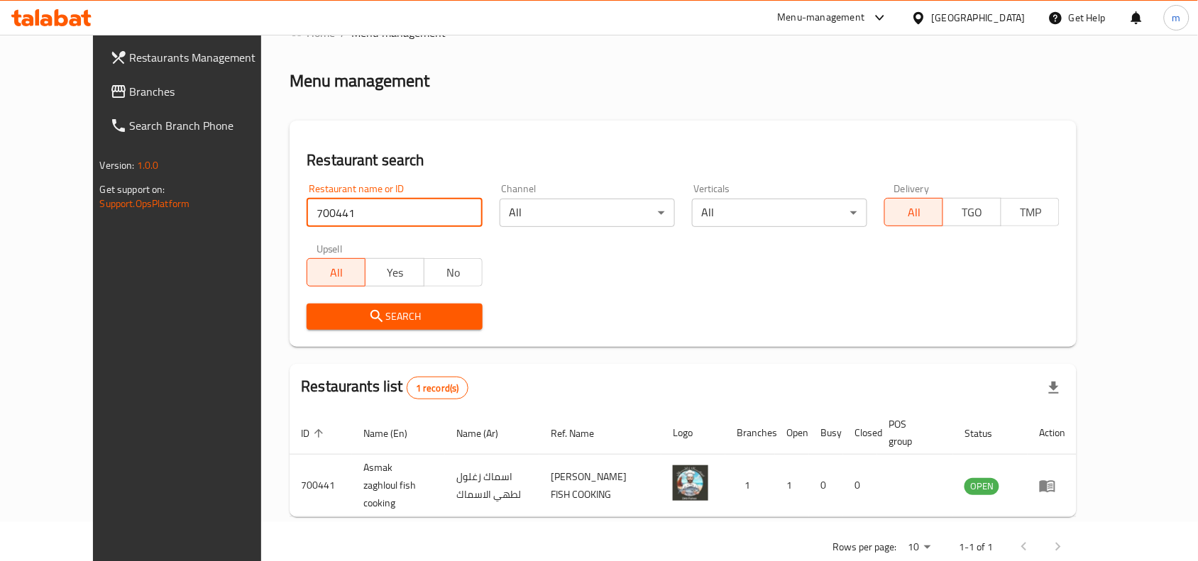
scroll to position [60, 0]
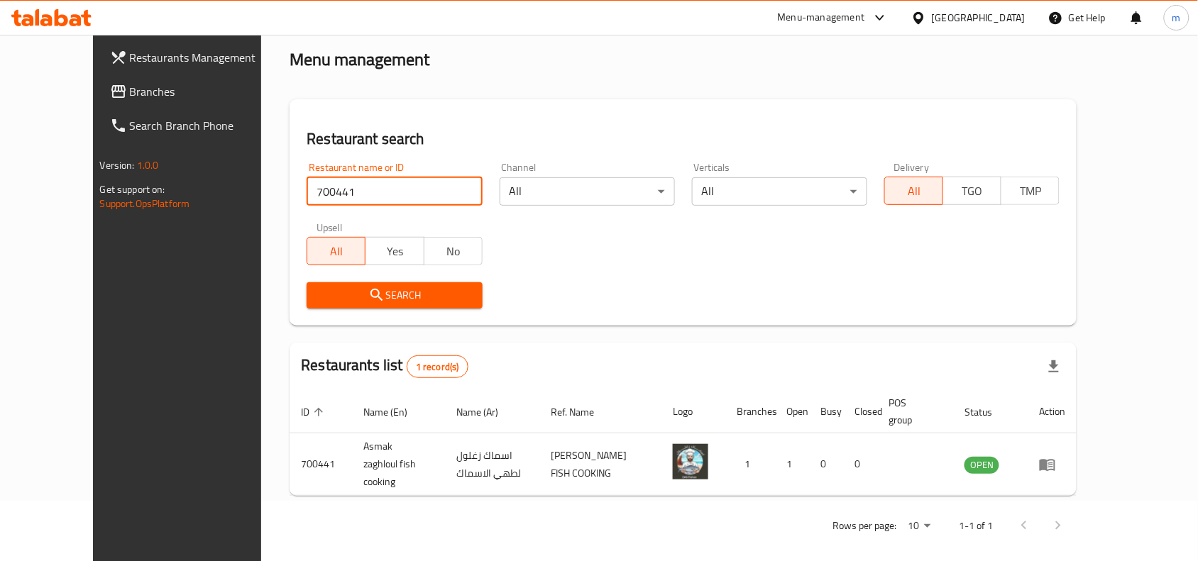
click at [130, 87] on span "Branches" at bounding box center [206, 91] width 152 height 17
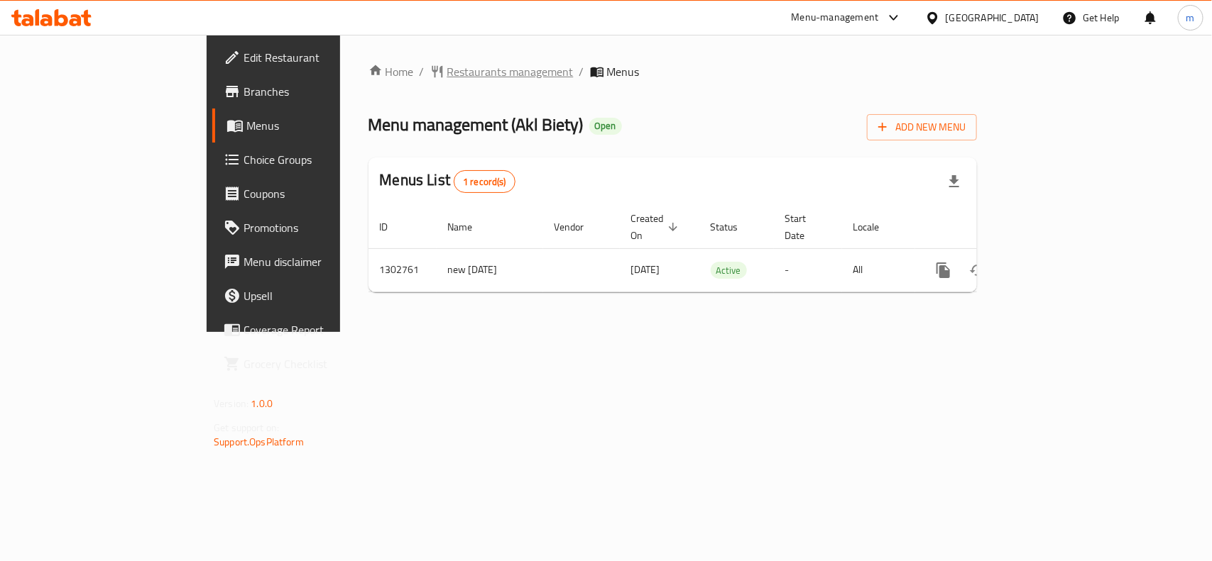
click at [447, 66] on span "Restaurants management" at bounding box center [510, 71] width 126 height 17
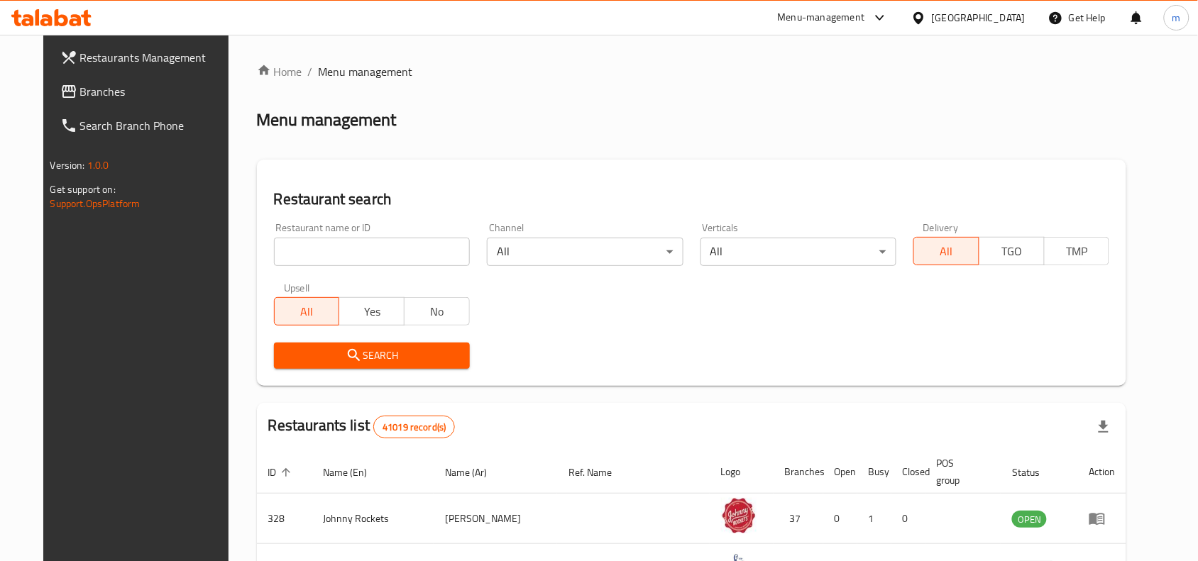
click at [285, 249] on input "search" at bounding box center [372, 252] width 196 height 28
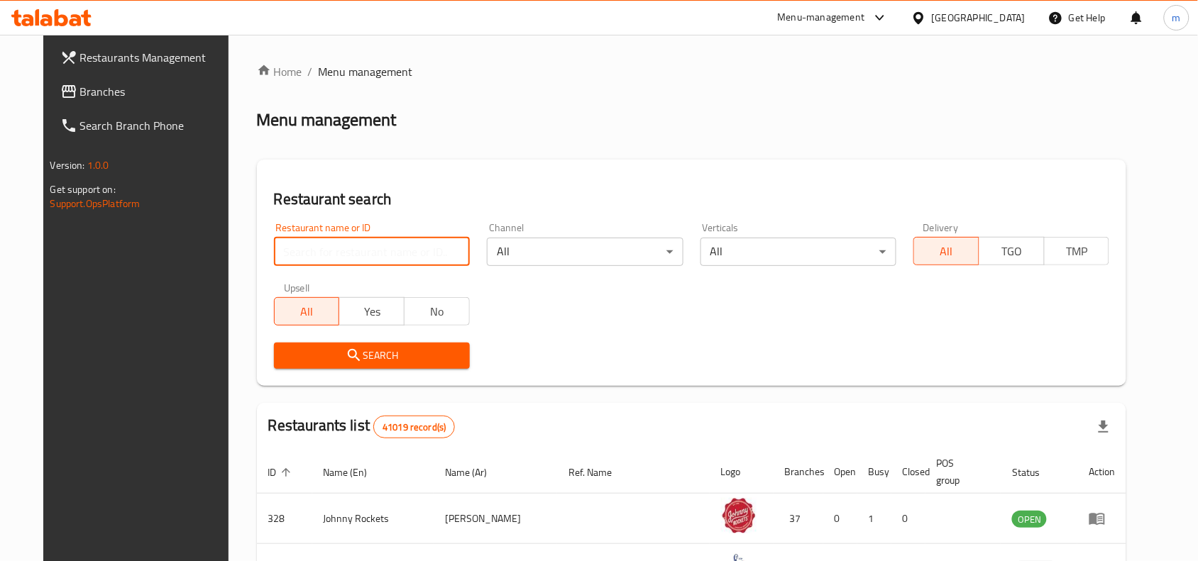
paste input "702314"
type input "702314"
click button "Search" at bounding box center [372, 356] width 196 height 26
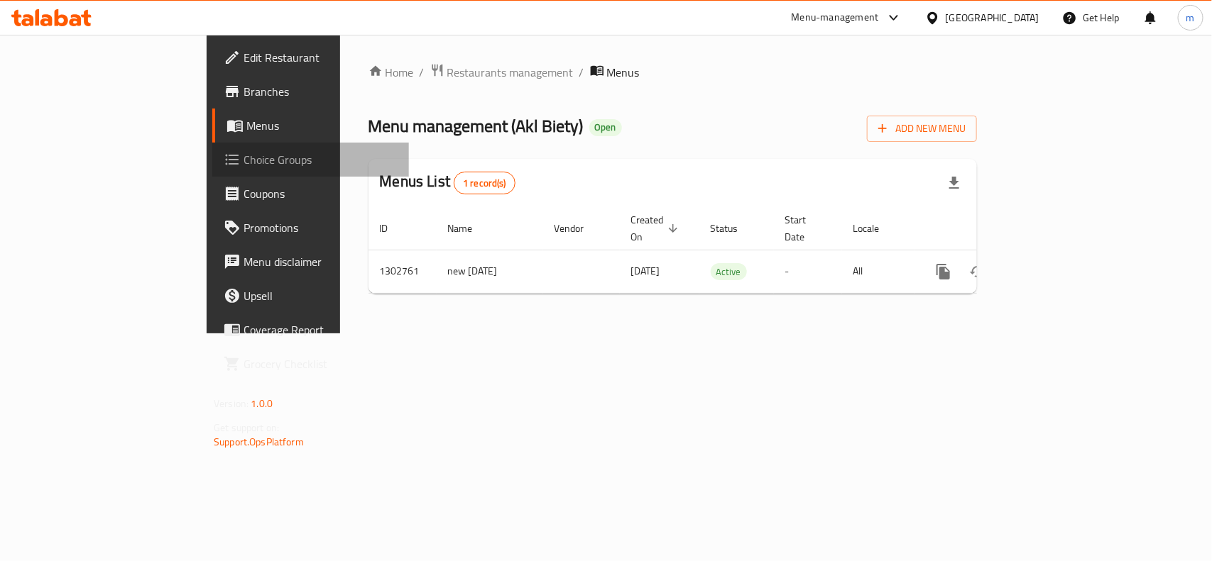
click at [243, 160] on span "Choice Groups" at bounding box center [320, 159] width 154 height 17
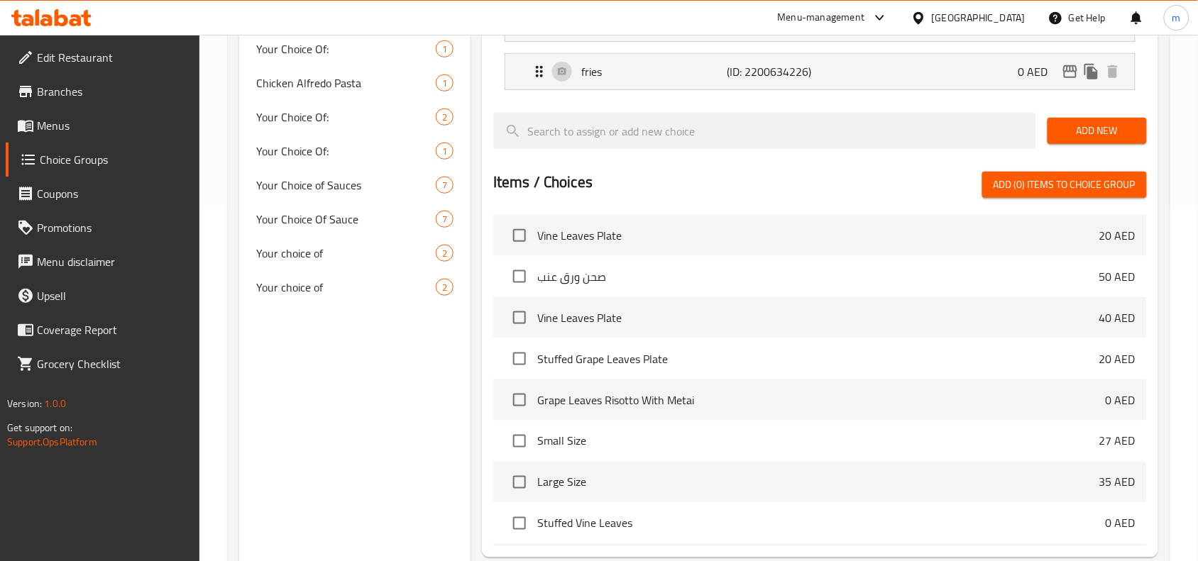
scroll to position [355, 0]
click at [304, 107] on span "Your Choice Of:" at bounding box center [324, 115] width 137 height 17
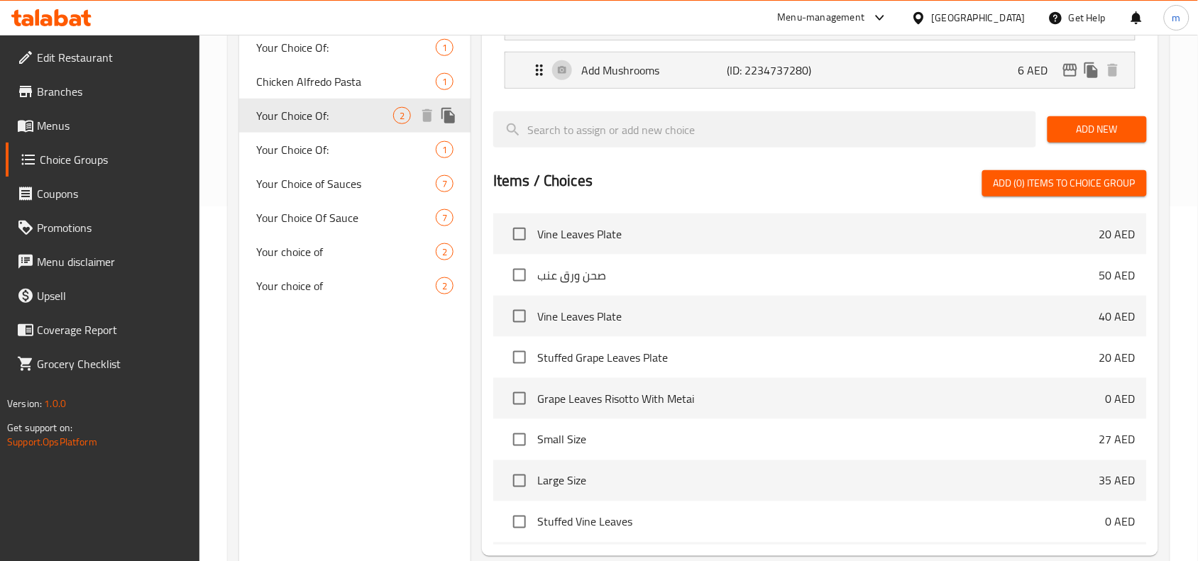
type input "0"
type input "2"
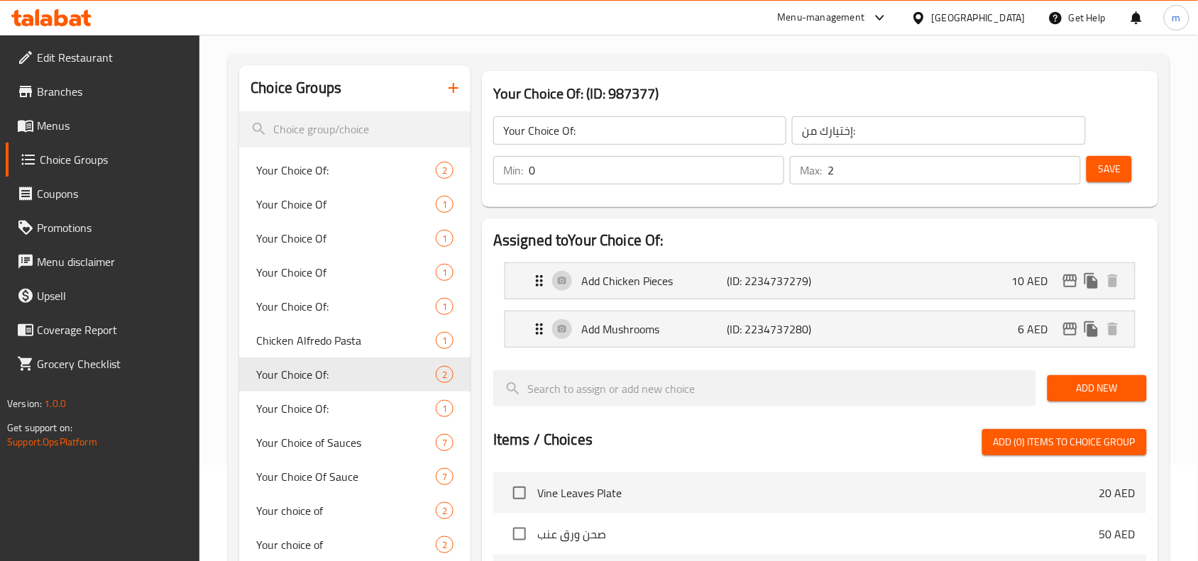
scroll to position [89, 0]
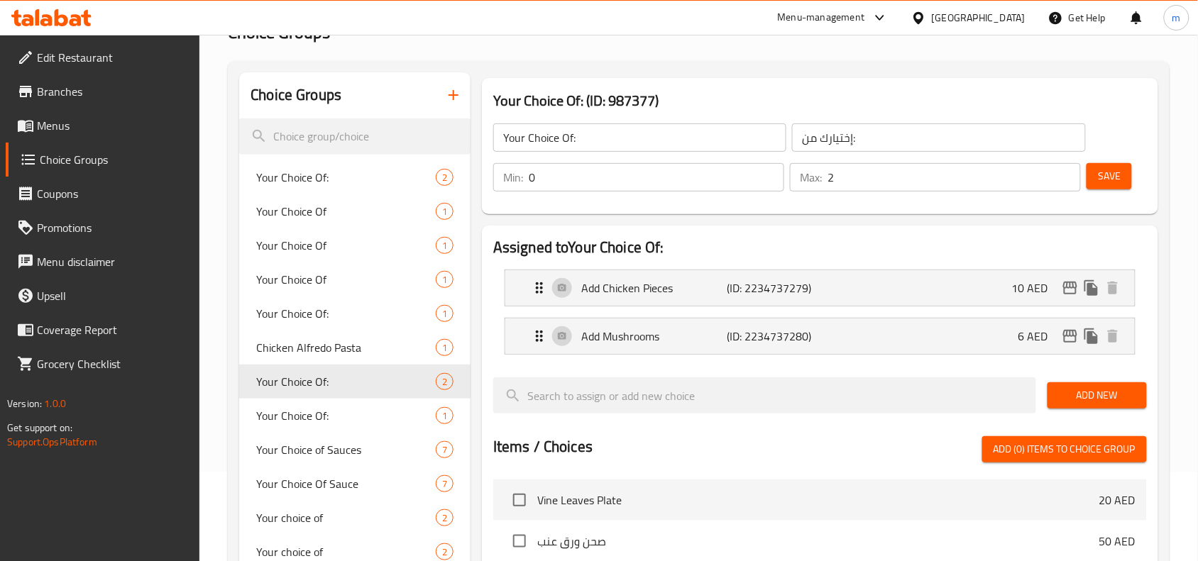
click at [928, 16] on div at bounding box center [921, 18] width 21 height 16
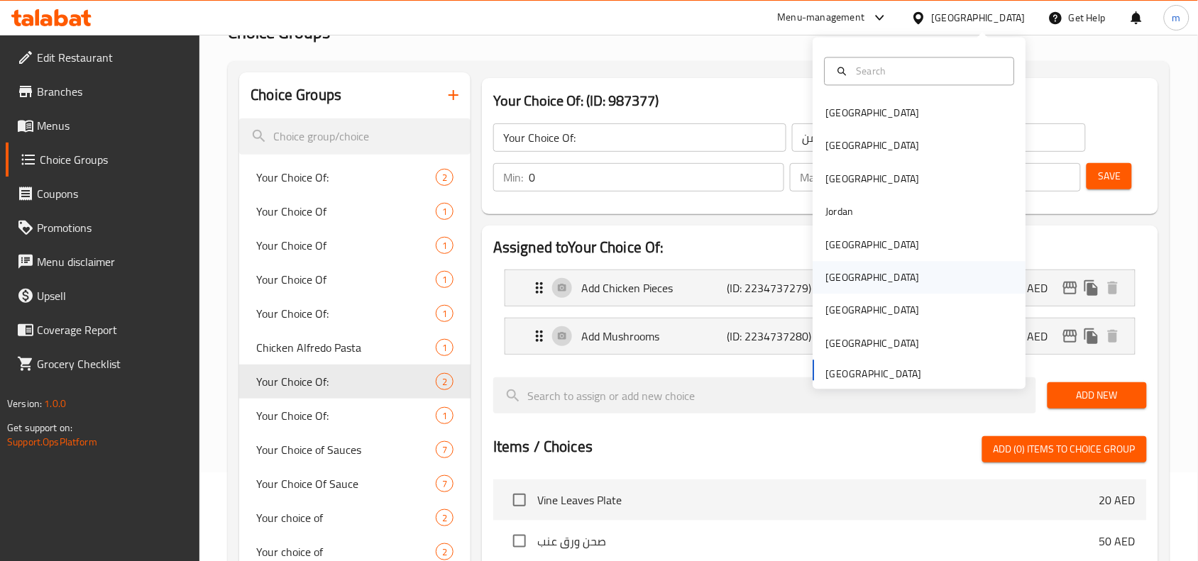
click at [848, 270] on div "[GEOGRAPHIC_DATA]" at bounding box center [873, 278] width 116 height 33
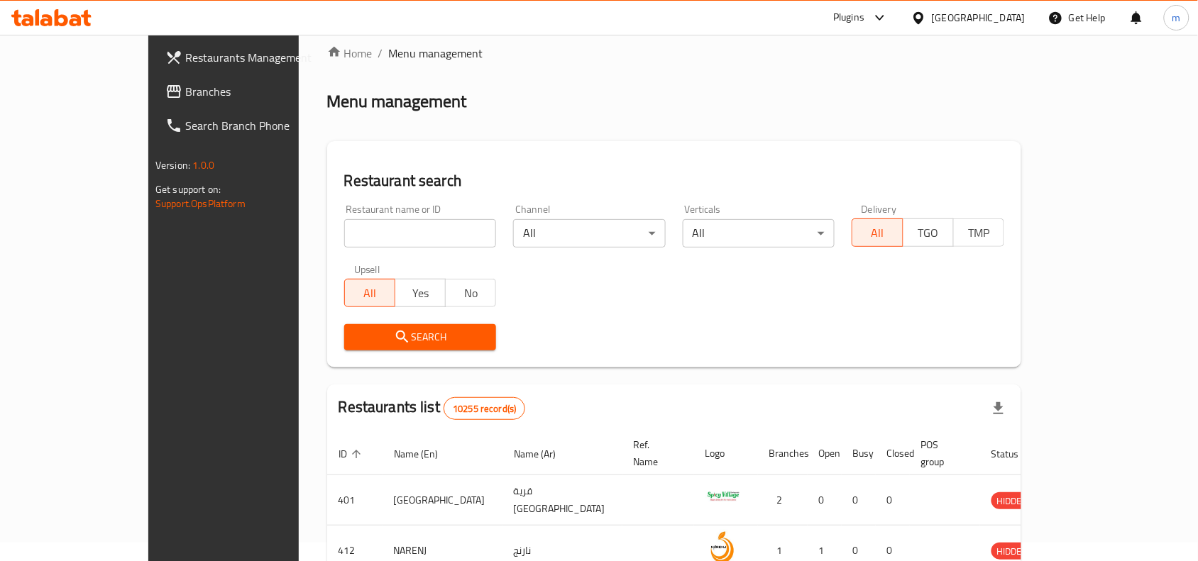
scroll to position [89, 0]
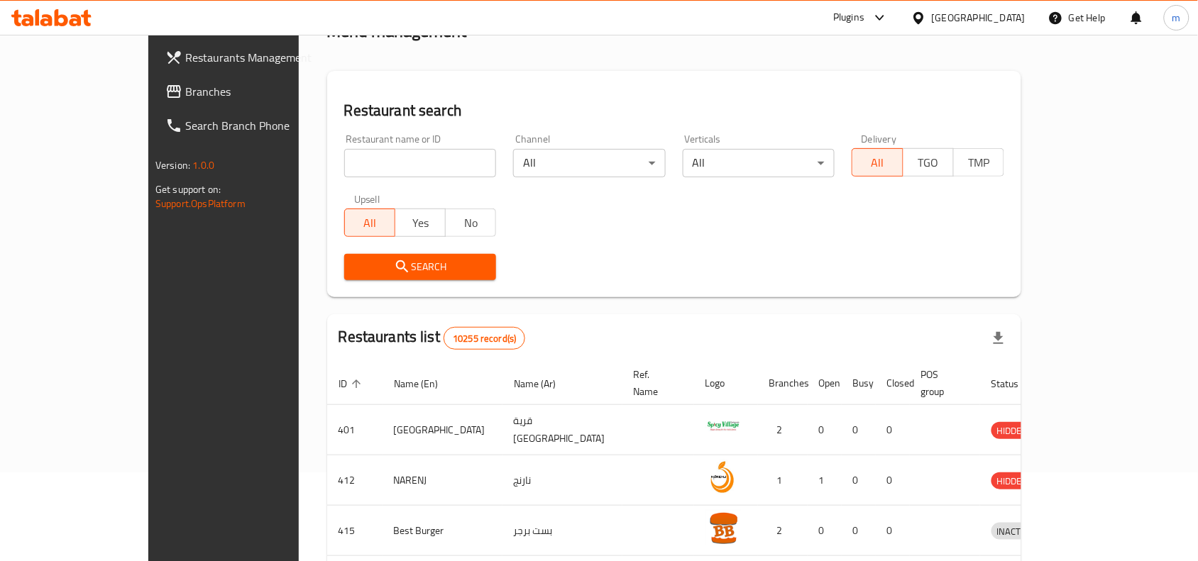
click at [982, 30] on div "[GEOGRAPHIC_DATA]" at bounding box center [968, 18] width 137 height 34
click at [932, 26] on div at bounding box center [921, 18] width 21 height 16
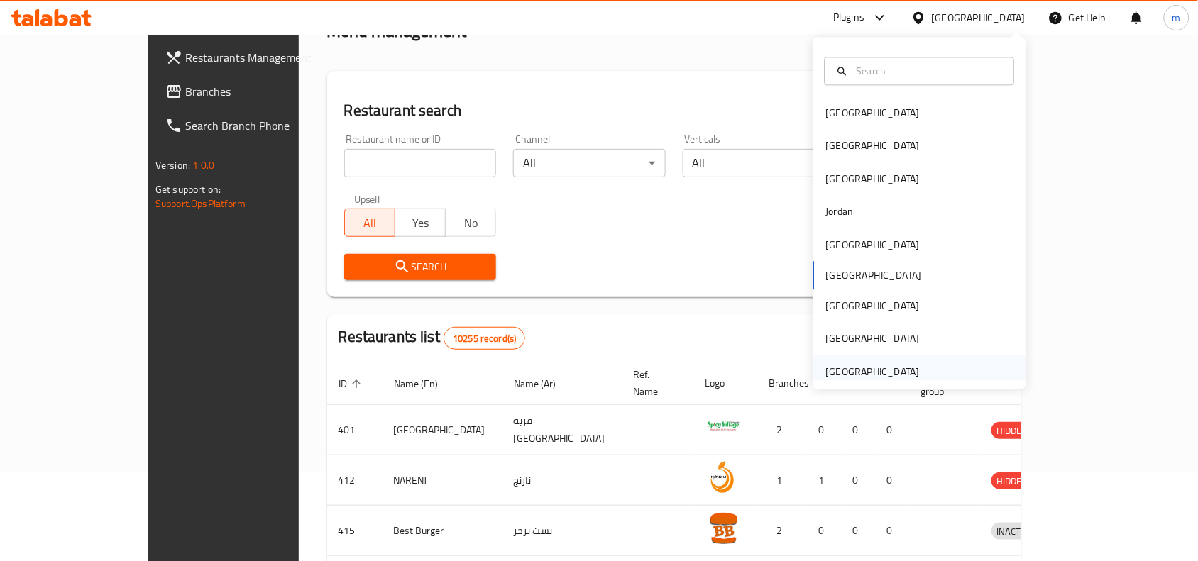
click at [910, 366] on div "[GEOGRAPHIC_DATA]" at bounding box center [873, 372] width 116 height 33
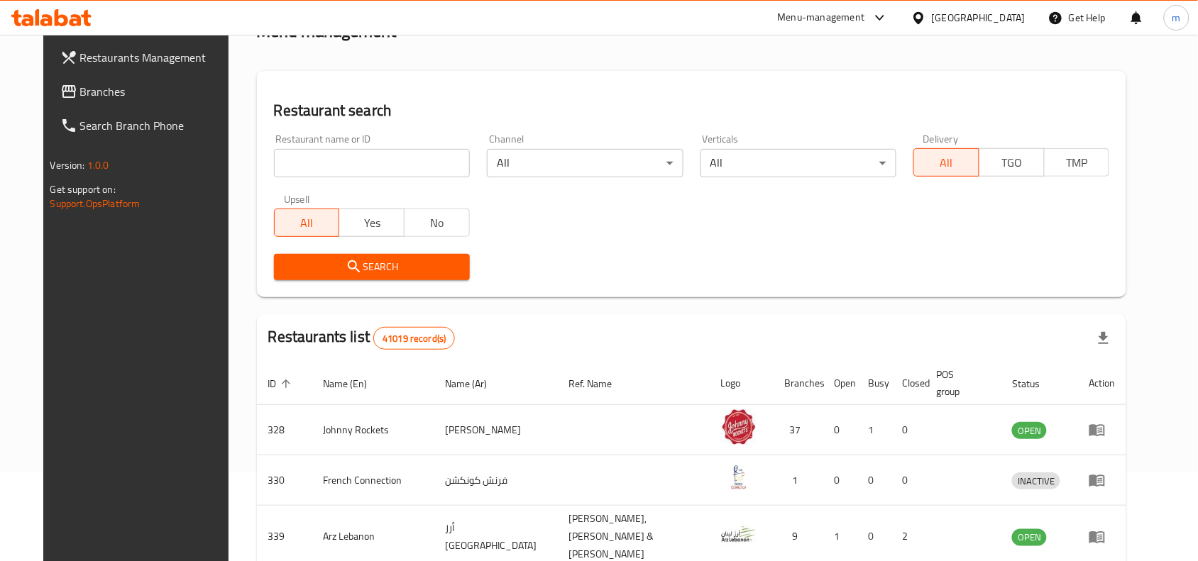
click at [121, 87] on span "Branches" at bounding box center [156, 91] width 152 height 17
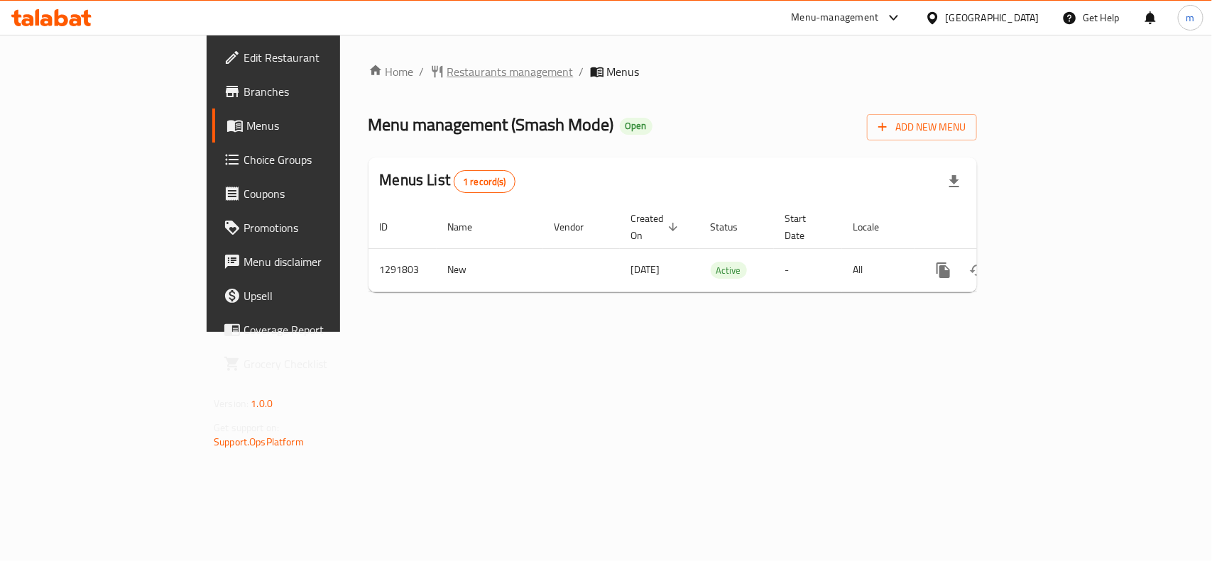
click at [447, 72] on span "Restaurants management" at bounding box center [510, 71] width 126 height 17
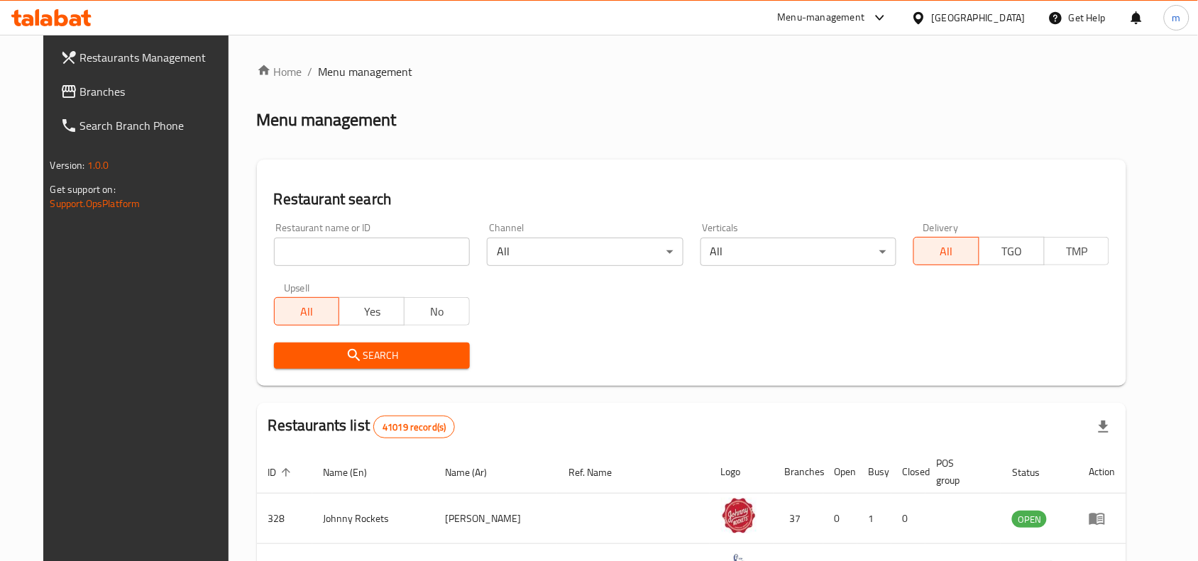
click at [339, 221] on div "Restaurant name or ID Restaurant name or ID" at bounding box center [371, 244] width 213 height 60
click at [334, 236] on div "Restaurant name or ID Restaurant name or ID" at bounding box center [372, 244] width 196 height 43
click at [332, 242] on input "search" at bounding box center [372, 252] width 196 height 28
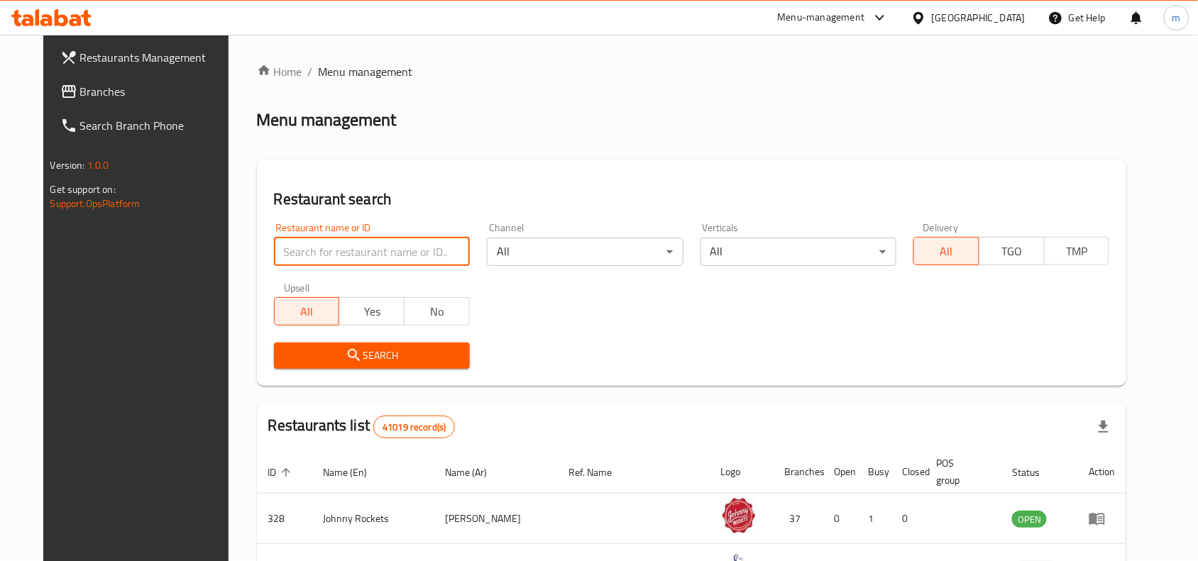
paste input "698884"
type input "698884"
click button "Search" at bounding box center [372, 356] width 196 height 26
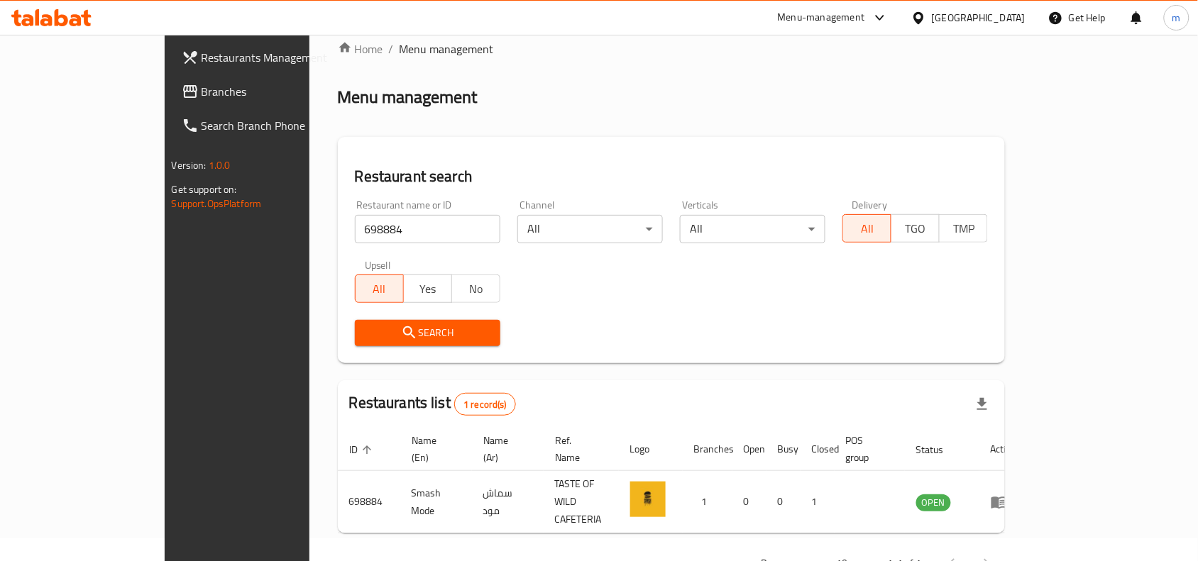
scroll to position [44, 0]
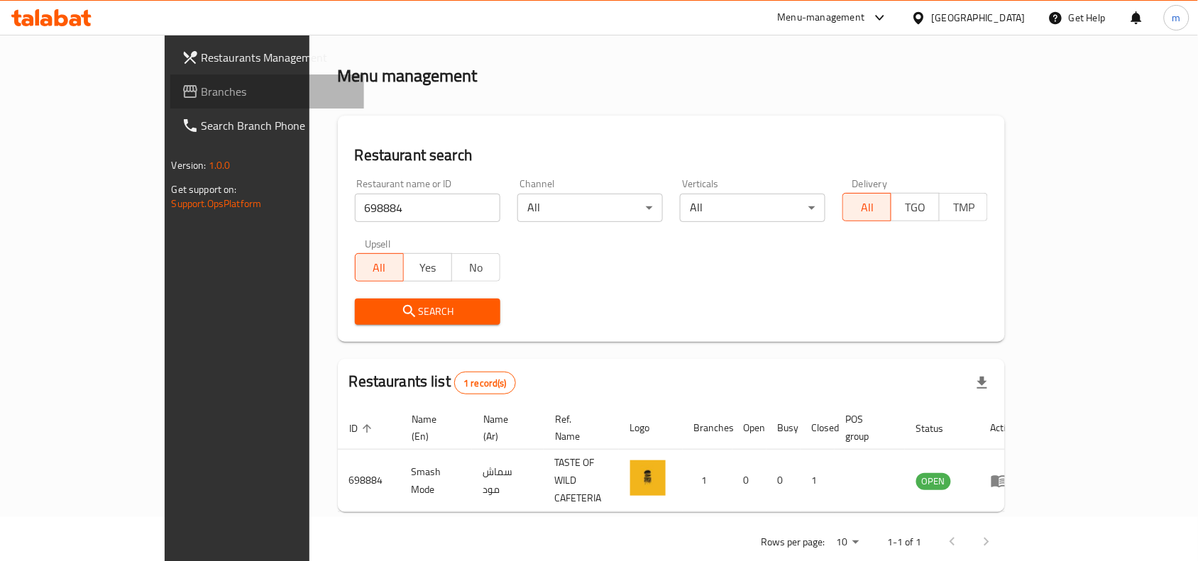
click at [202, 89] on span "Branches" at bounding box center [278, 91] width 152 height 17
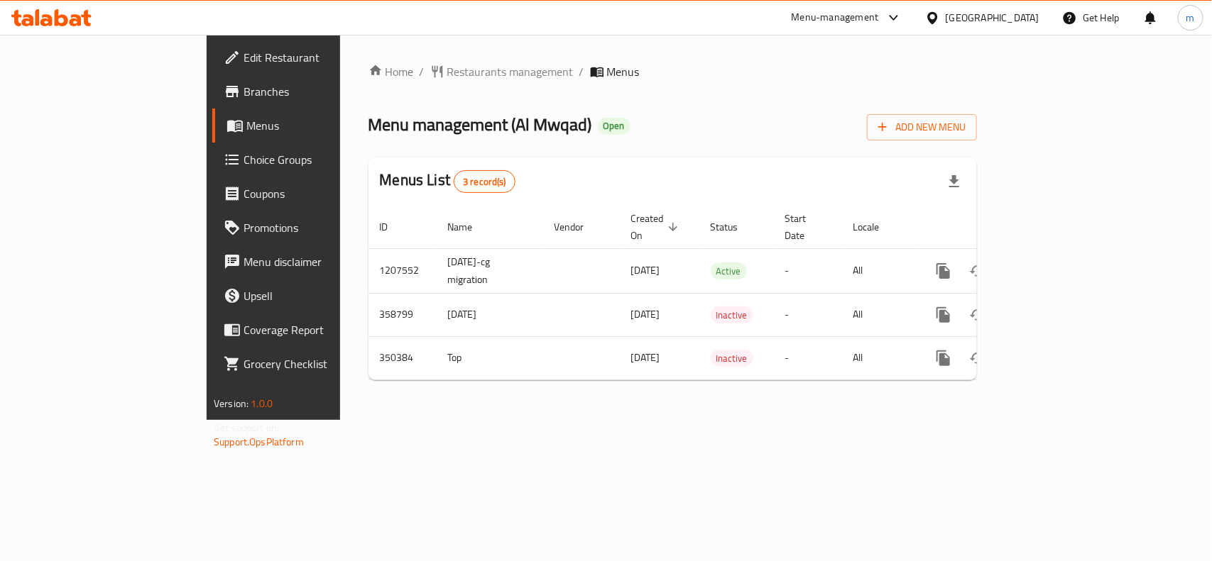
click at [434, 62] on div "Home / Restaurants management / Menus Menu management ( Al Mwqad ) Open Add New…" at bounding box center [672, 227] width 665 height 385
click at [447, 68] on span "Restaurants management" at bounding box center [510, 71] width 126 height 17
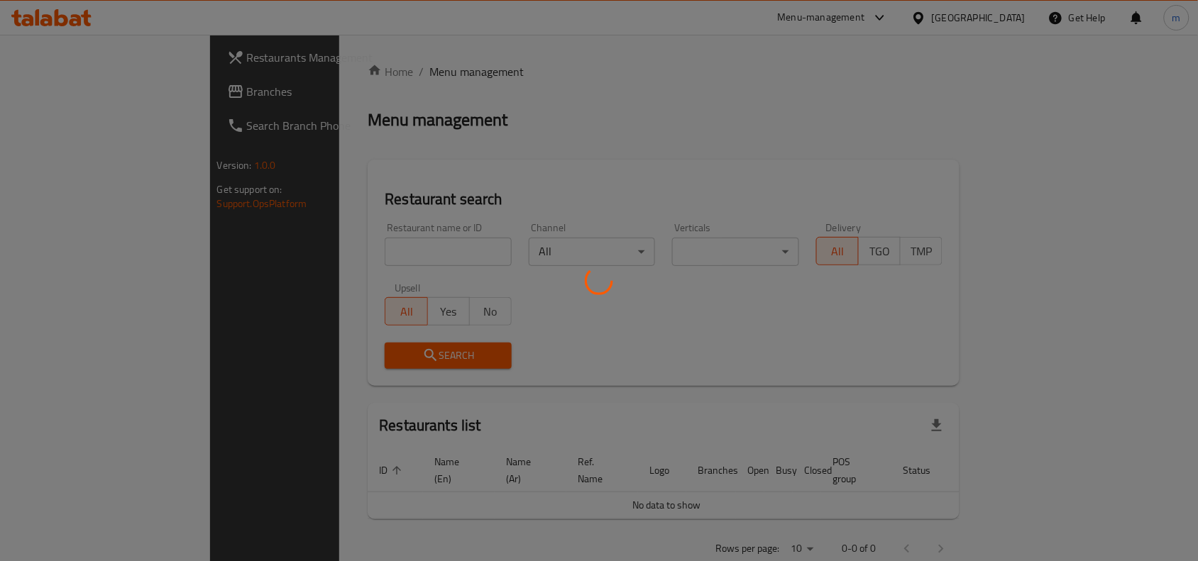
click at [310, 253] on div at bounding box center [599, 280] width 1198 height 561
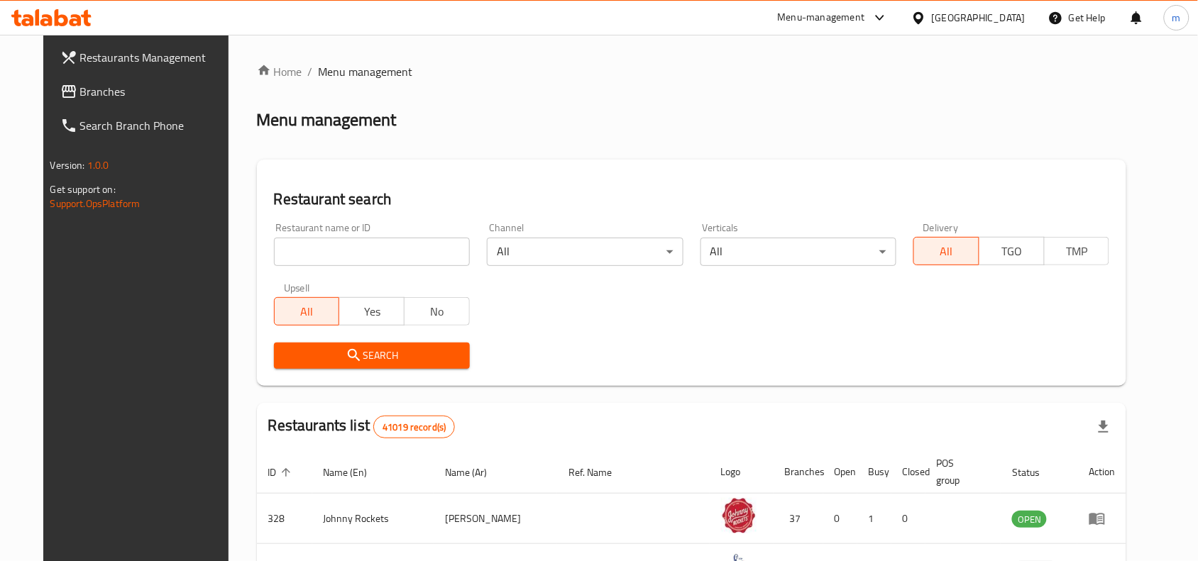
click at [310, 253] on input "search" at bounding box center [372, 252] width 196 height 28
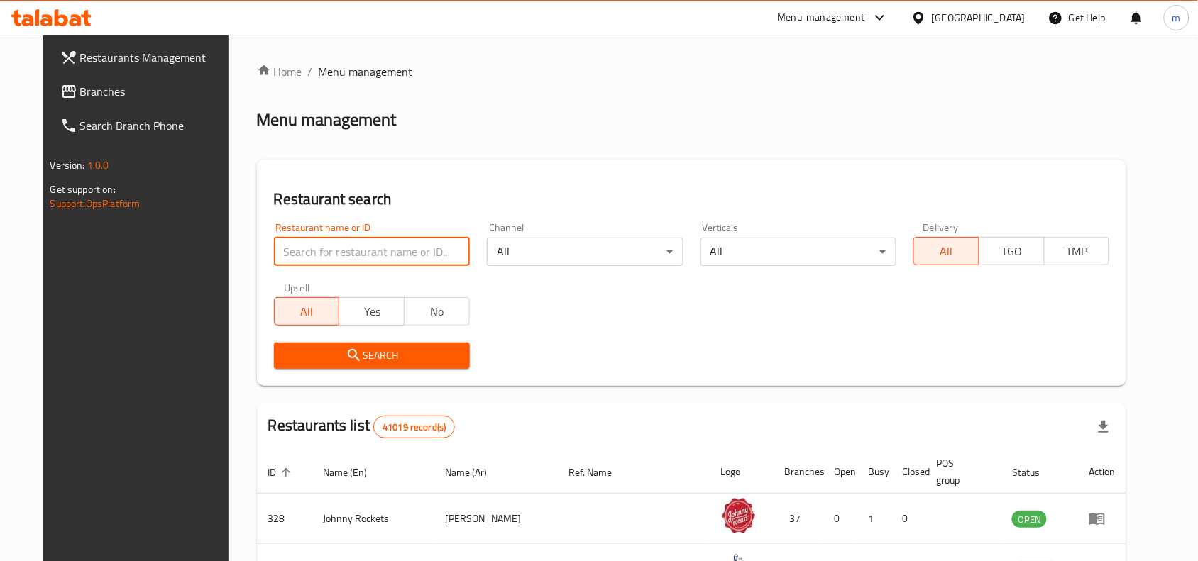
click at [310, 253] on input "search" at bounding box center [372, 252] width 196 height 28
paste input "630507"
type input "630507"
click button "Search" at bounding box center [372, 356] width 196 height 26
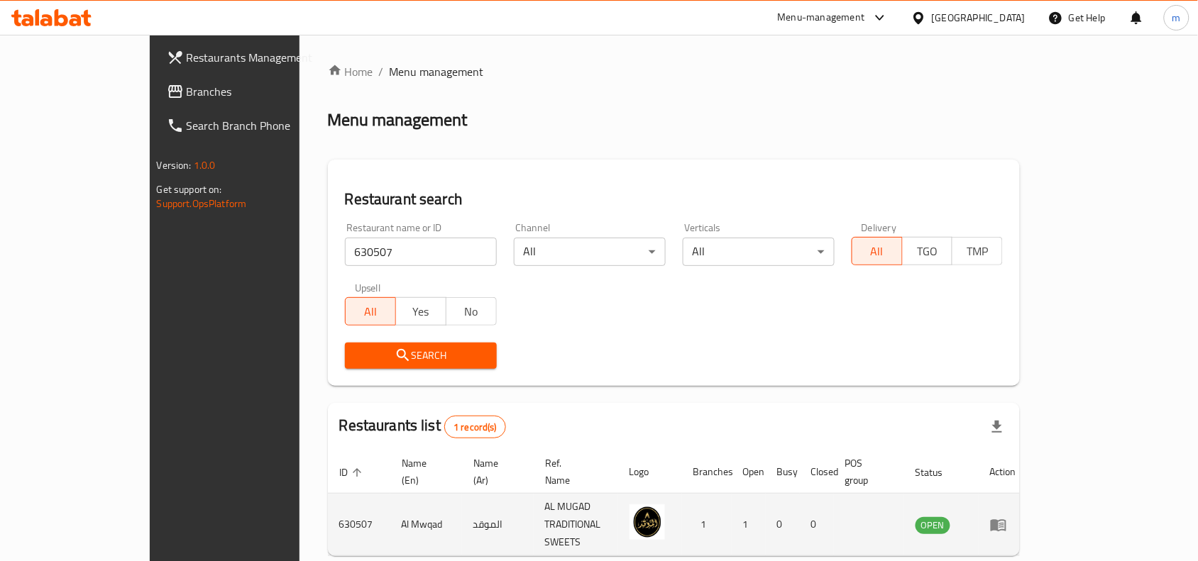
scroll to position [44, 0]
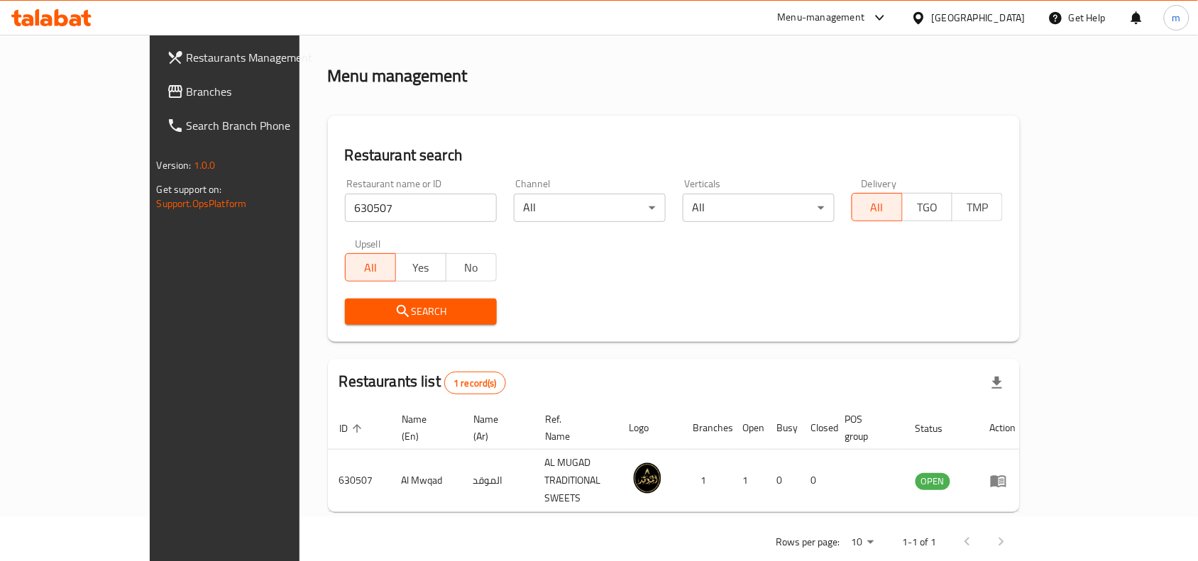
click at [187, 97] on span "Branches" at bounding box center [263, 91] width 152 height 17
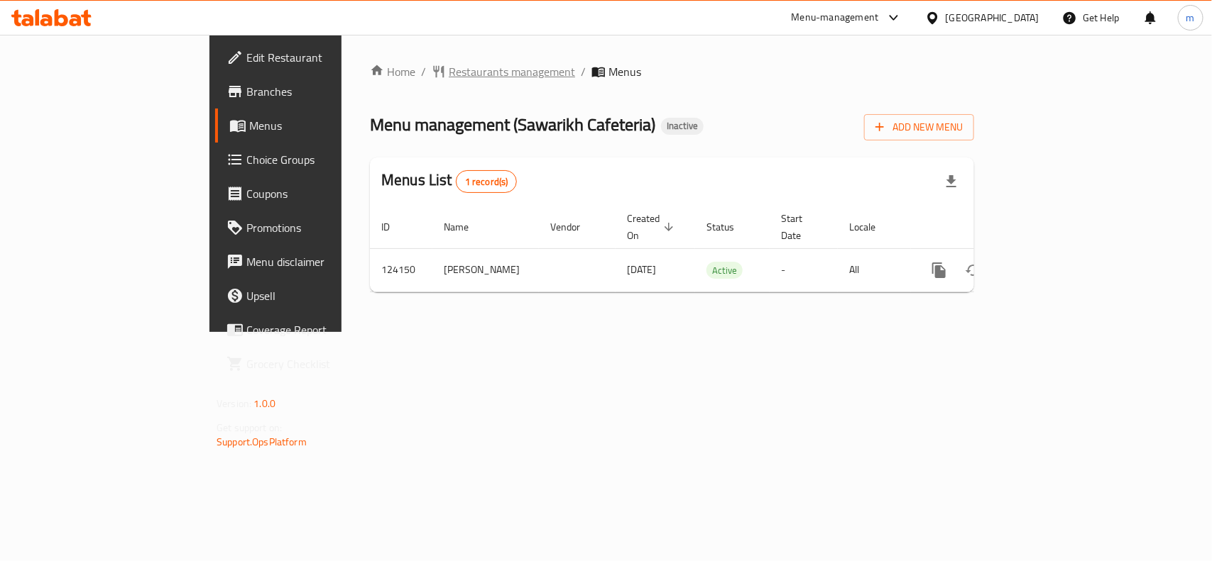
click at [449, 76] on span "Restaurants management" at bounding box center [512, 71] width 126 height 17
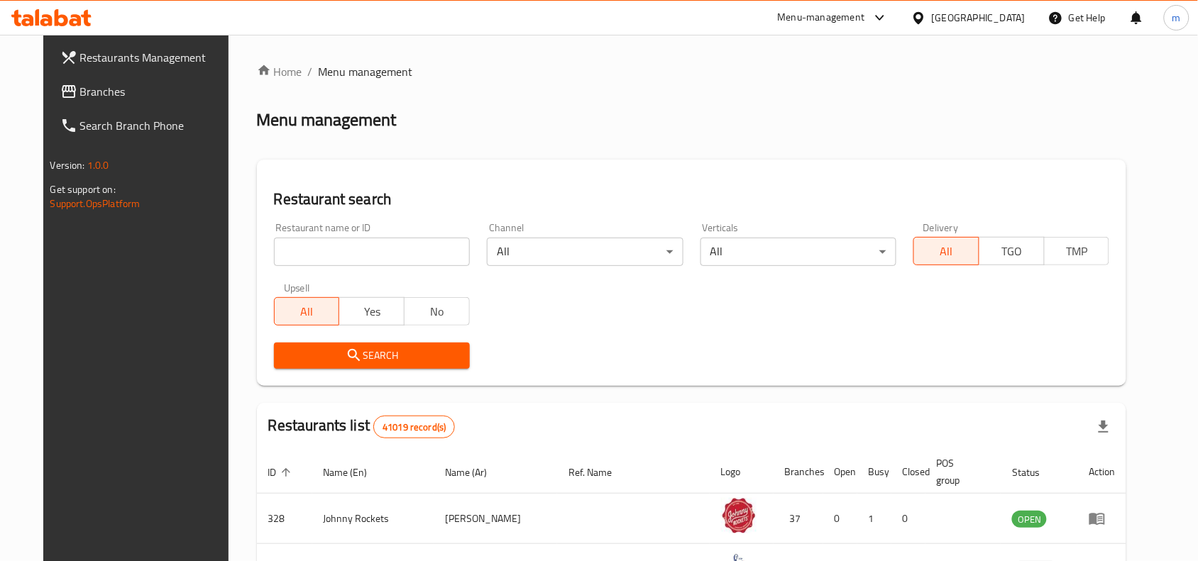
click at [80, 93] on span "Branches" at bounding box center [156, 91] width 152 height 17
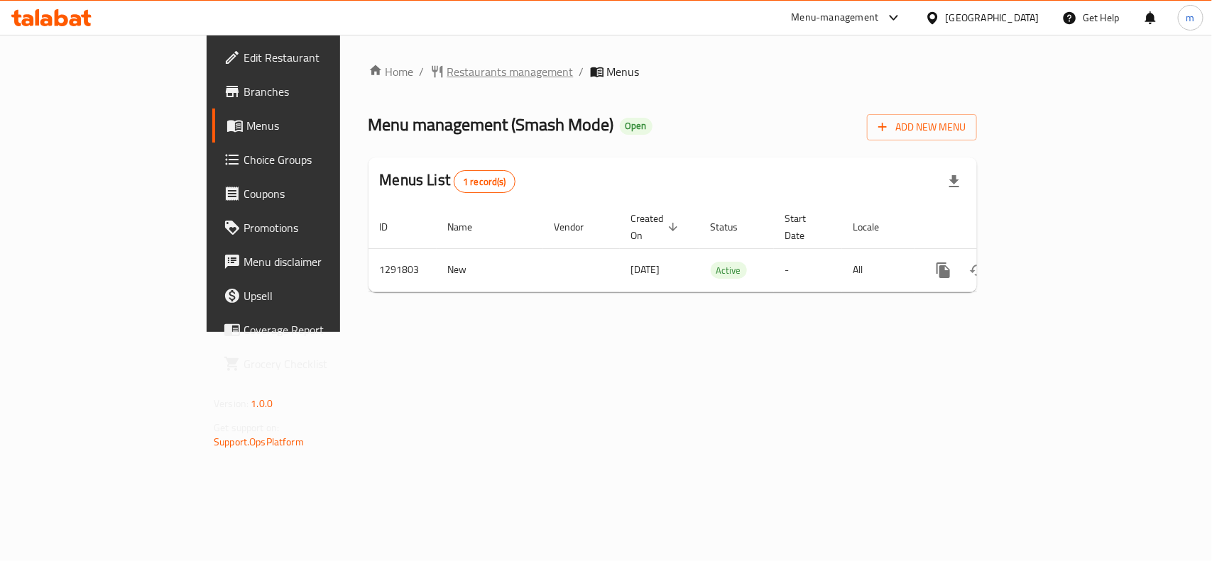
click at [447, 64] on span "Restaurants management" at bounding box center [510, 71] width 126 height 17
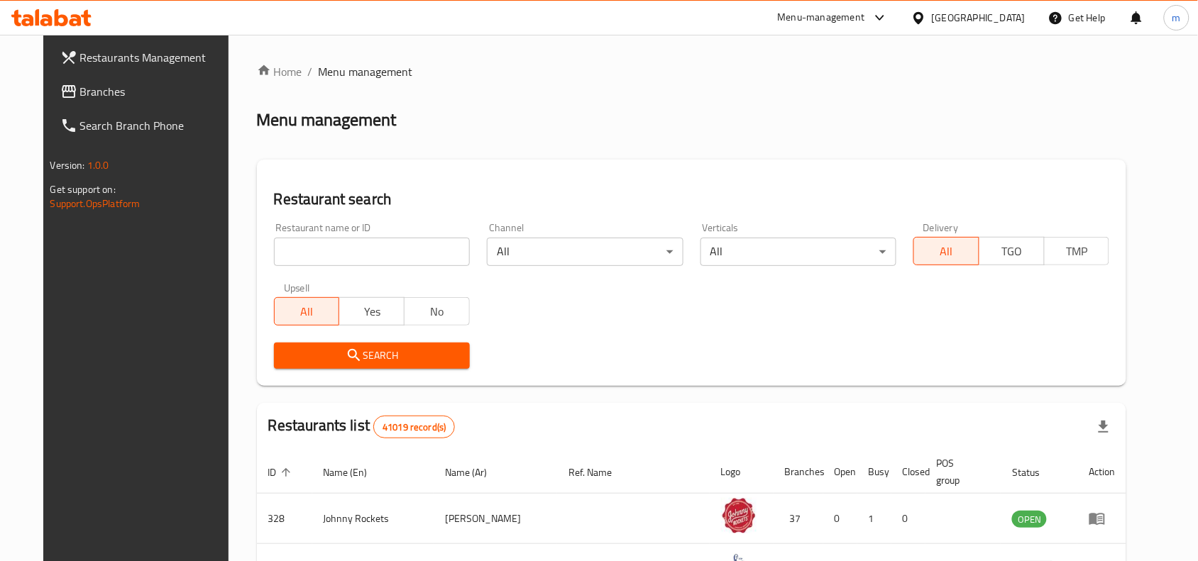
click at [100, 86] on span "Branches" at bounding box center [156, 91] width 152 height 17
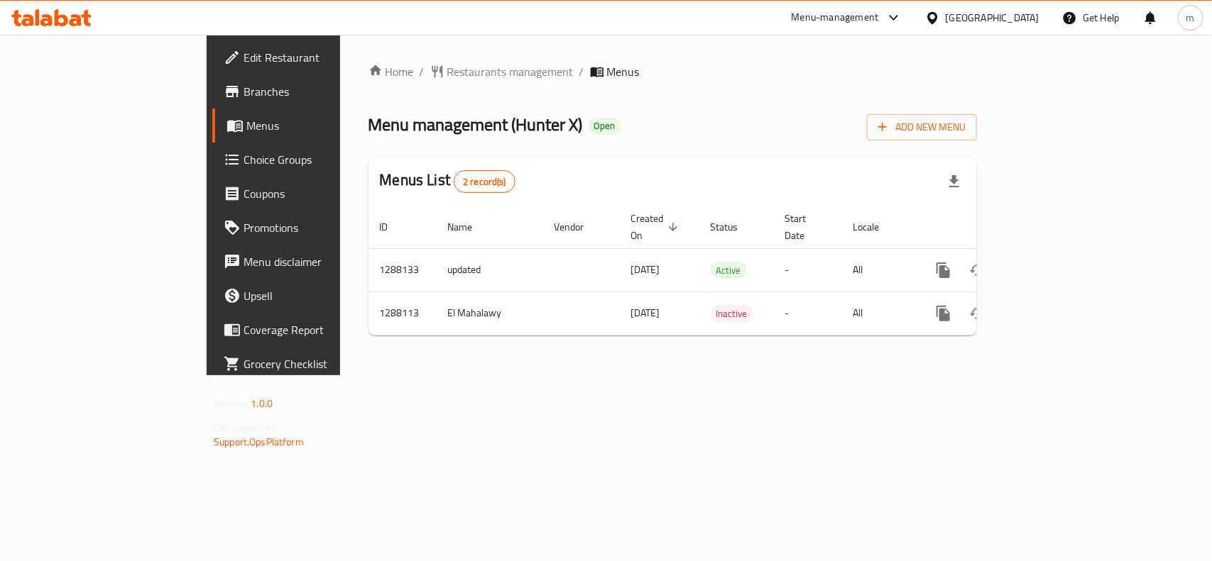
click at [380, 54] on div "Home / Restaurants management / Menus Menu management ( Hunter X ) Open Add New…" at bounding box center [672, 205] width 665 height 341
click at [373, 82] on div "Home / Restaurants management / Menus Menu management ( Hunter X ) Open Add New…" at bounding box center [672, 205] width 608 height 284
click at [447, 63] on span "Restaurants management" at bounding box center [510, 71] width 126 height 17
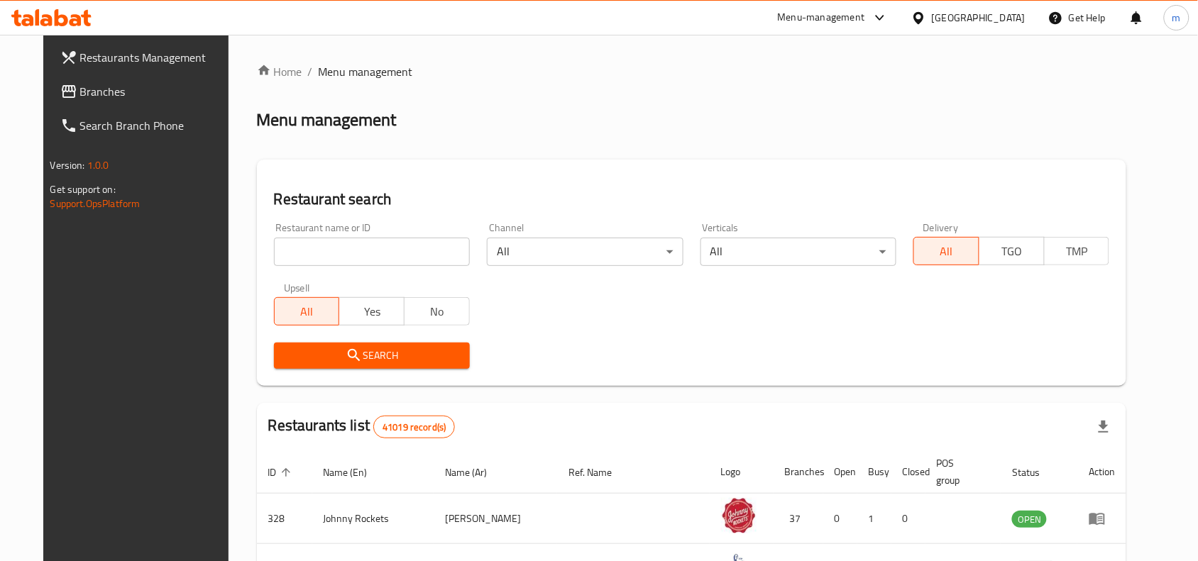
drag, startPoint x: 108, startPoint y: 80, endPoint x: 111, endPoint y: 92, distance: 12.4
click at [108, 80] on link "Branches" at bounding box center [146, 92] width 195 height 34
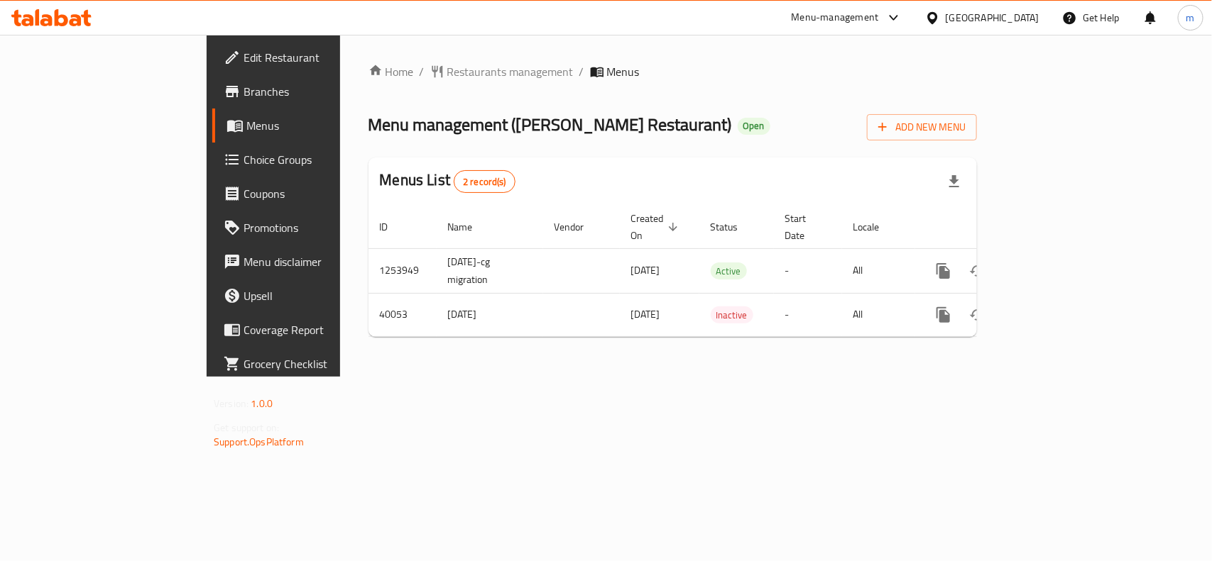
click at [939, 18] on icon at bounding box center [932, 18] width 15 height 15
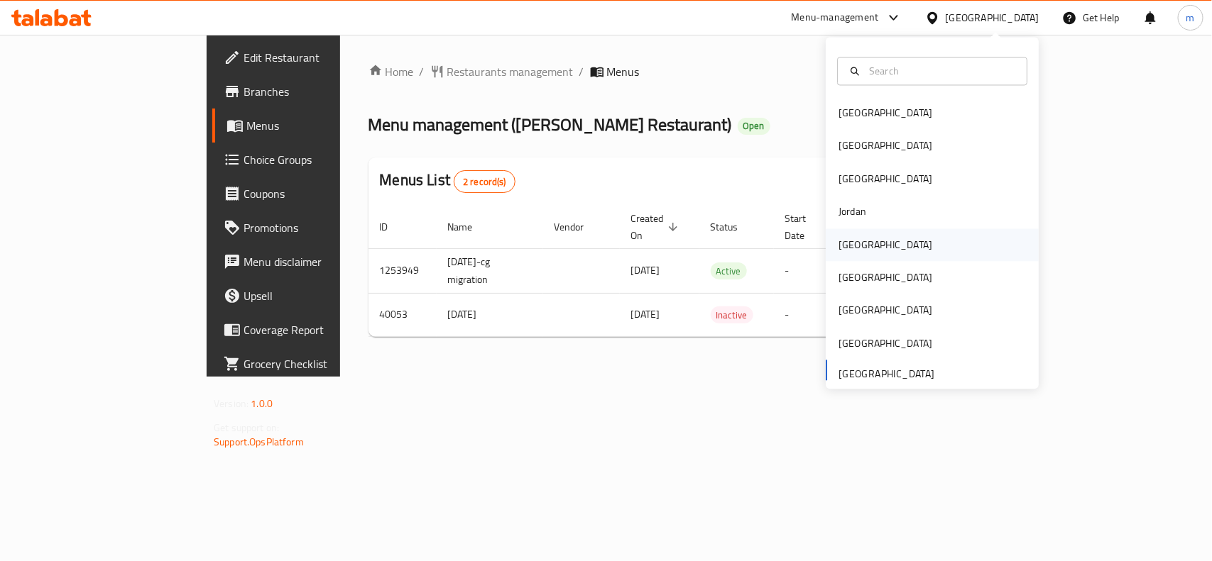
click at [840, 246] on div "[GEOGRAPHIC_DATA]" at bounding box center [885, 245] width 94 height 16
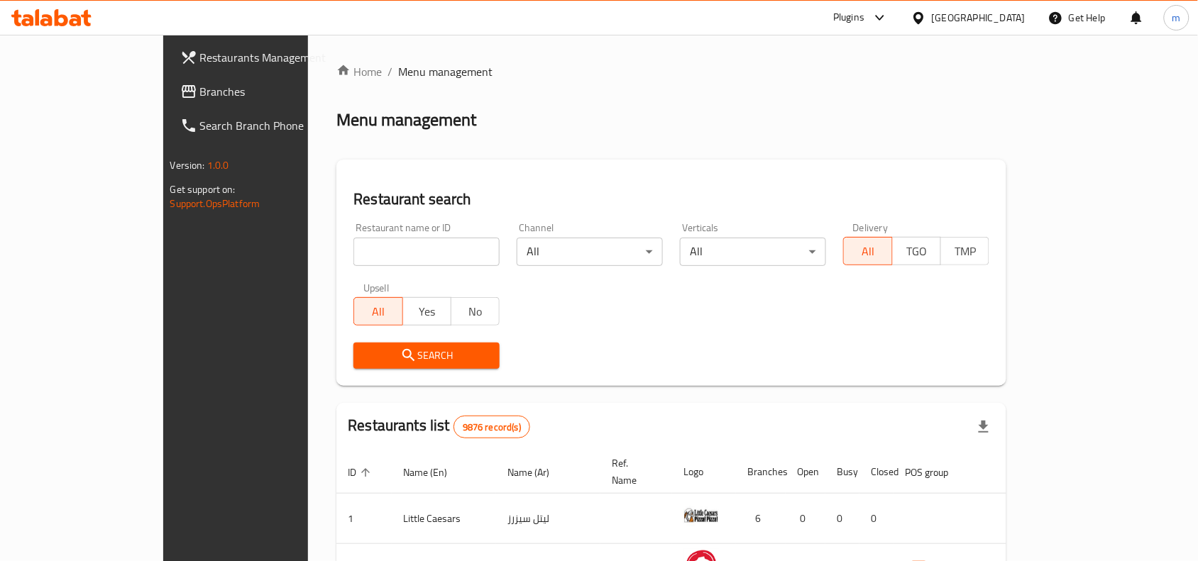
click at [200, 89] on span "Branches" at bounding box center [276, 91] width 152 height 17
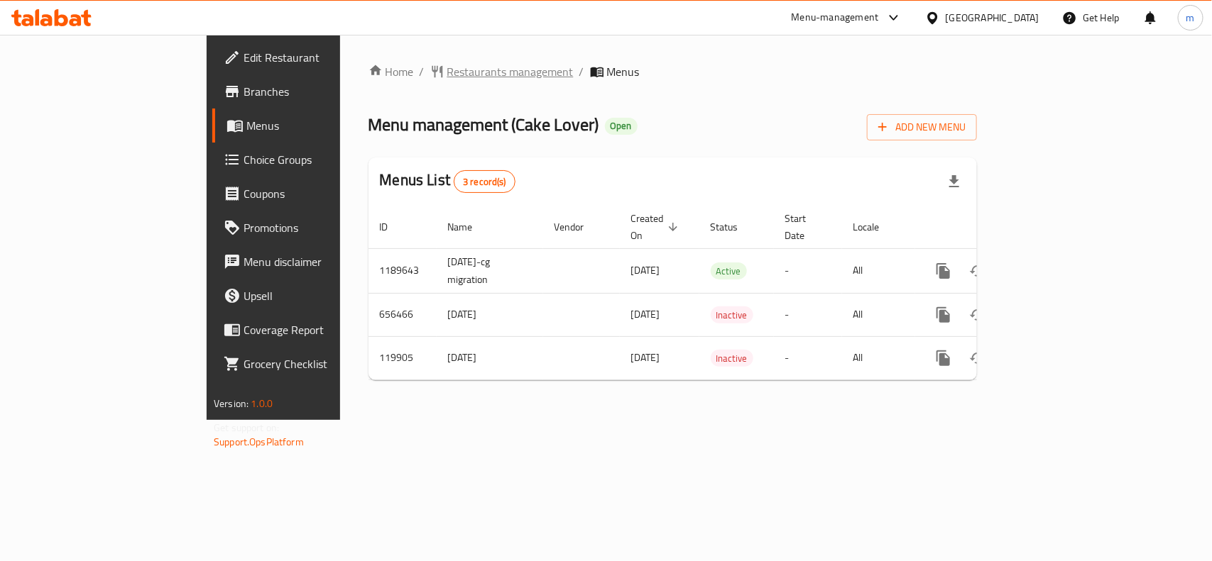
click at [447, 72] on span "Restaurants management" at bounding box center [510, 71] width 126 height 17
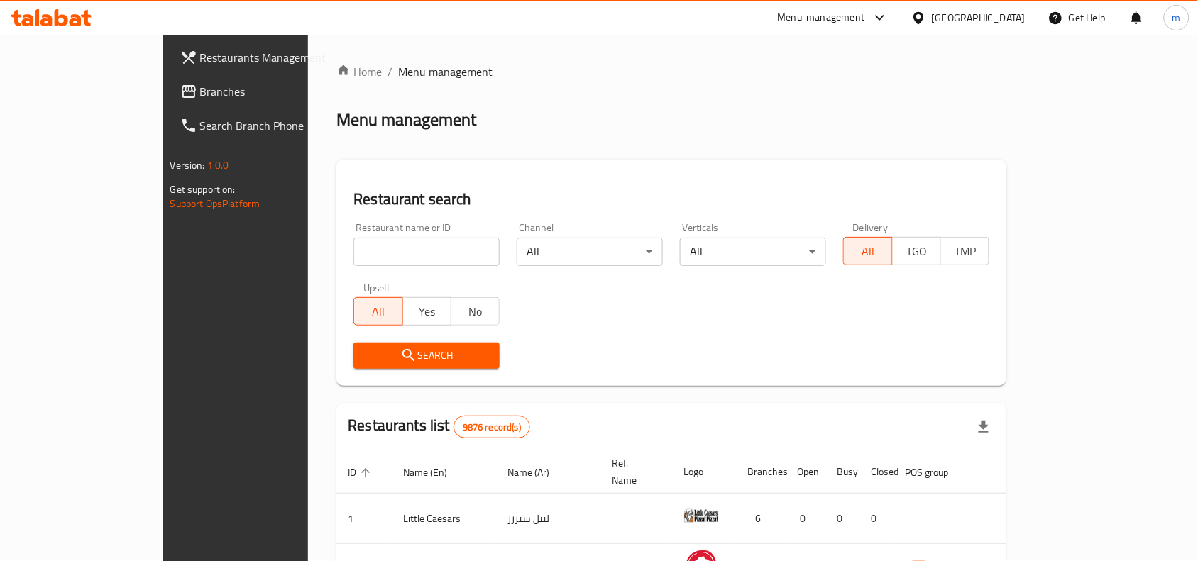
click at [313, 248] on div at bounding box center [599, 280] width 1198 height 561
click at [354, 248] on input "search" at bounding box center [427, 252] width 146 height 28
paste input "606626"
type input "606626"
click button "Search" at bounding box center [427, 356] width 146 height 26
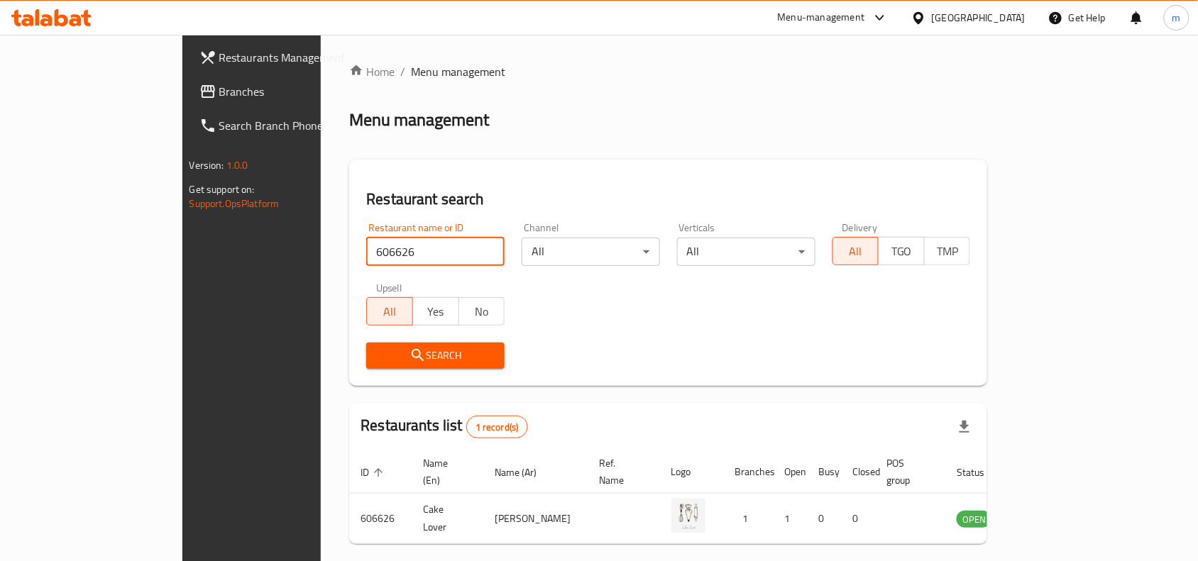
click at [1007, 21] on div "[GEOGRAPHIC_DATA]" at bounding box center [979, 18] width 94 height 16
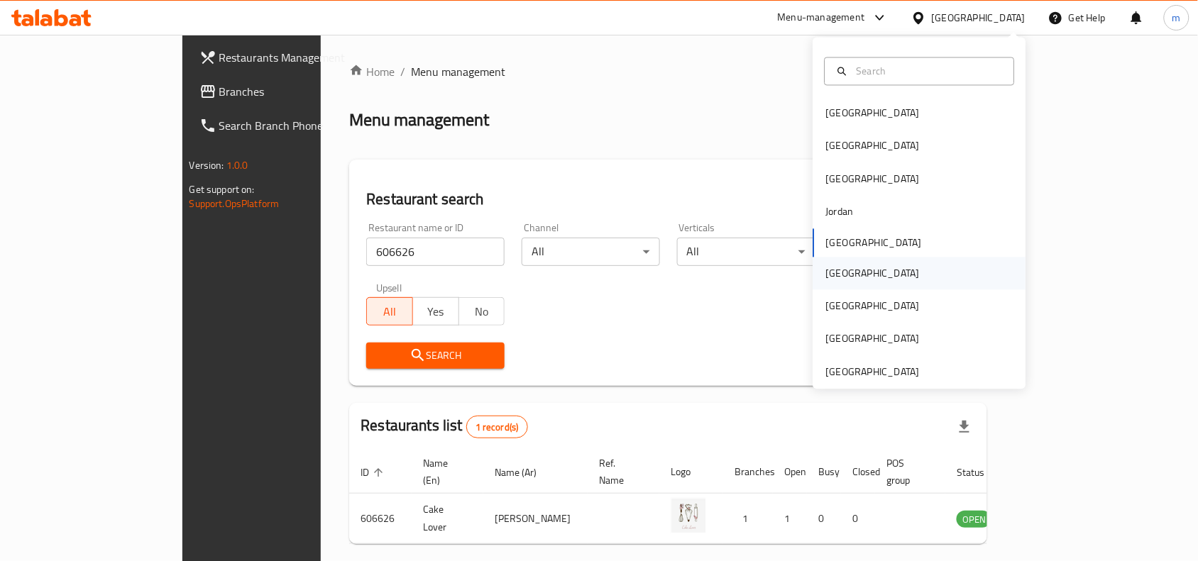
click at [860, 275] on div "[GEOGRAPHIC_DATA]" at bounding box center [919, 273] width 213 height 33
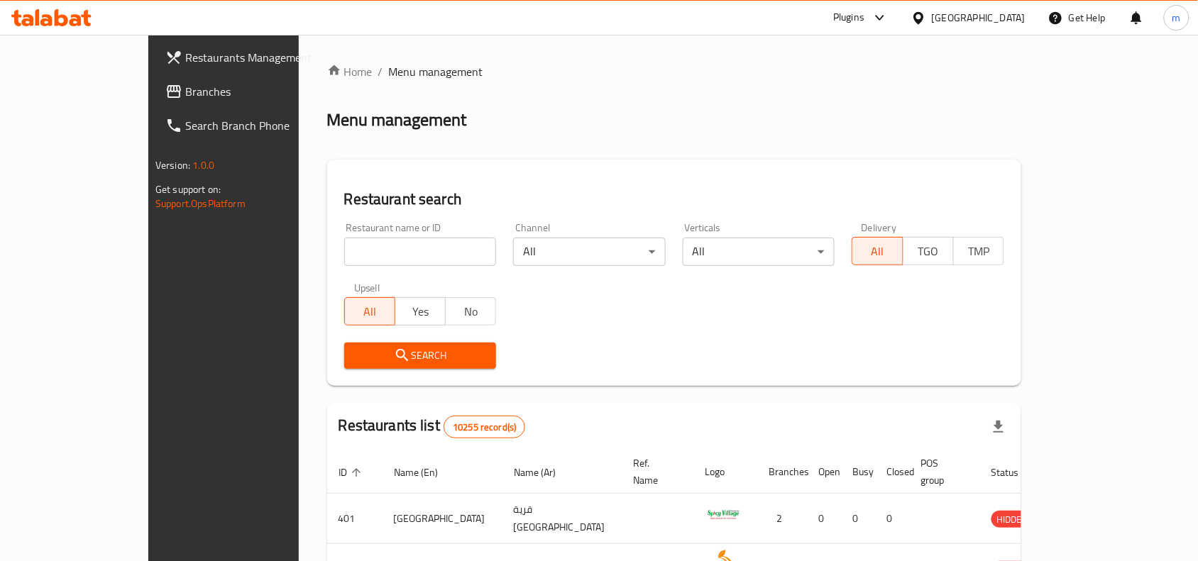
click at [185, 85] on span "Branches" at bounding box center [261, 91] width 152 height 17
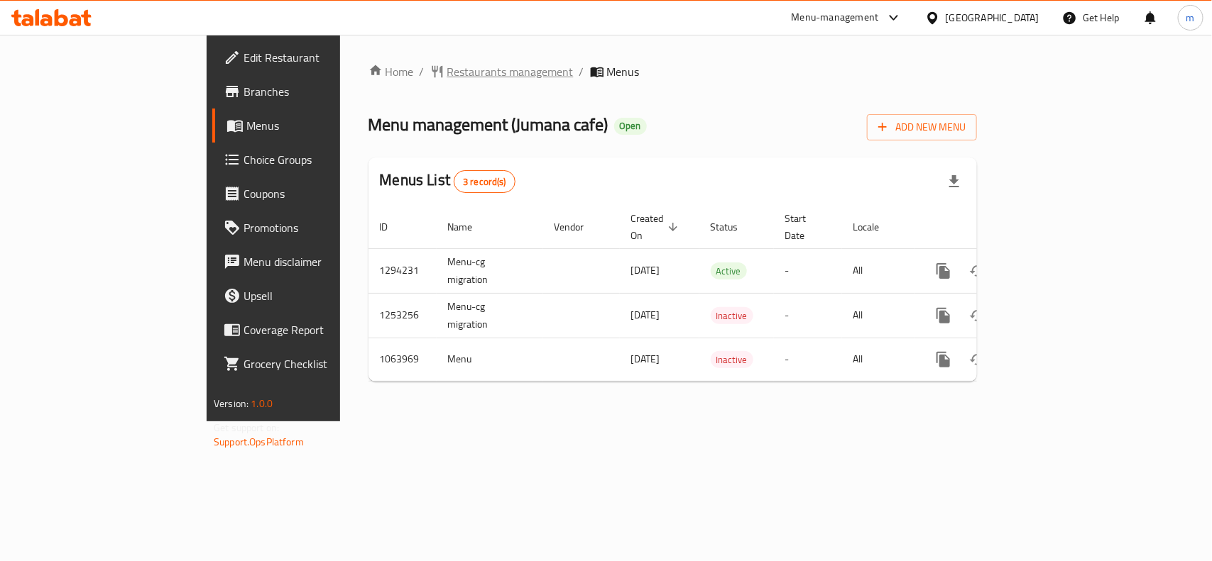
click at [447, 69] on span "Restaurants management" at bounding box center [510, 71] width 126 height 17
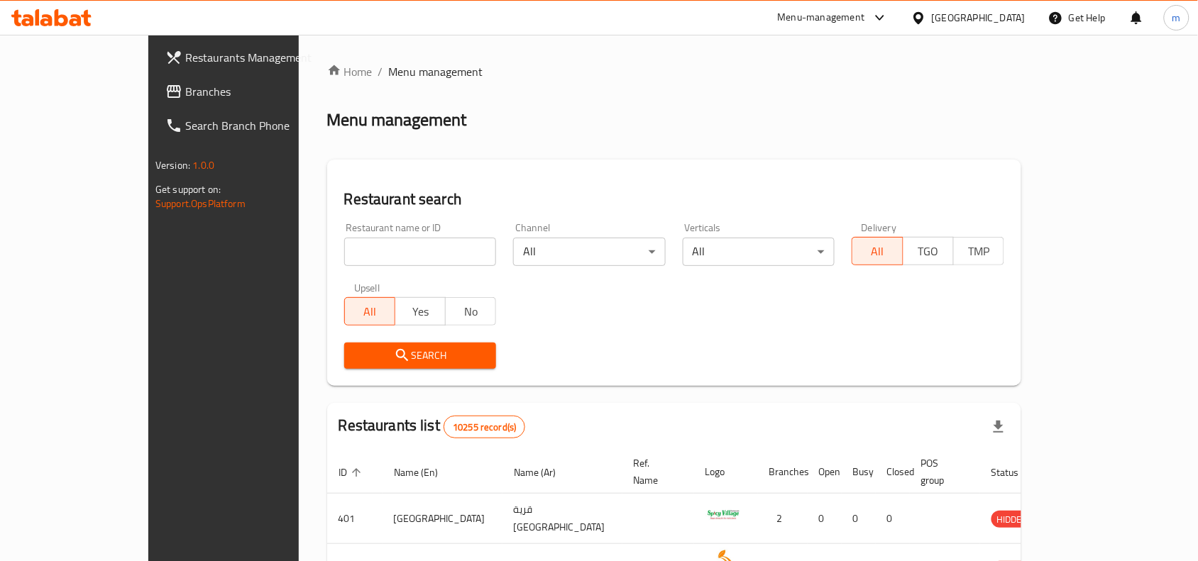
click at [344, 254] on input "search" at bounding box center [420, 252] width 153 height 28
paste input "663206"
type input "663206"
click button "Search" at bounding box center [420, 356] width 153 height 26
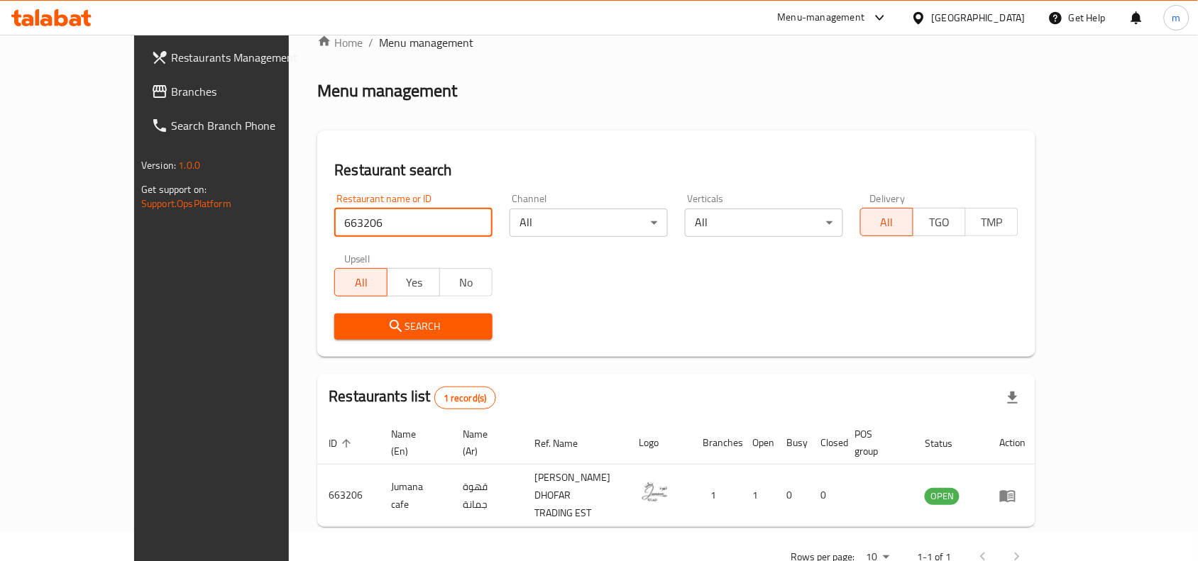
scroll to position [44, 0]
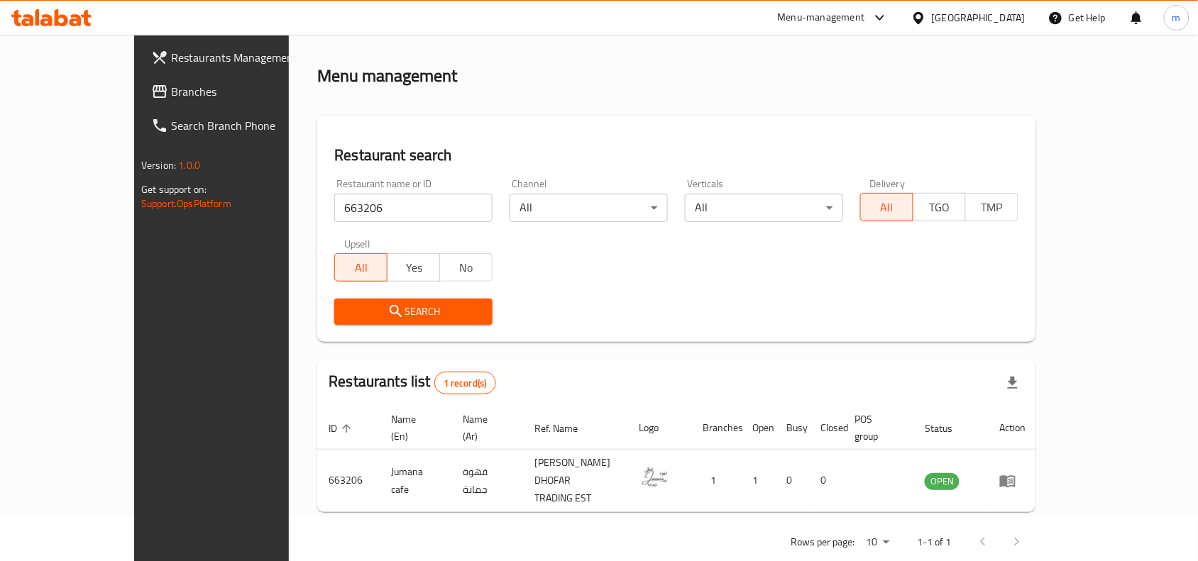
click at [932, 16] on div at bounding box center [921, 18] width 21 height 16
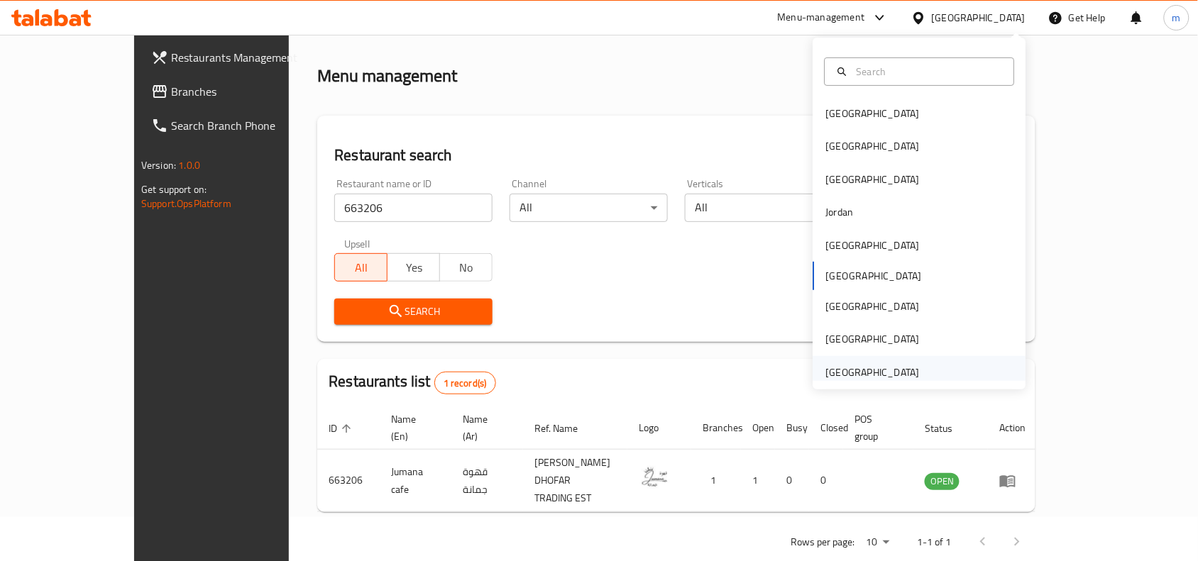
click at [877, 370] on div "[GEOGRAPHIC_DATA]" at bounding box center [873, 373] width 94 height 16
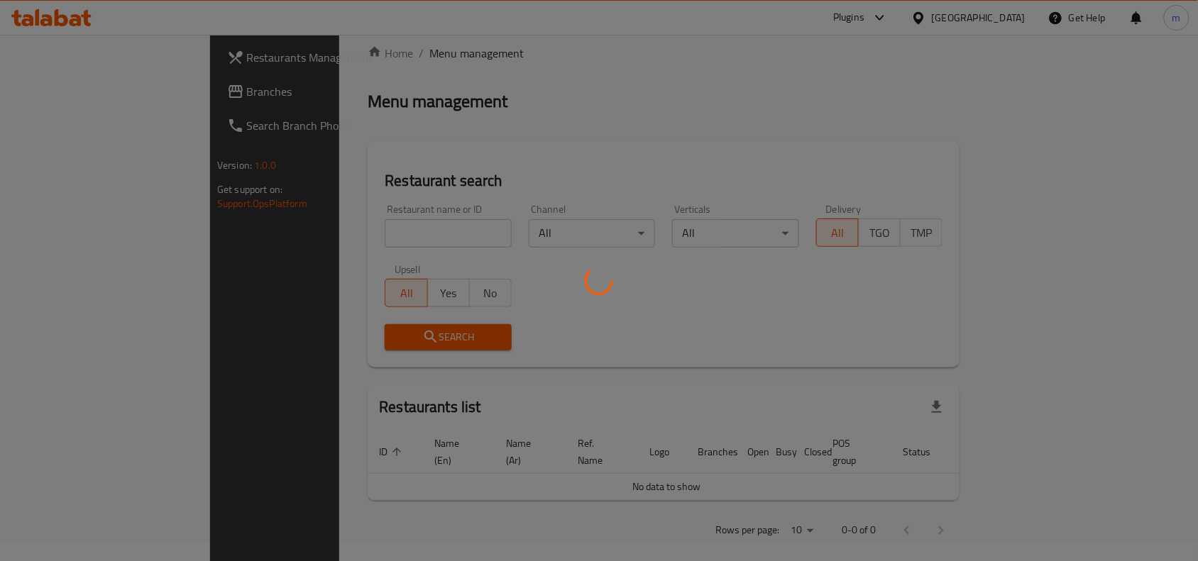
scroll to position [44, 0]
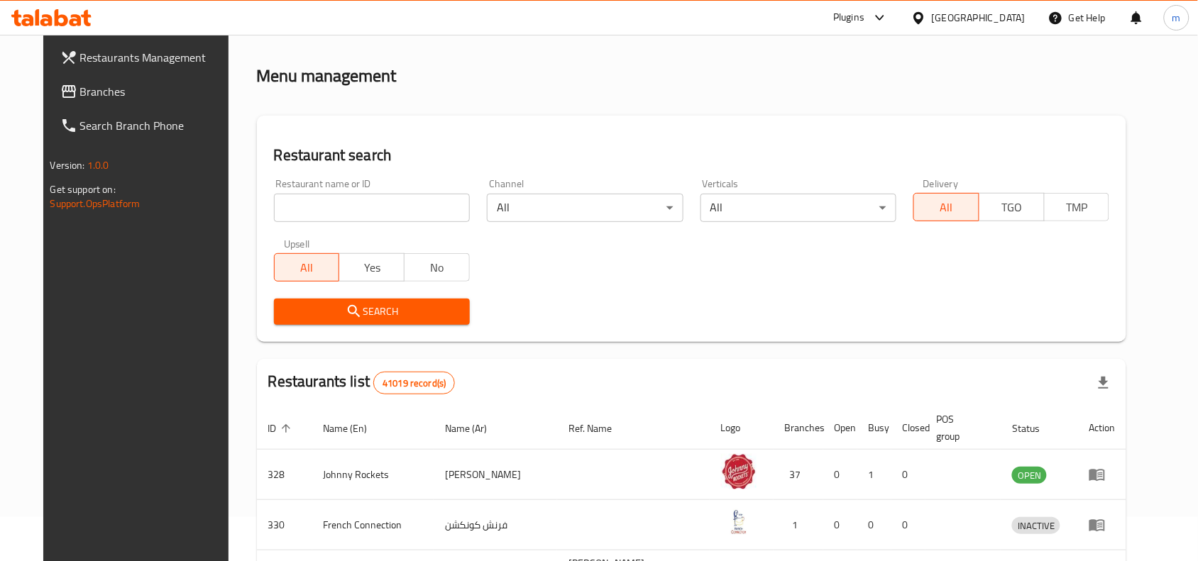
click at [80, 92] on span "Branches" at bounding box center [156, 91] width 152 height 17
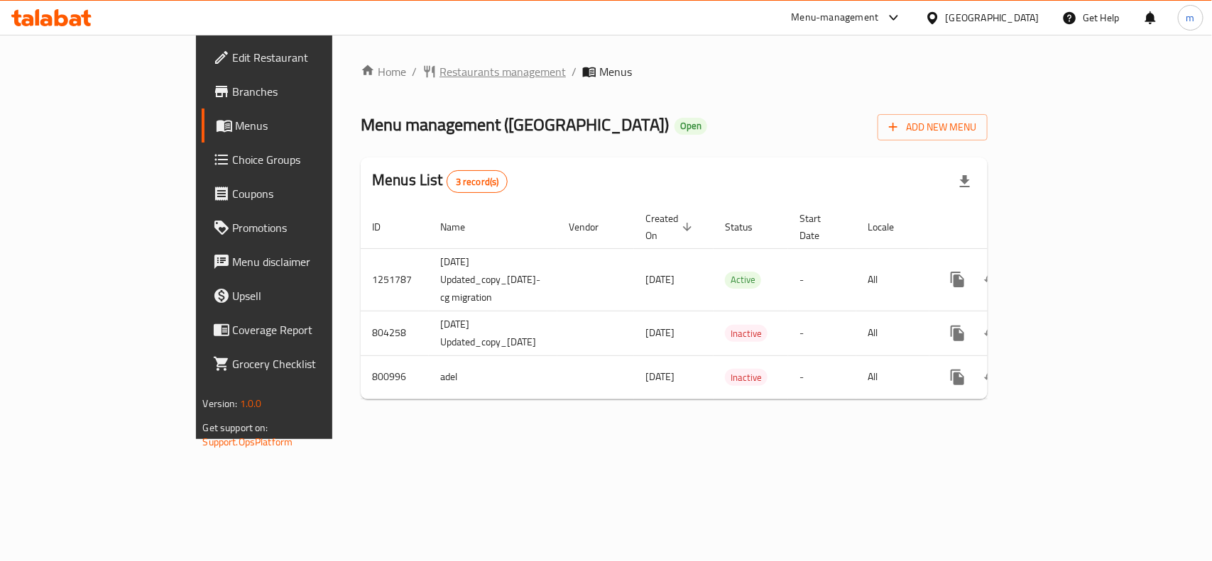
click at [439, 64] on span "Restaurants management" at bounding box center [502, 71] width 126 height 17
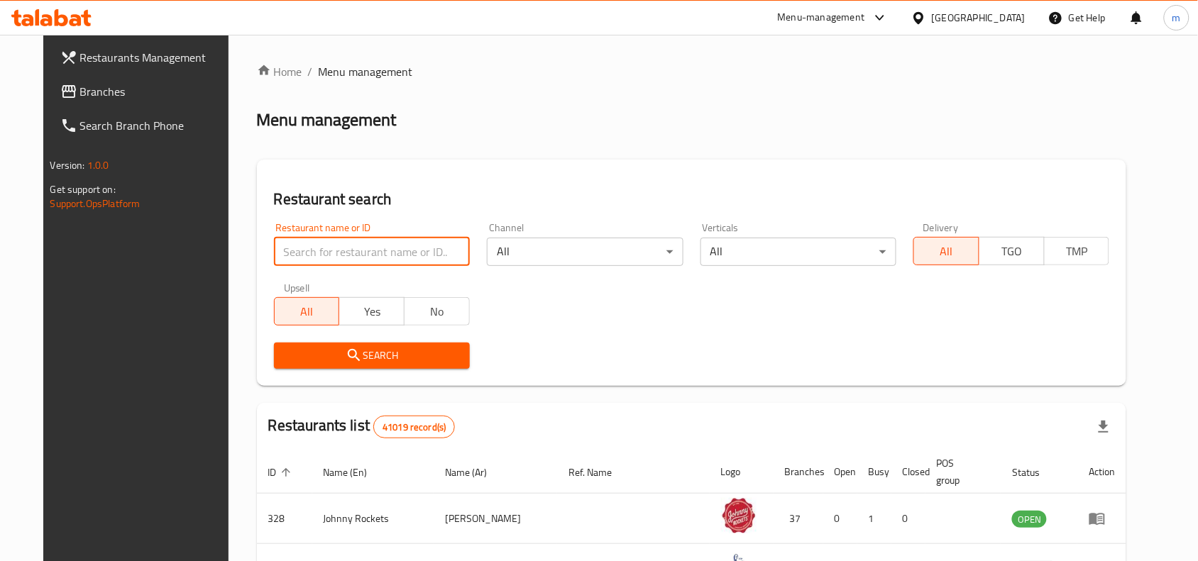
click at [299, 243] on input "search" at bounding box center [372, 252] width 196 height 28
paste input "653835"
type input "653835"
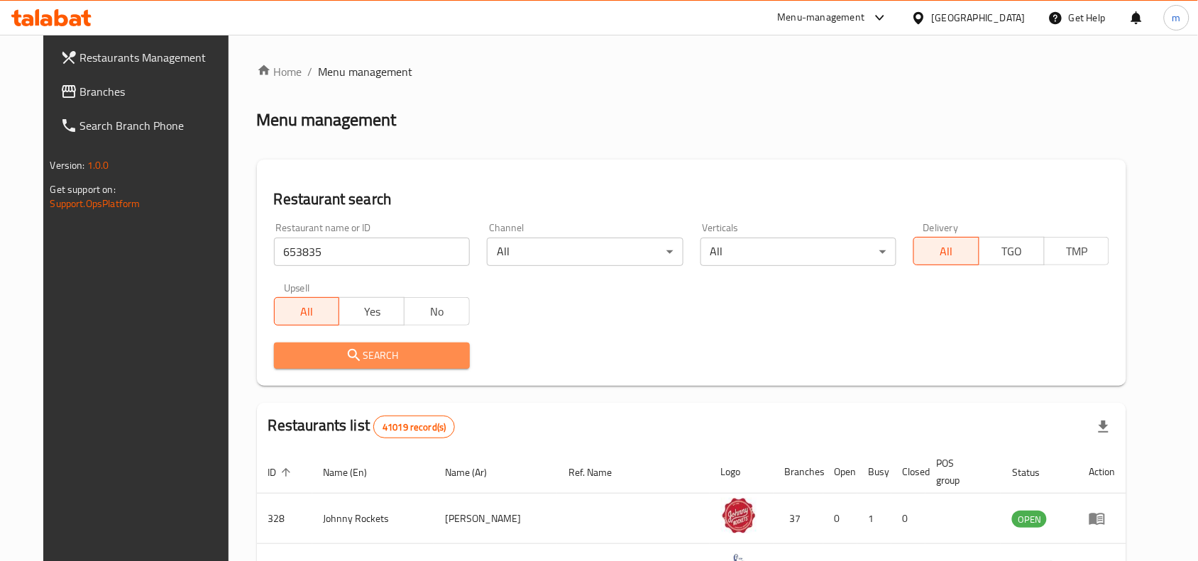
click at [373, 353] on span "Search" at bounding box center [371, 356] width 173 height 18
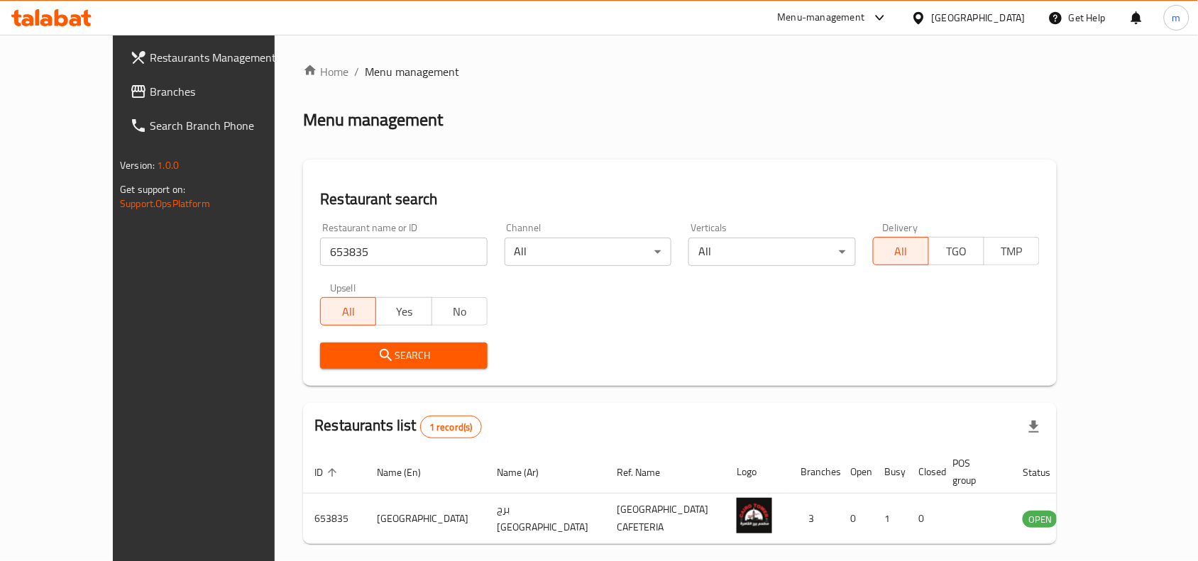
click at [960, 26] on div "[GEOGRAPHIC_DATA]" at bounding box center [979, 18] width 94 height 16
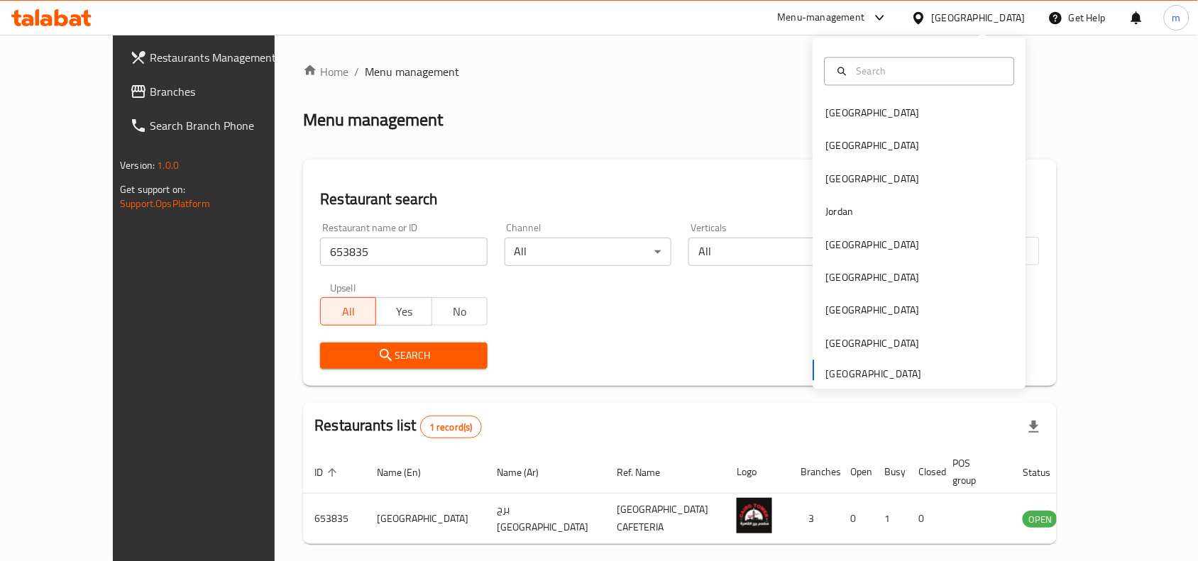
click at [845, 371] on div "Bahrain Egypt Iraq Jordan Kuwait Oman Qatar Saudi Arabia United Arab Emirates" at bounding box center [919, 243] width 213 height 292
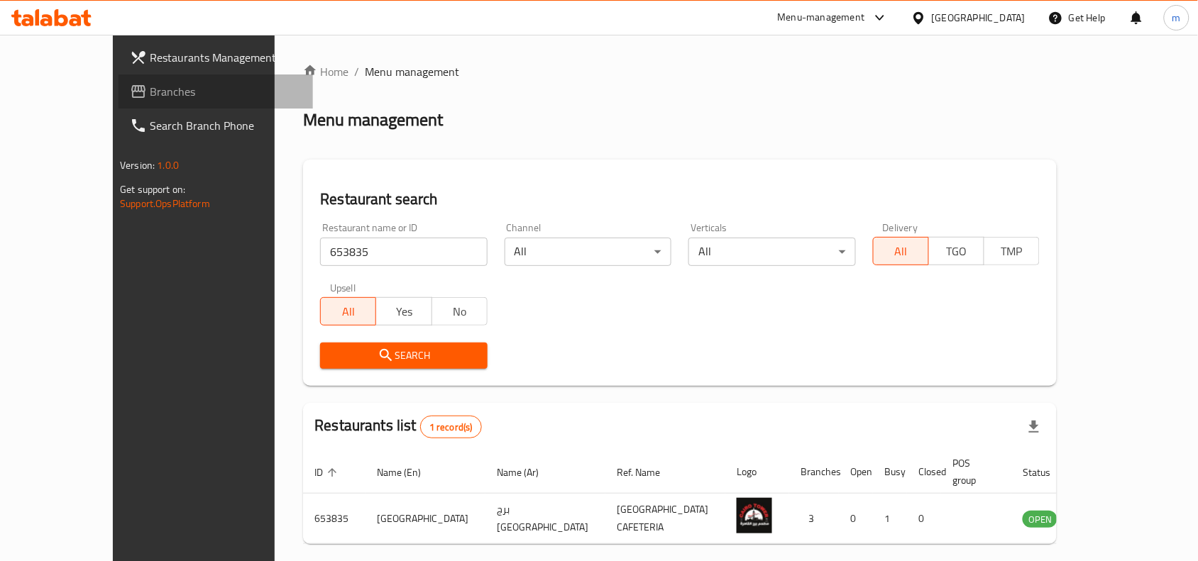
click at [150, 94] on span "Branches" at bounding box center [226, 91] width 152 height 17
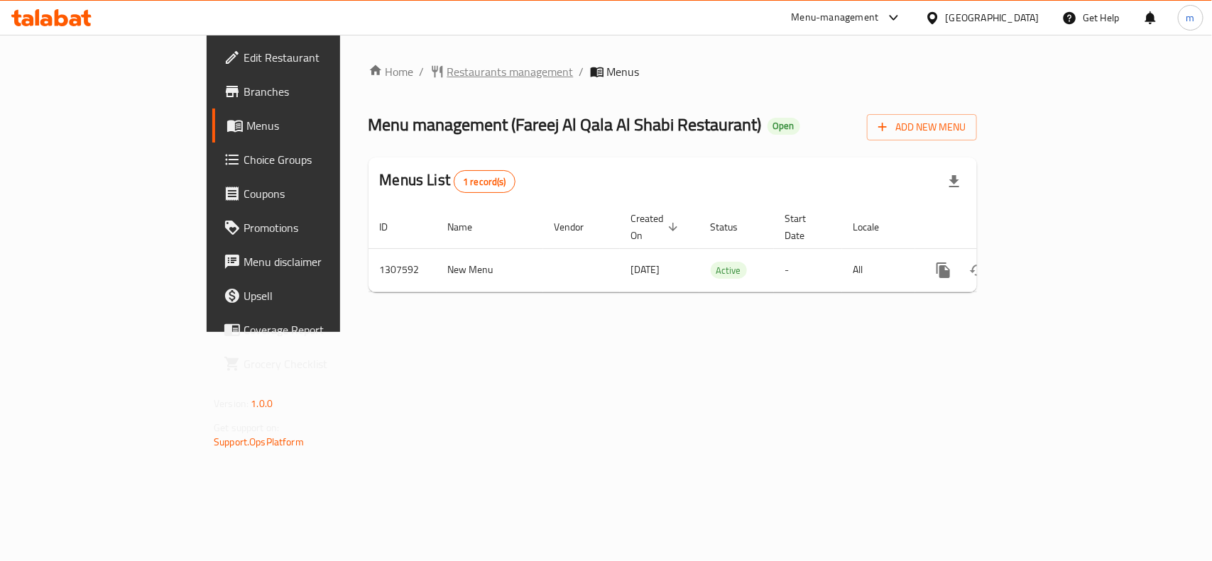
click at [447, 67] on span "Restaurants management" at bounding box center [510, 71] width 126 height 17
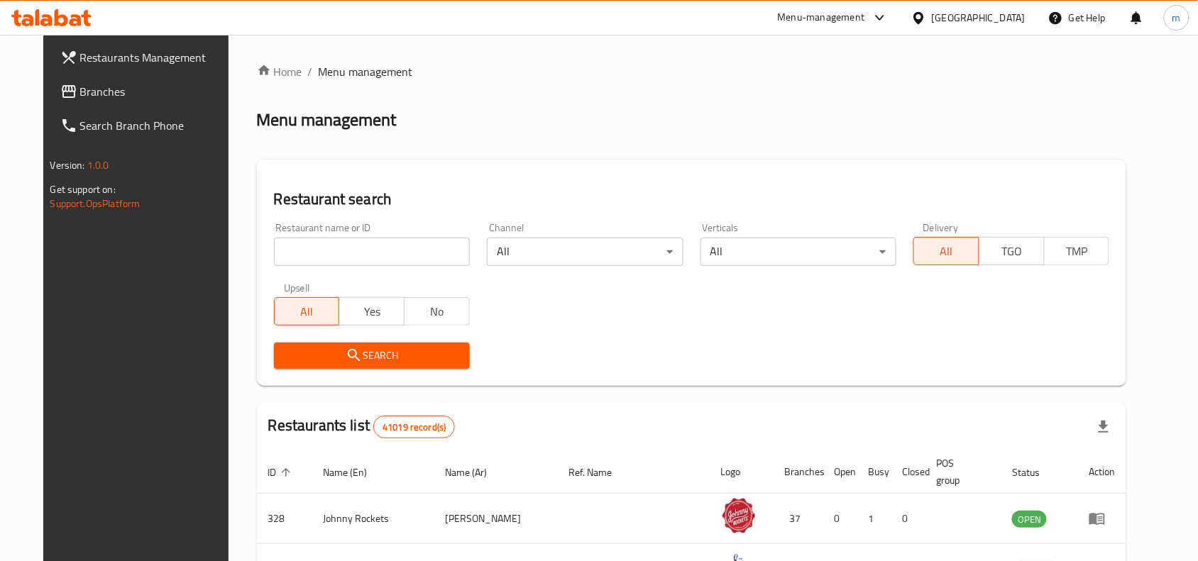
click at [274, 246] on input "search" at bounding box center [372, 252] width 196 height 28
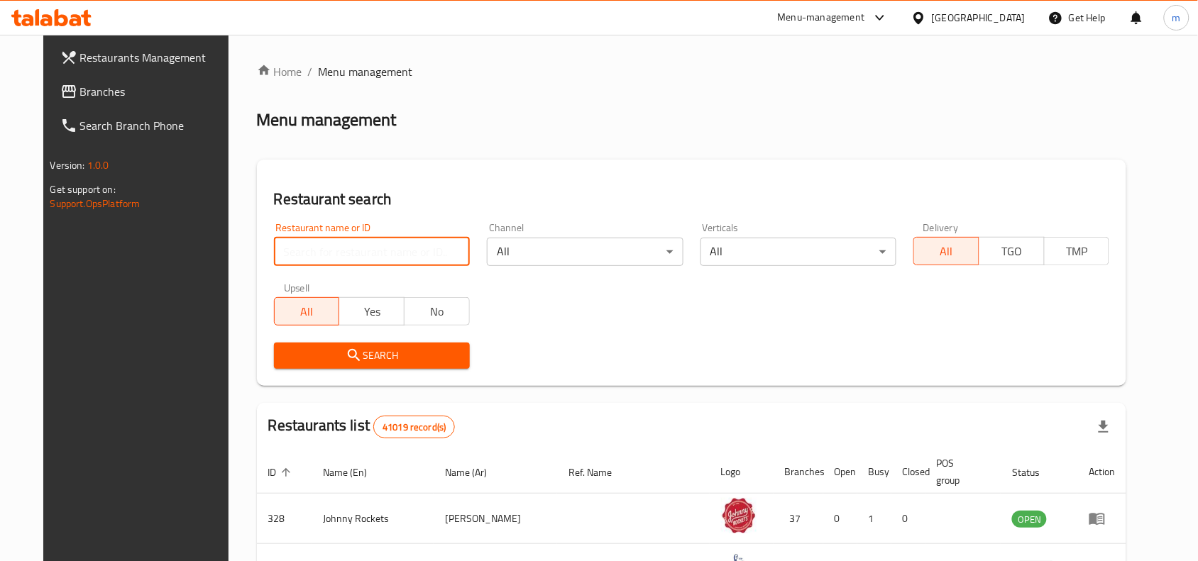
paste input "704308"
type input "704308"
click button "Search" at bounding box center [372, 356] width 196 height 26
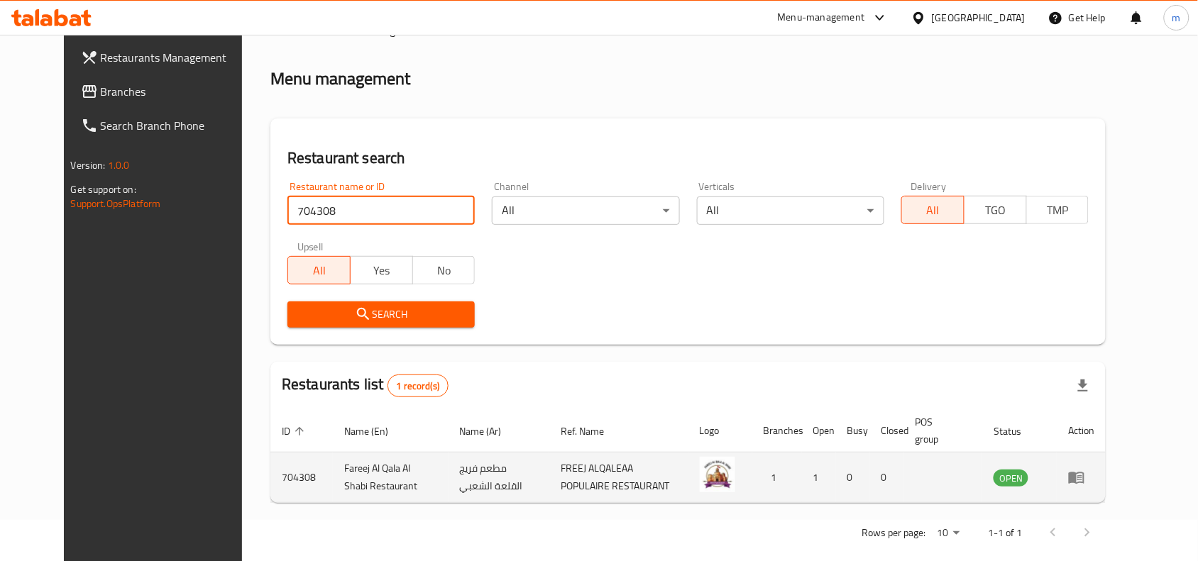
scroll to position [60, 0]
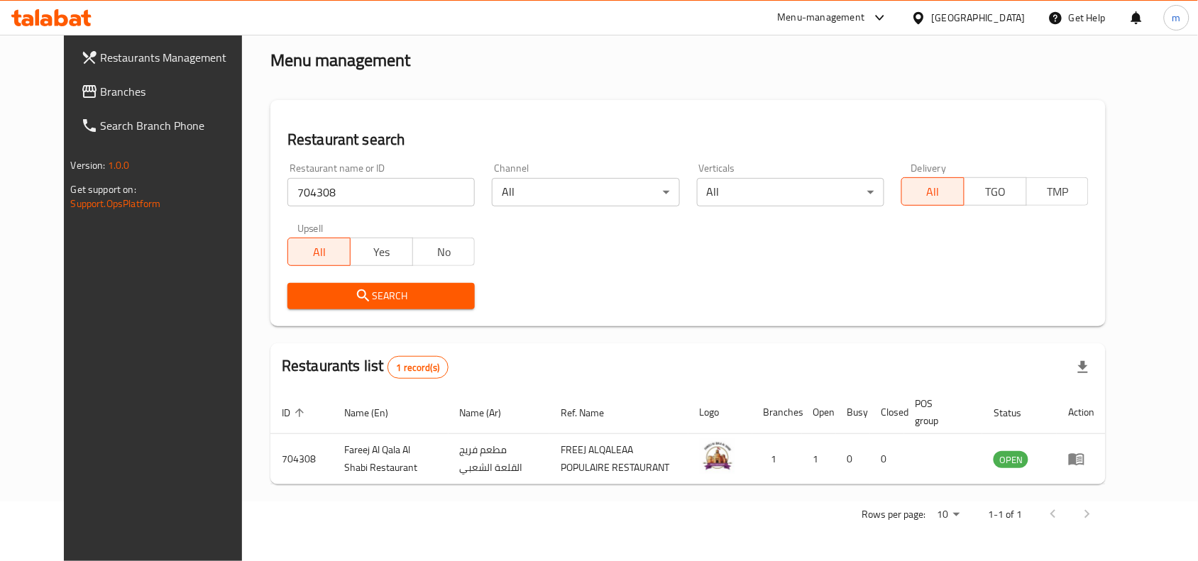
click at [101, 97] on span "Branches" at bounding box center [177, 91] width 152 height 17
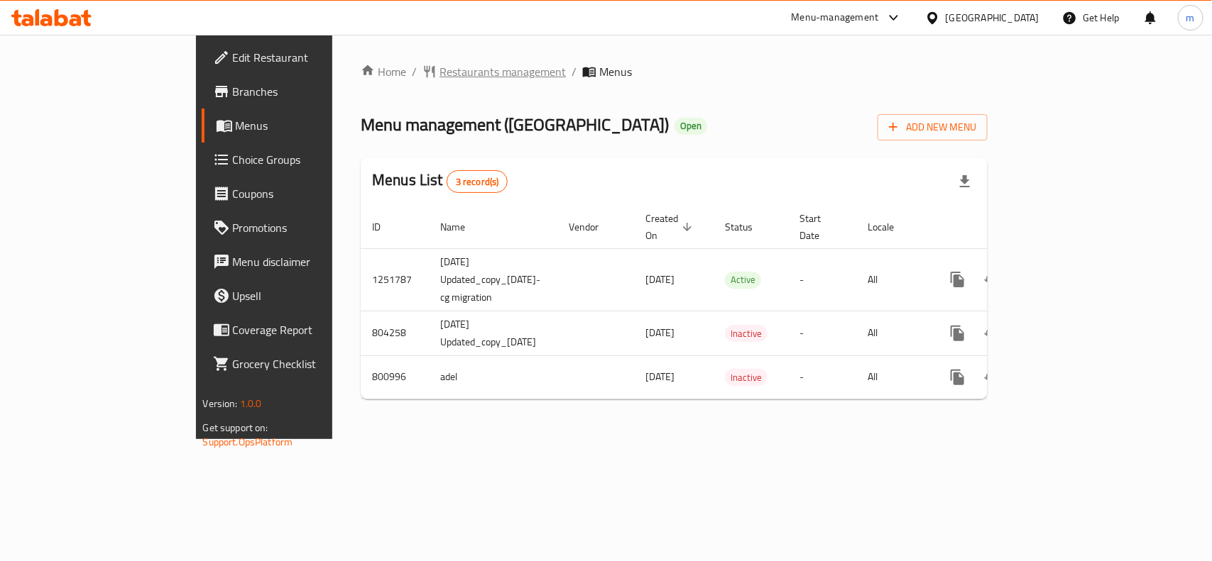
click at [439, 69] on span "Restaurants management" at bounding box center [502, 71] width 126 height 17
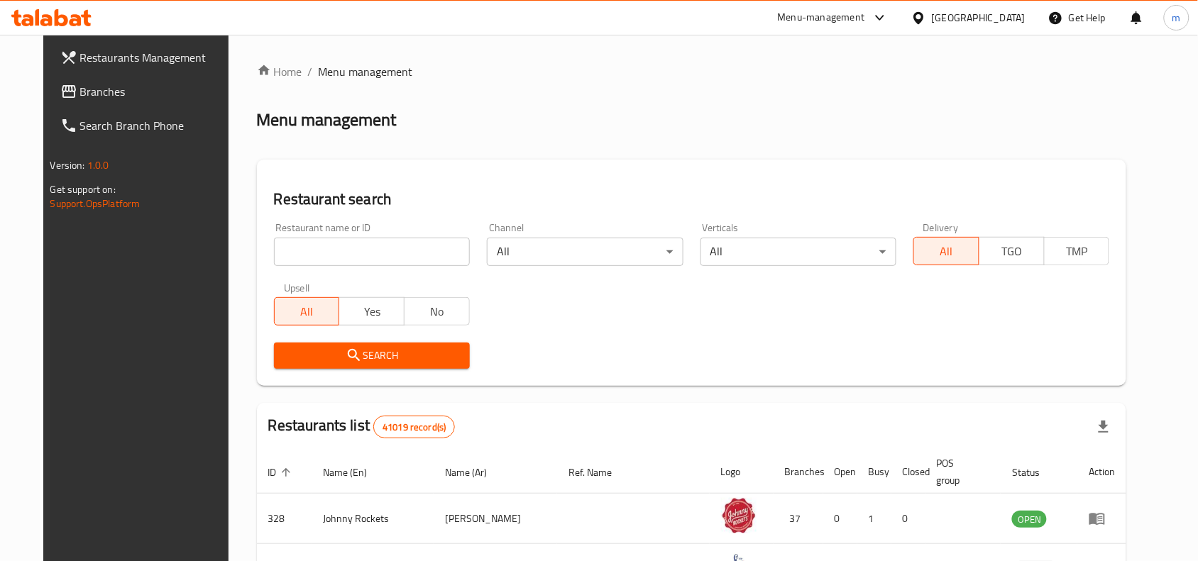
click at [299, 258] on input "search" at bounding box center [372, 252] width 196 height 28
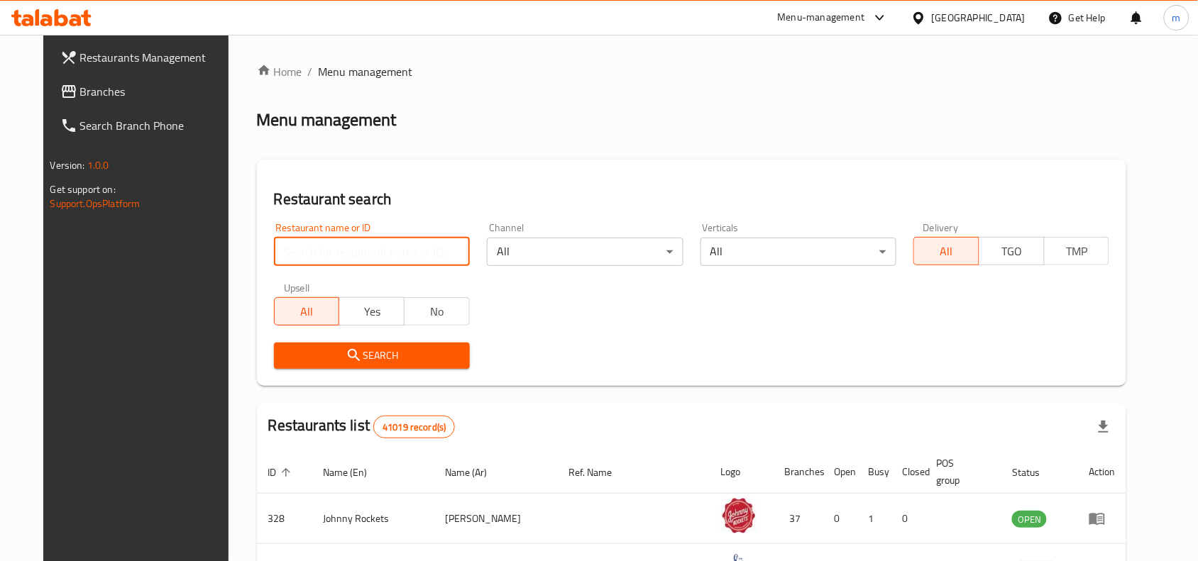
paste input "653835"
type input "653835"
click button "Search" at bounding box center [372, 356] width 196 height 26
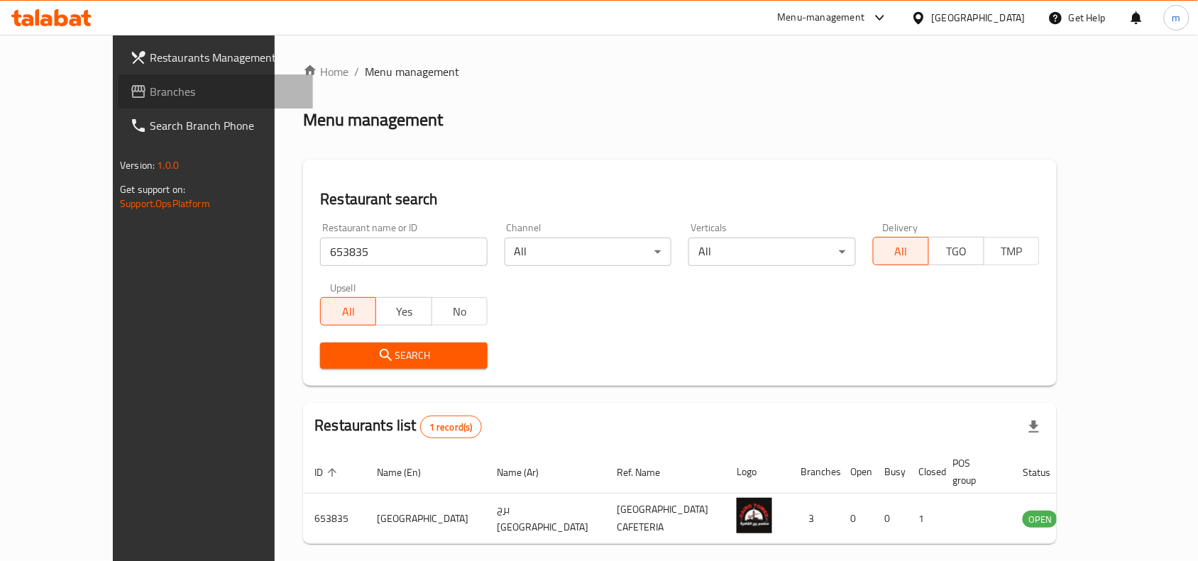
click at [150, 92] on span "Branches" at bounding box center [226, 91] width 152 height 17
